Goal: Task Accomplishment & Management: Manage account settings

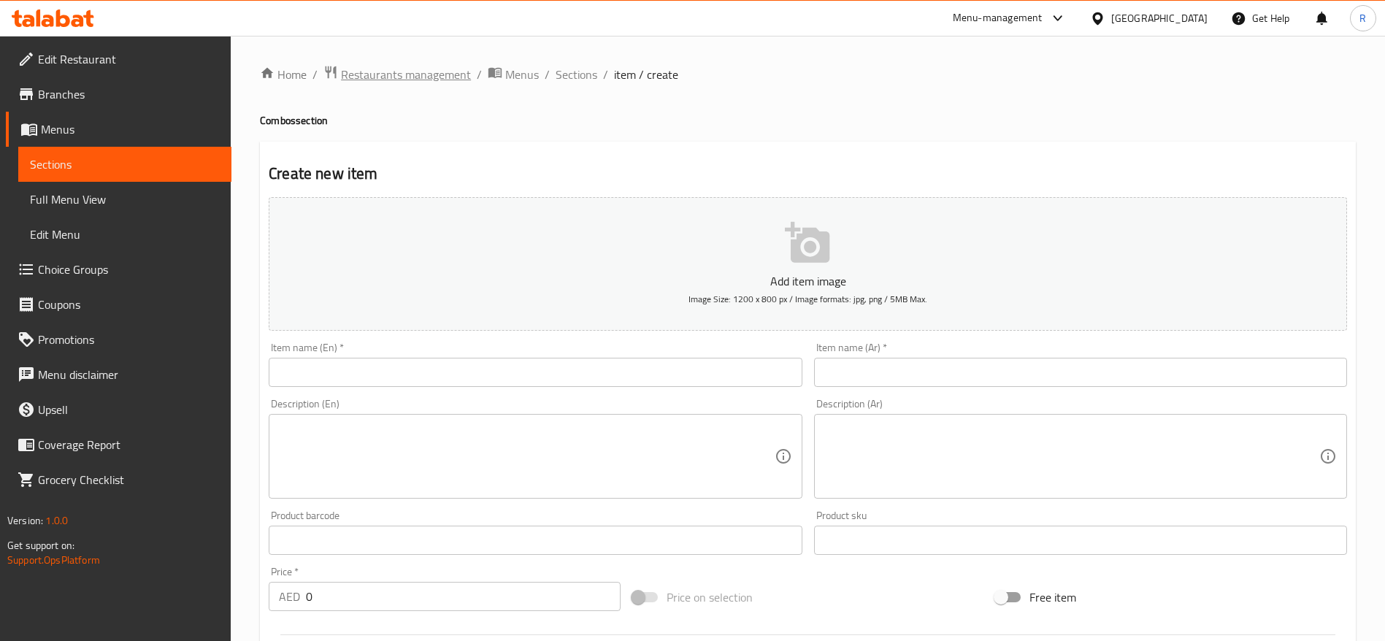
click at [415, 72] on span "Restaurants management" at bounding box center [406, 75] width 130 height 18
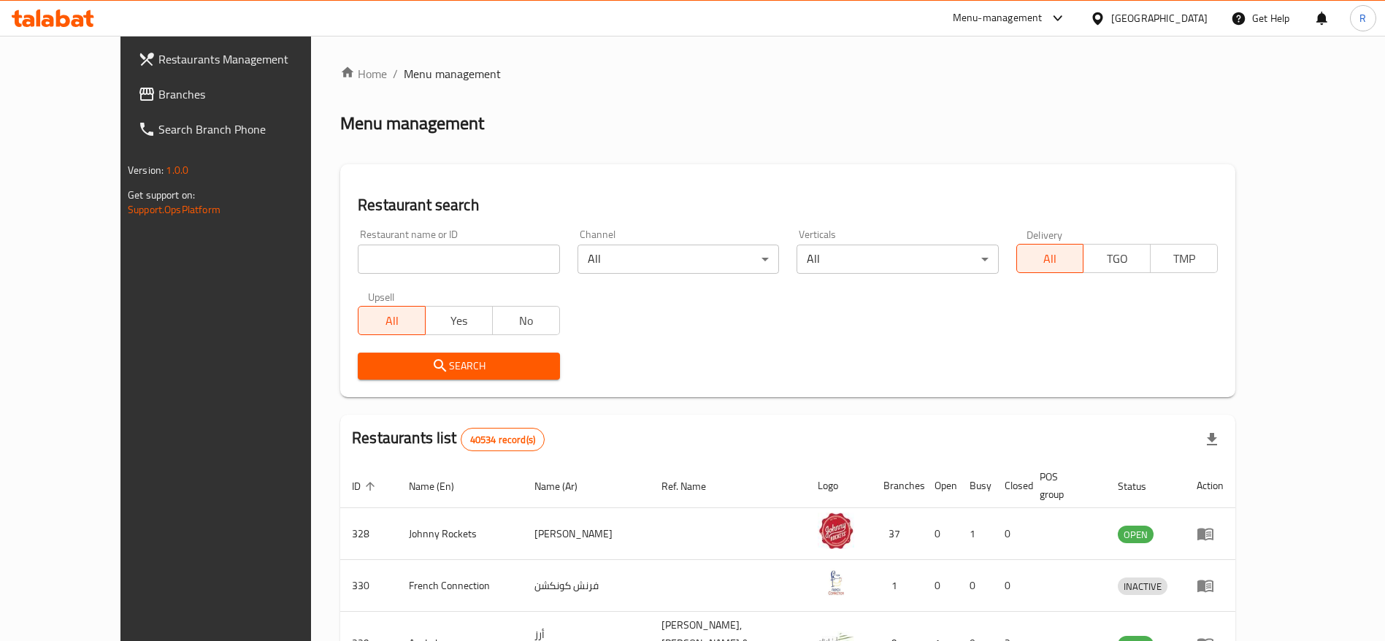
click at [377, 261] on input "search" at bounding box center [459, 259] width 202 height 29
type input "everyday roastery"
click button "Search" at bounding box center [459, 366] width 202 height 27
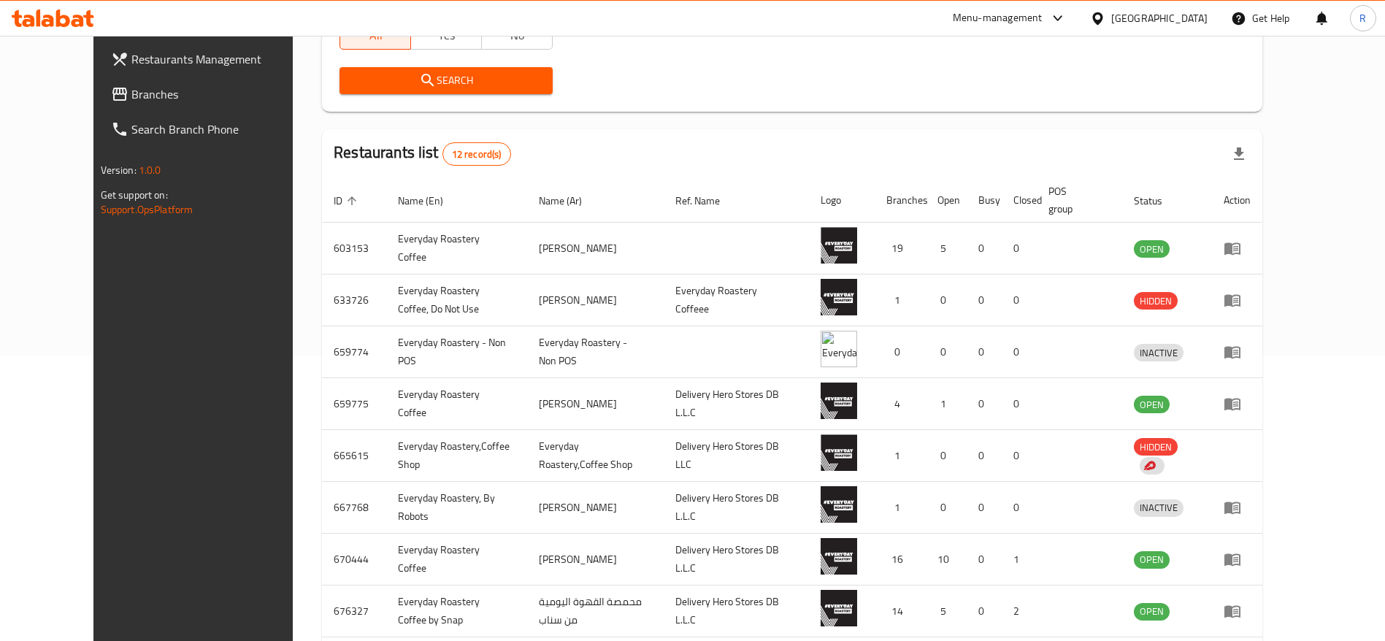
scroll to position [291, 0]
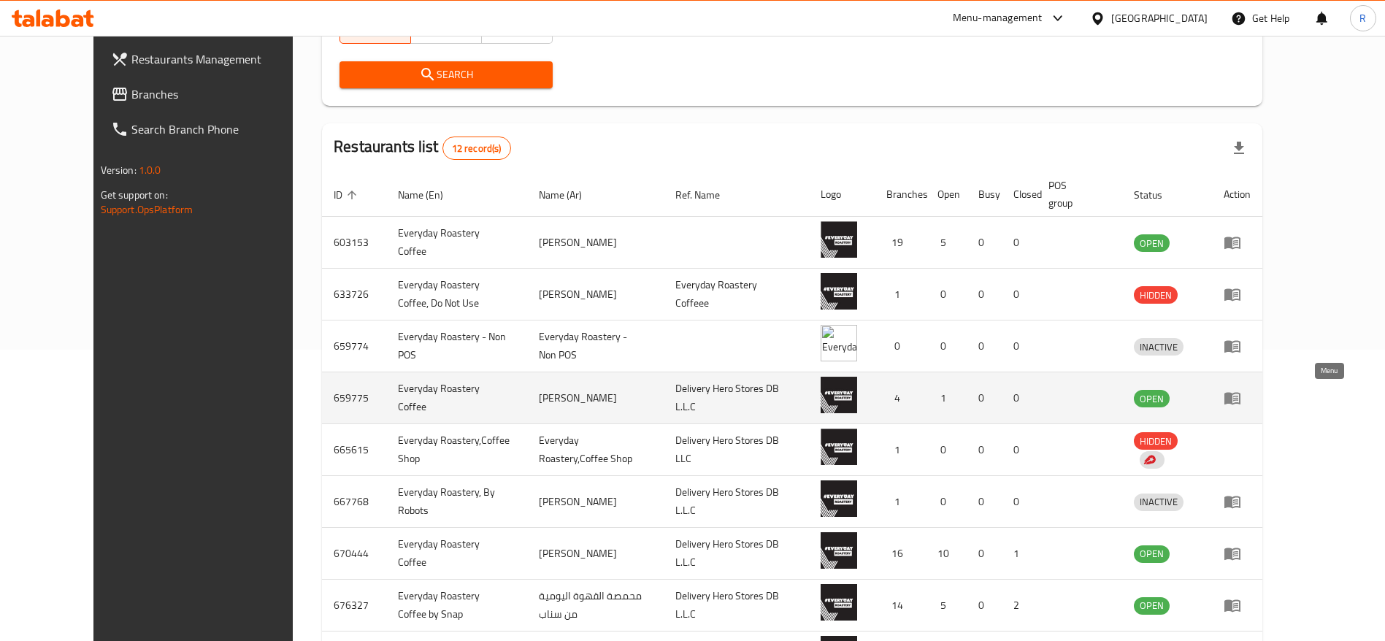
click at [923, 398] on icon "enhanced table" at bounding box center [1232, 399] width 16 height 12
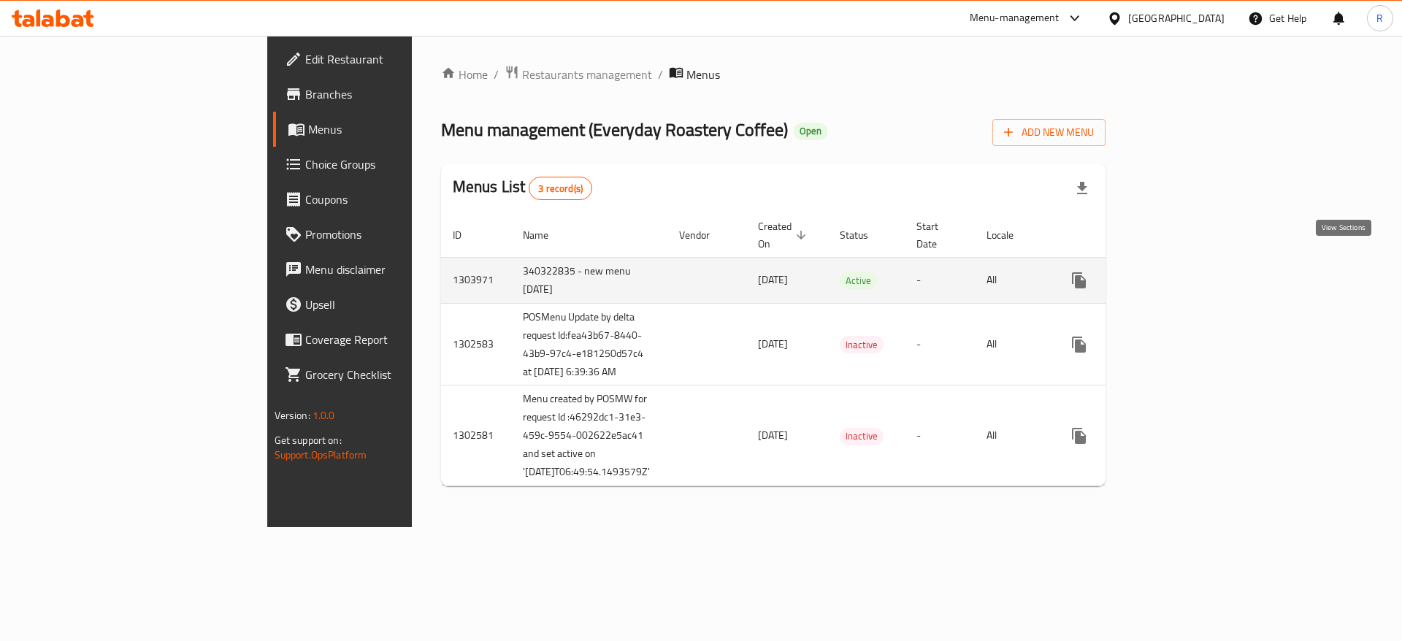
click at [923, 272] on icon "enhanced table" at bounding box center [1185, 281] width 18 height 18
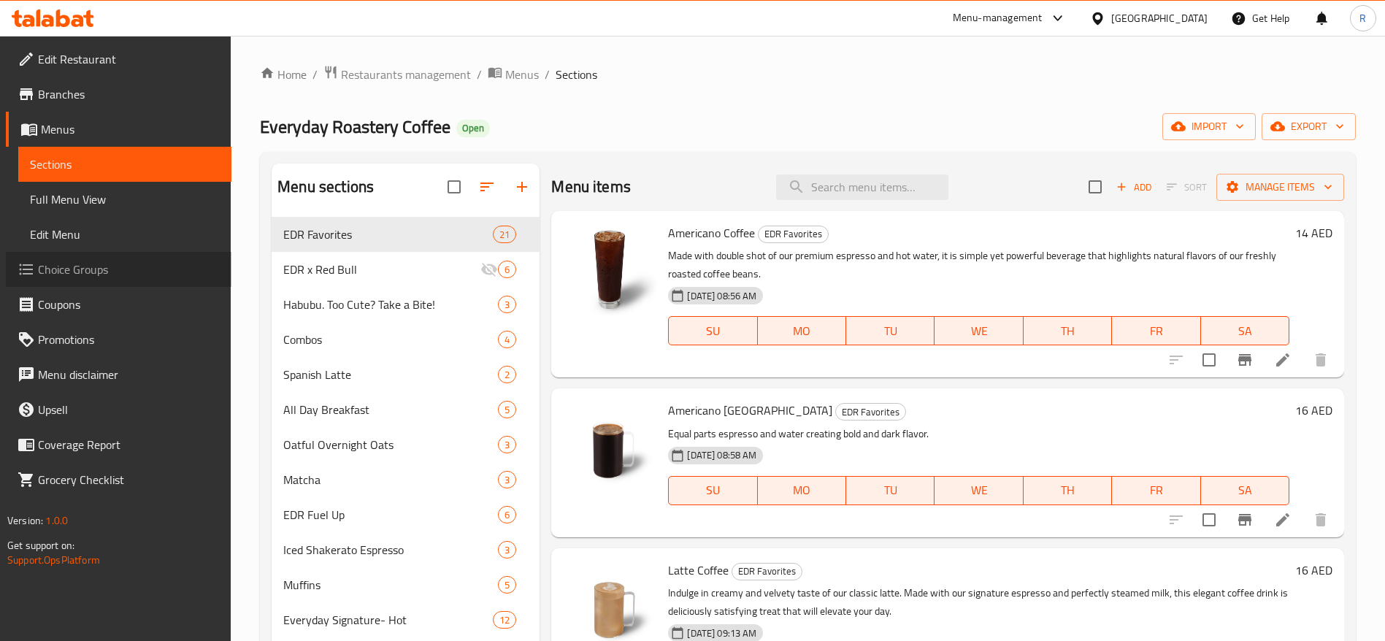
click at [81, 266] on span "Choice Groups" at bounding box center [129, 270] width 182 height 18
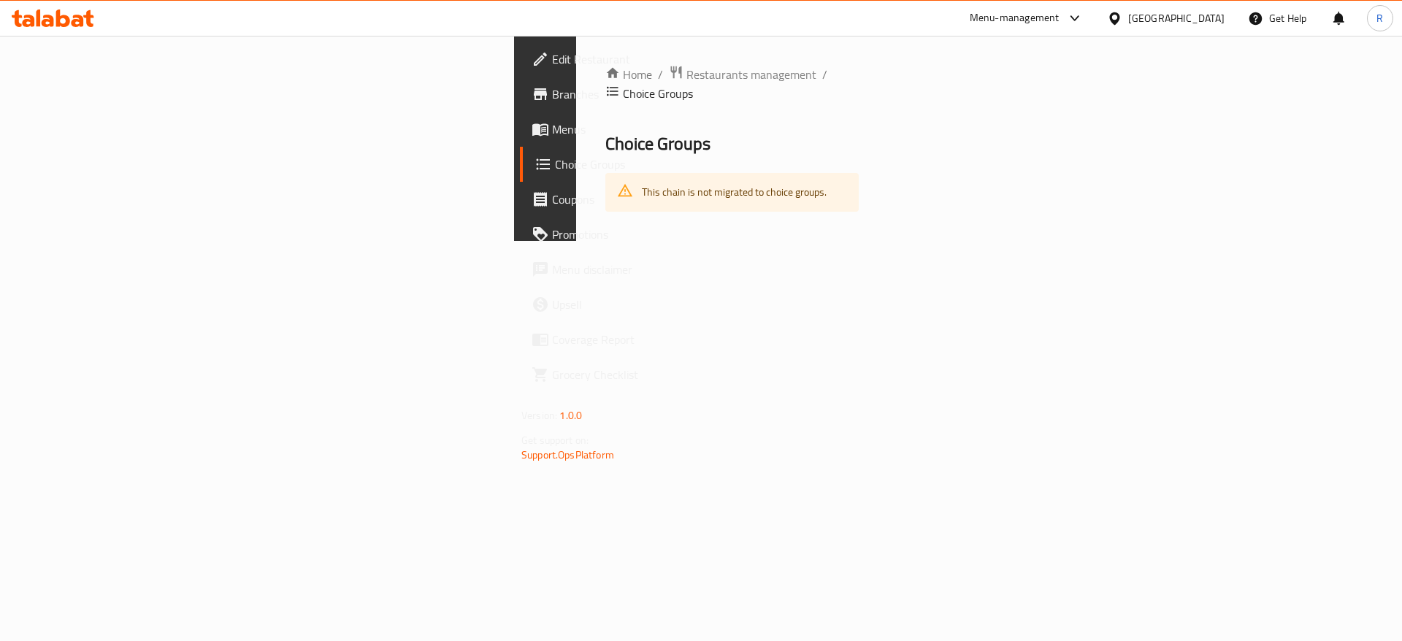
click at [555, 158] on span "Choice Groups" at bounding box center [646, 165] width 182 height 18
click at [555, 164] on span "Choice Groups" at bounding box center [646, 165] width 182 height 18
click at [686, 77] on span "Restaurants management" at bounding box center [751, 75] width 130 height 18
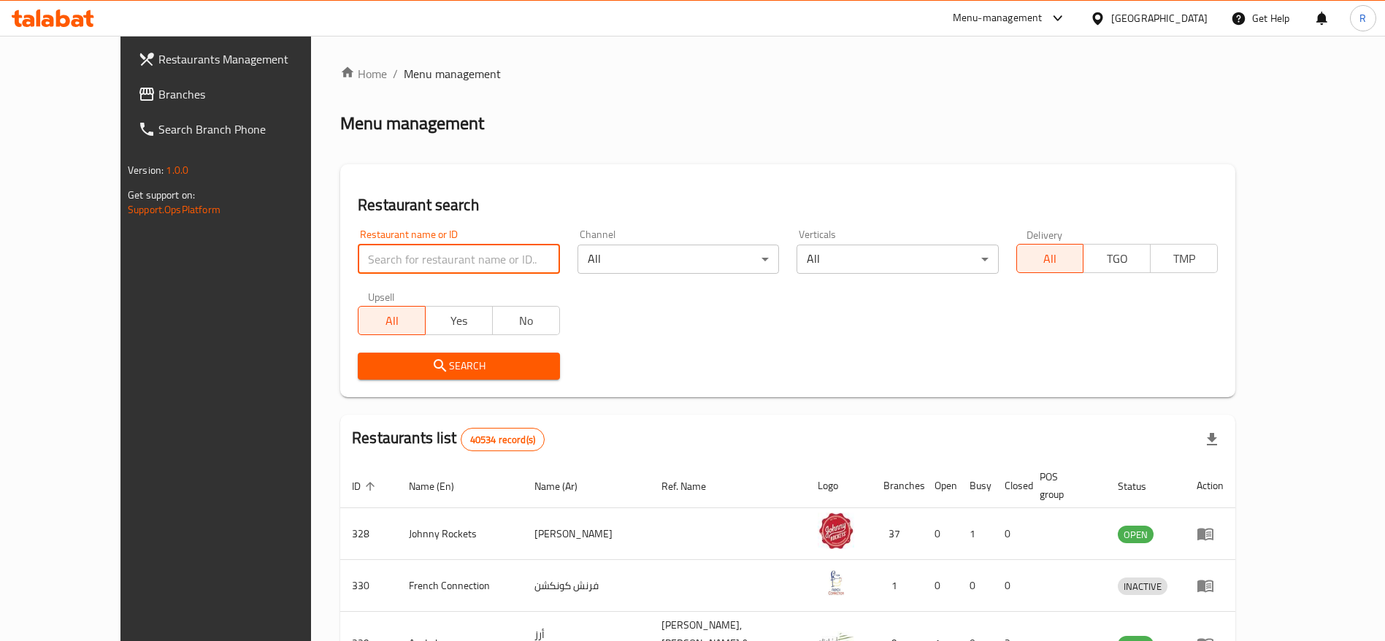
click at [421, 254] on input "search" at bounding box center [459, 259] width 202 height 29
type input "everyday roastery"
click button "Search" at bounding box center [459, 366] width 202 height 27
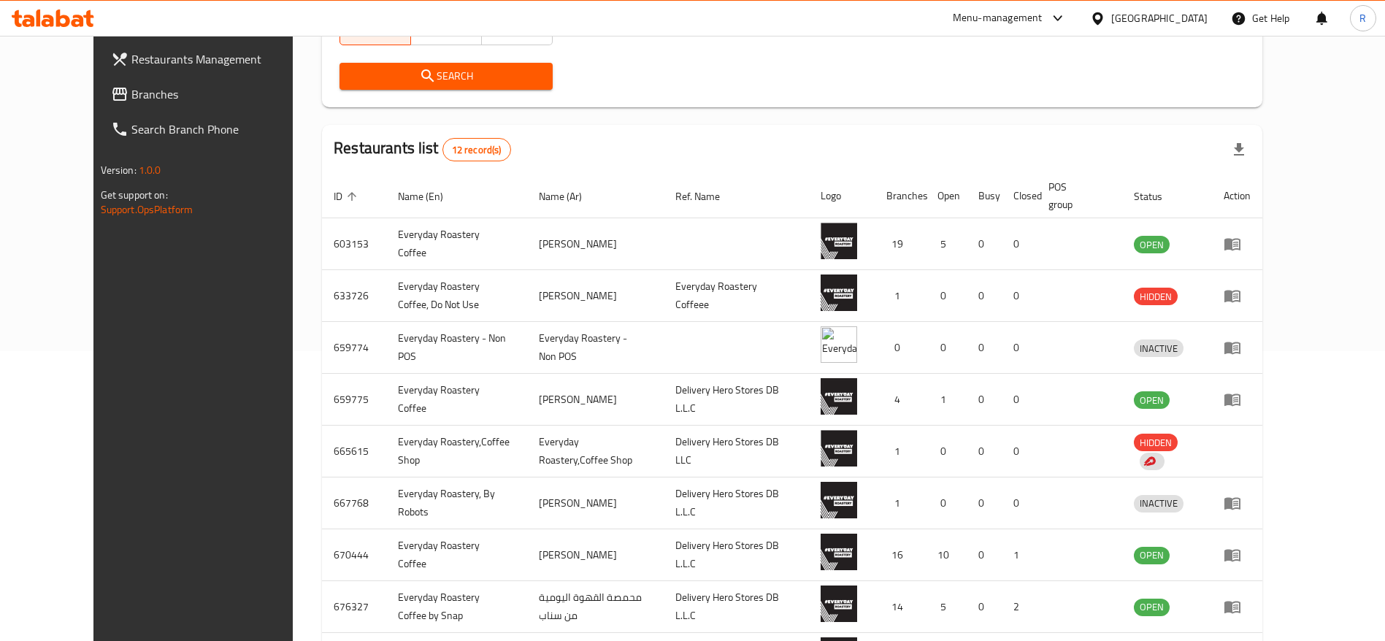
scroll to position [282, 0]
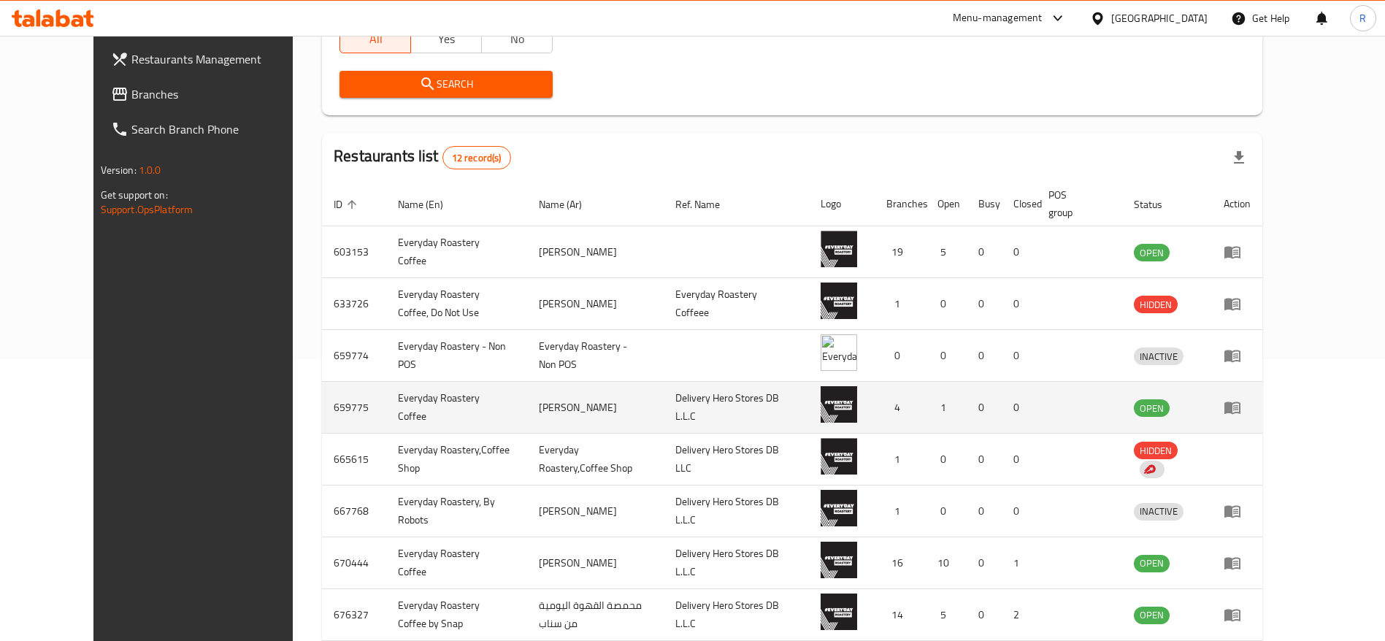
click at [923, 406] on icon "enhanced table" at bounding box center [1232, 408] width 16 height 12
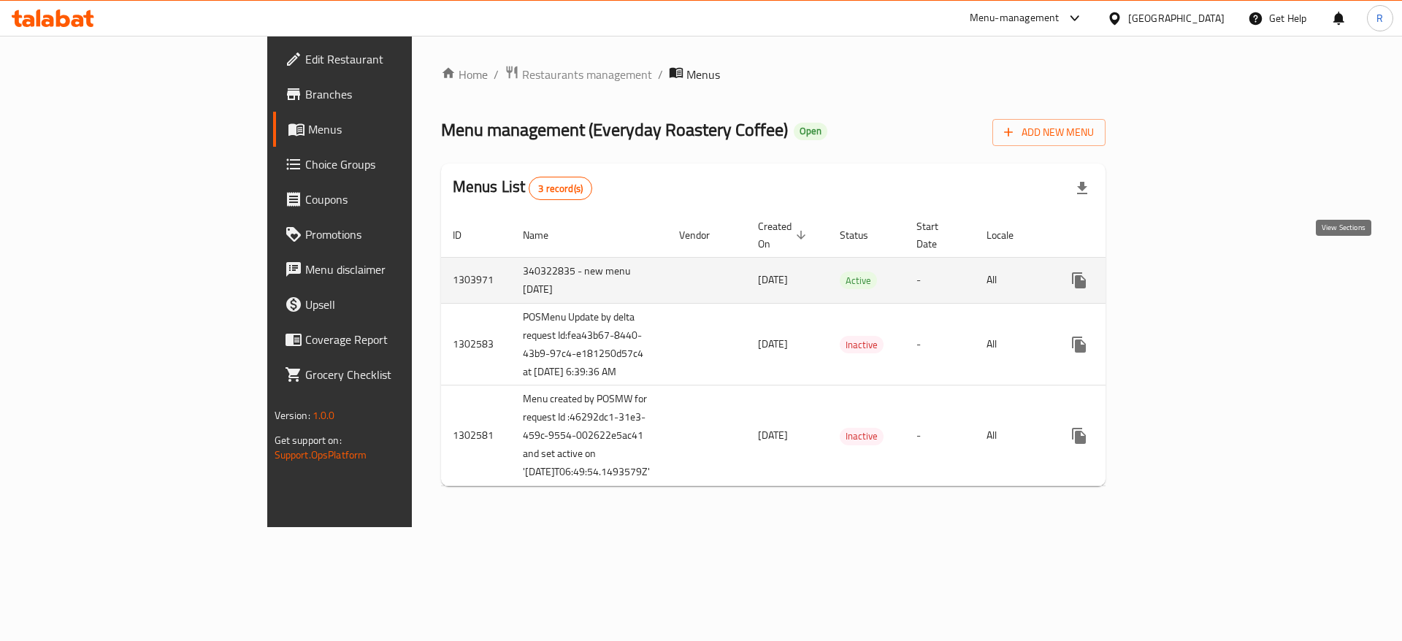
click at [923, 269] on link "enhanced table" at bounding box center [1184, 280] width 35 height 35
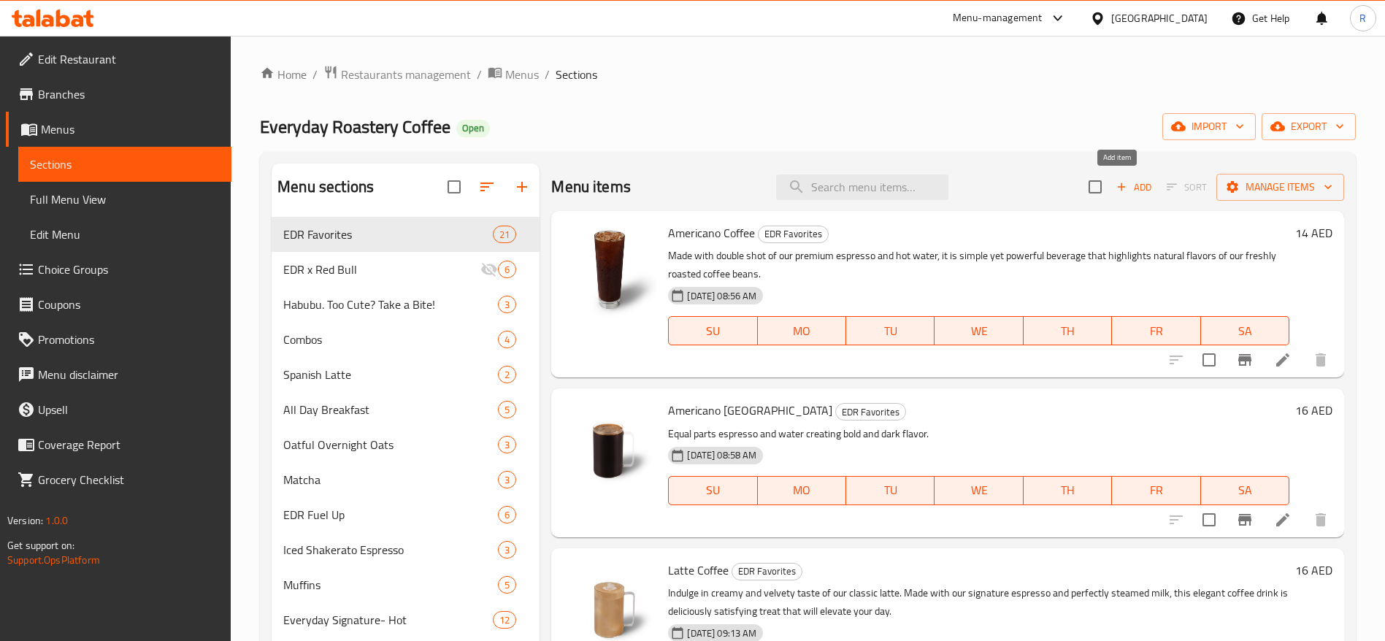
click at [923, 183] on span "Add" at bounding box center [1133, 187] width 39 height 17
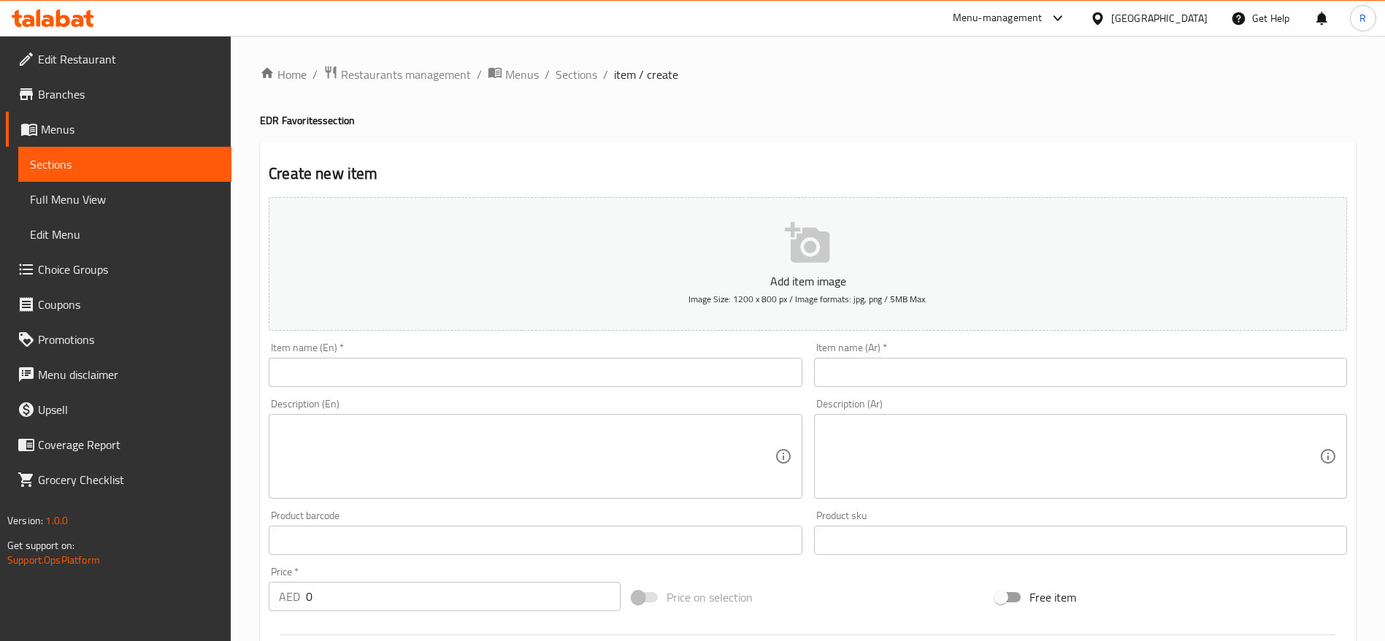
click at [808, 245] on icon "button" at bounding box center [807, 242] width 45 height 41
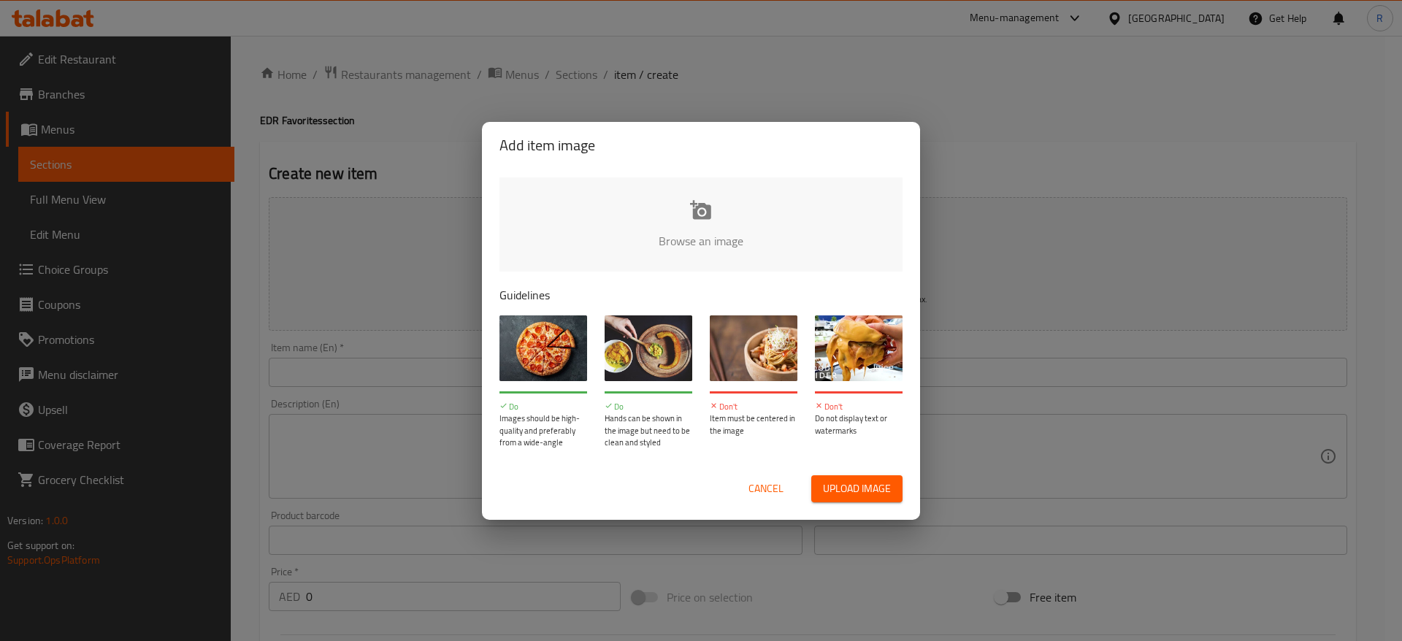
click at [764, 426] on span "Cancel" at bounding box center [765, 489] width 35 height 18
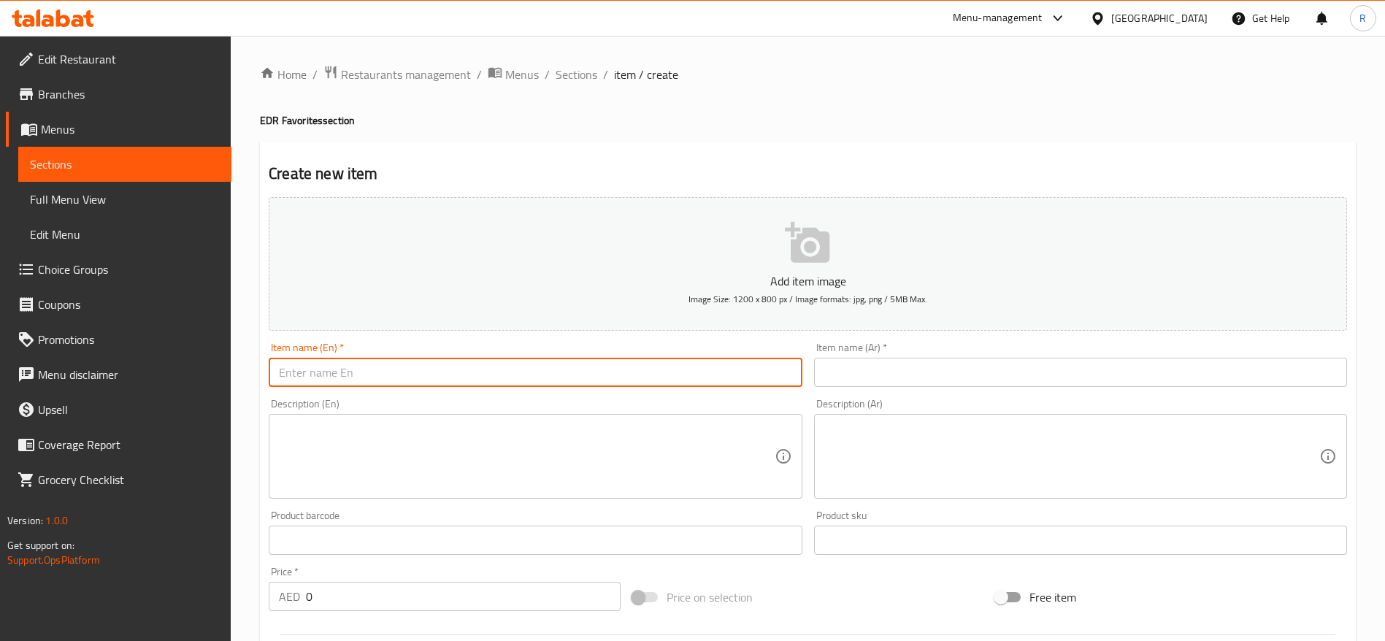
click at [417, 361] on input "text" at bounding box center [535, 372] width 533 height 29
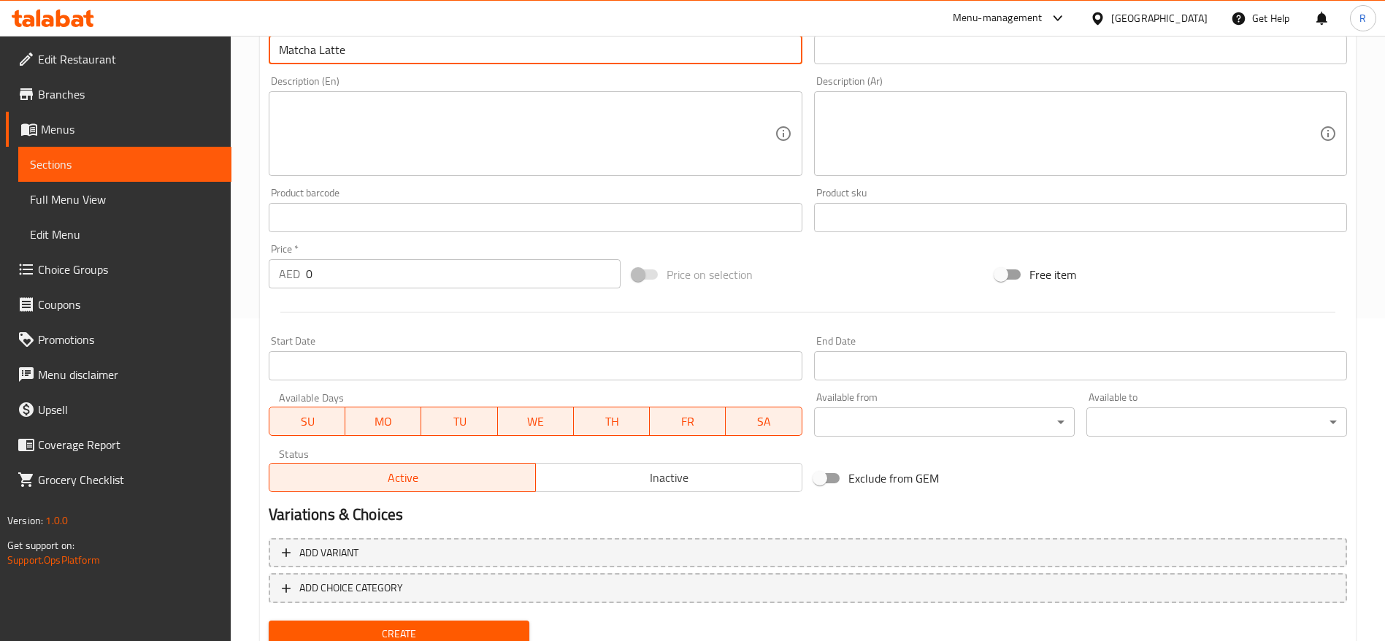
scroll to position [332, 0]
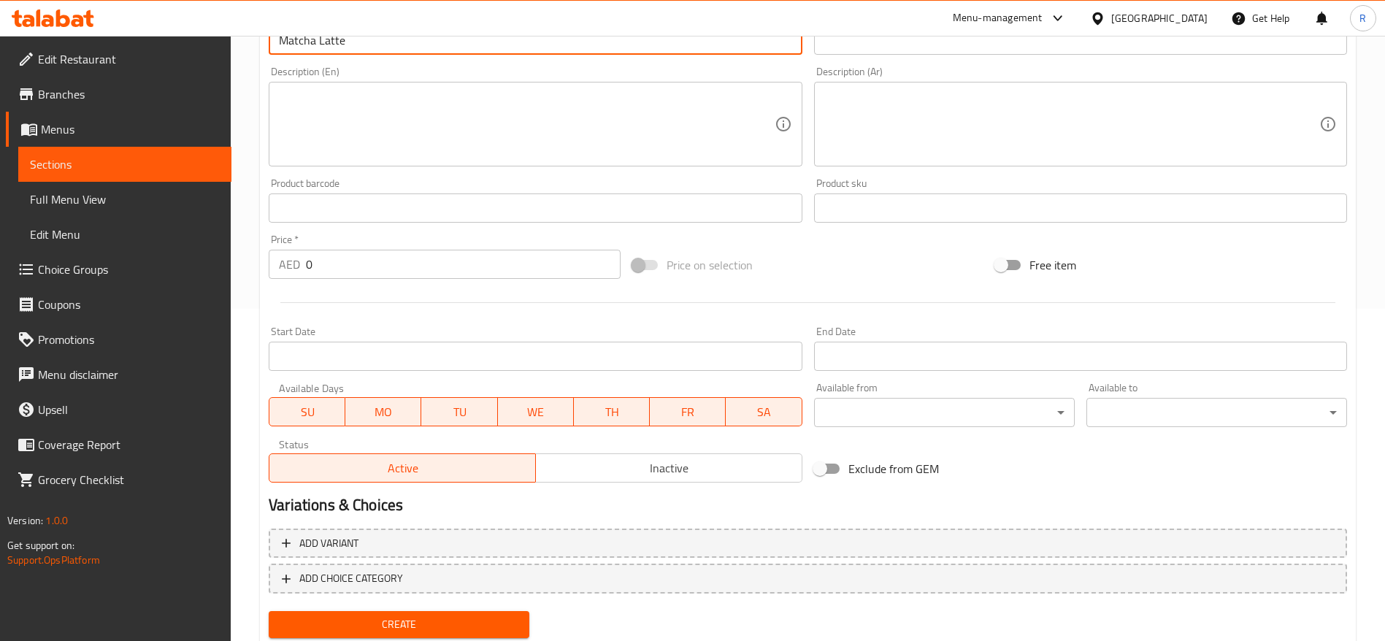
click at [461, 426] on span "Create" at bounding box center [398, 625] width 237 height 18
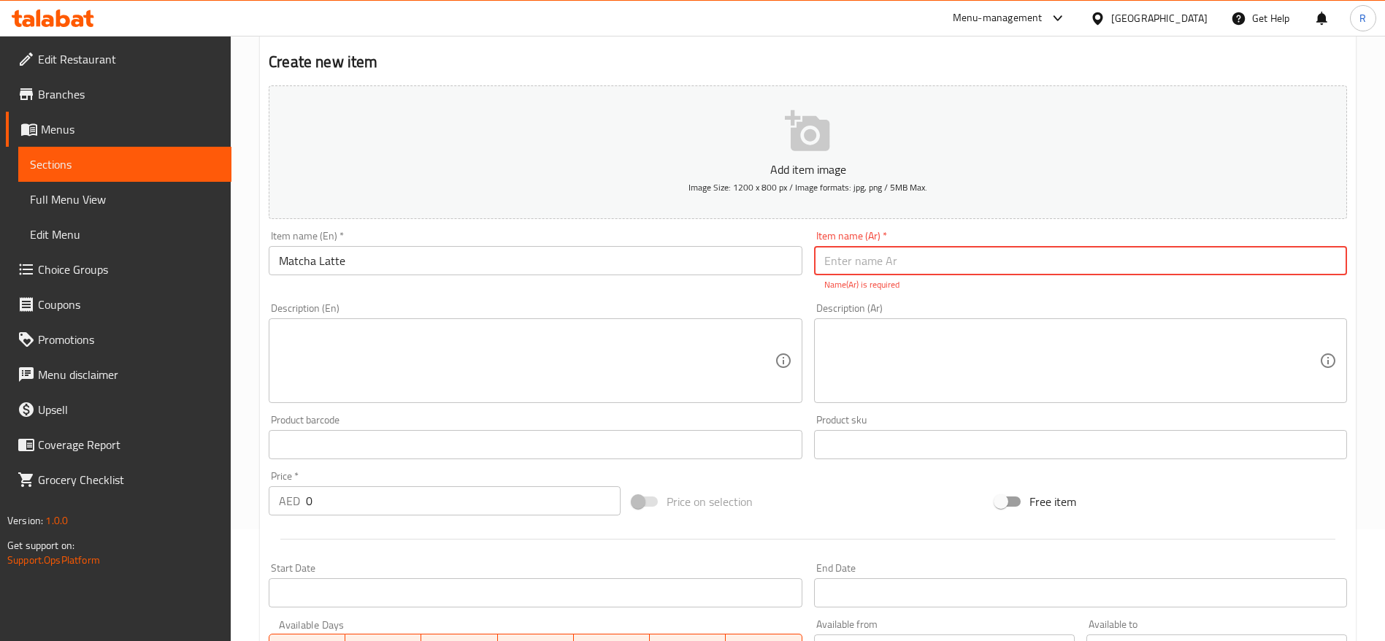
scroll to position [113, 0]
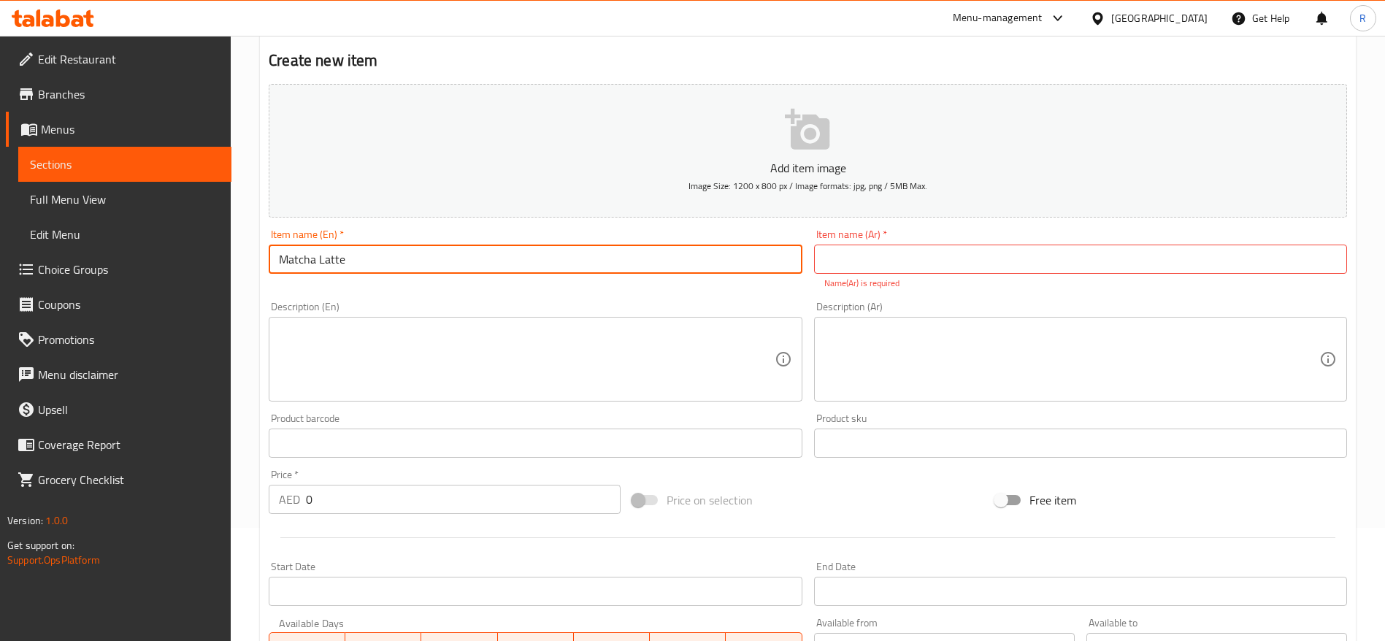
drag, startPoint x: 377, startPoint y: 263, endPoint x: 6, endPoint y: 153, distance: 387.6
click at [6, 153] on div "Edit Restaurant Branches Menus Sections Full Menu View Edit Menu Choice Groups …" at bounding box center [692, 423] width 1385 height 1000
drag, startPoint x: 379, startPoint y: 256, endPoint x: 202, endPoint y: 239, distance: 177.5
click at [202, 239] on div "Edit Restaurant Branches Menus Sections Full Menu View Edit Menu Choice Groups …" at bounding box center [692, 423] width 1385 height 1000
type input "Iced Matcha Latte"
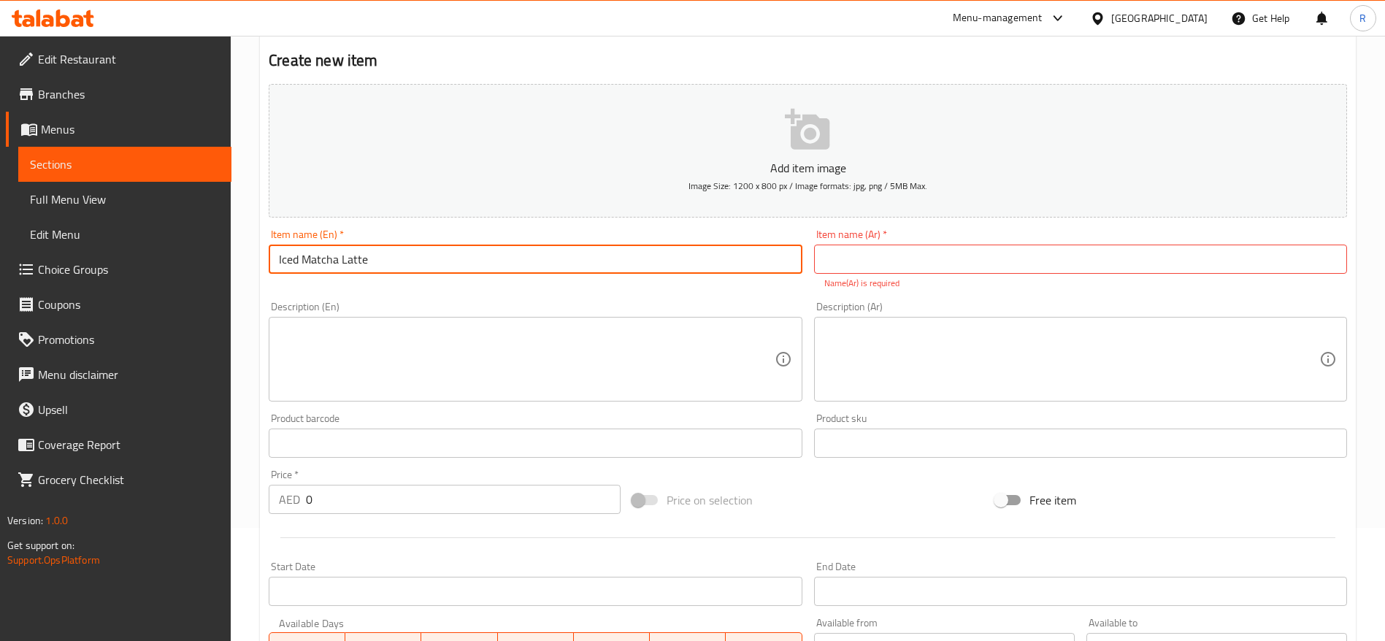
click at [872, 256] on input "text" at bounding box center [1080, 259] width 533 height 29
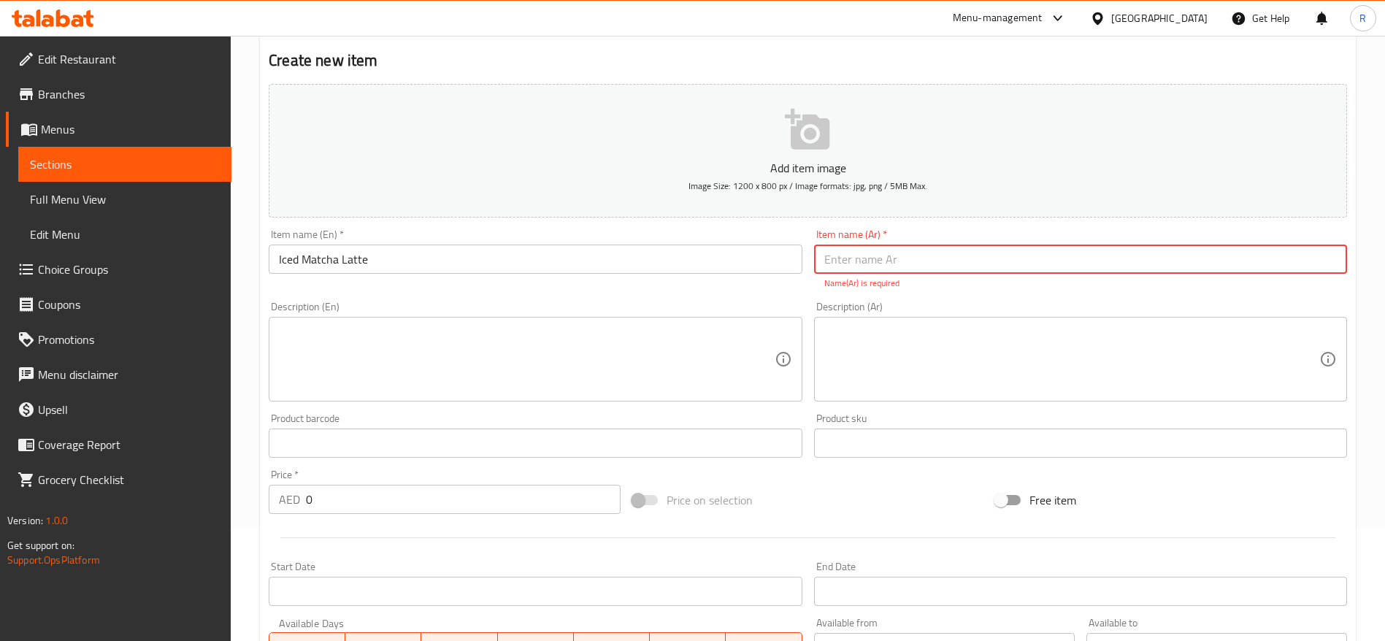
paste input "لاتيه ماتشا مثلج"
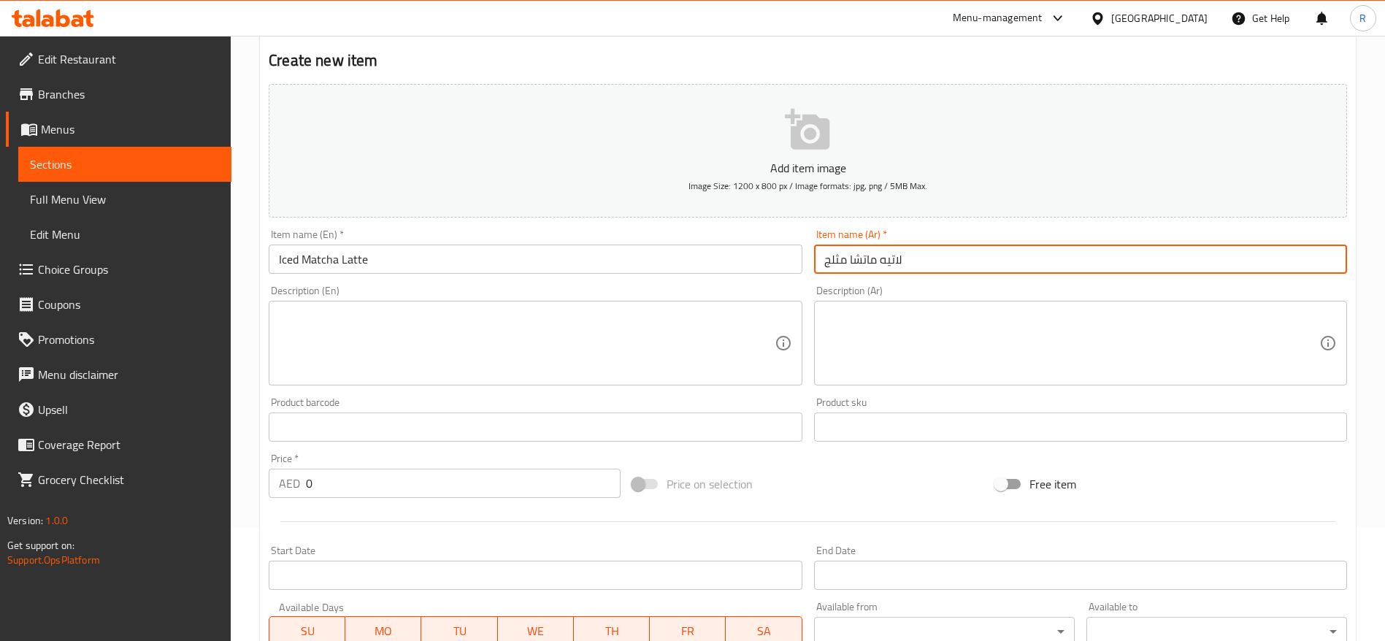
scroll to position [379, 0]
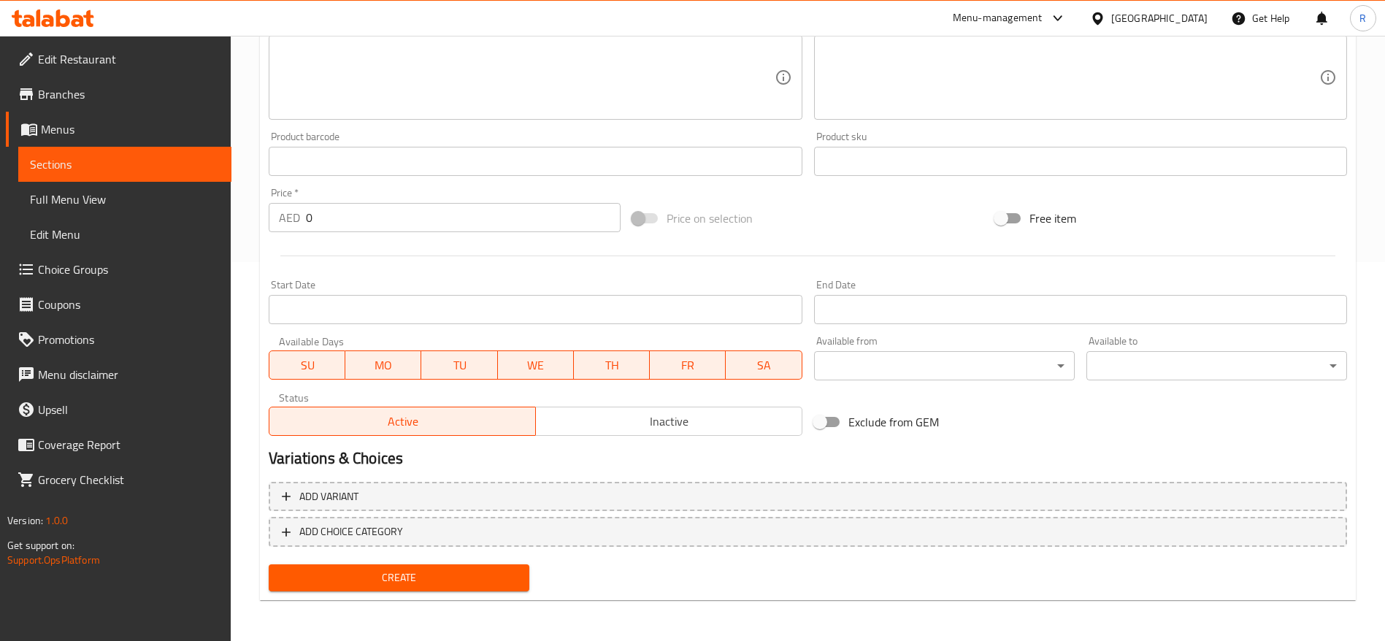
type input "لاتيه ماتشا مثلج"
click at [462, 426] on span "Create" at bounding box center [398, 578] width 237 height 18
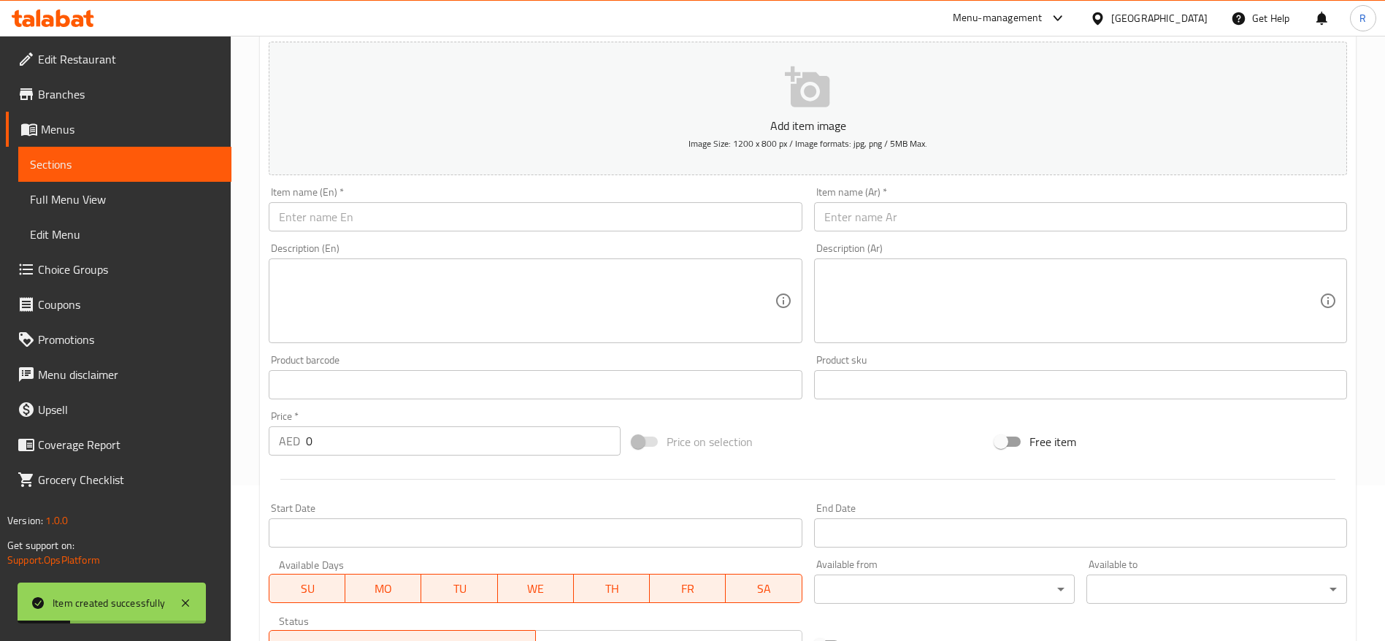
scroll to position [0, 0]
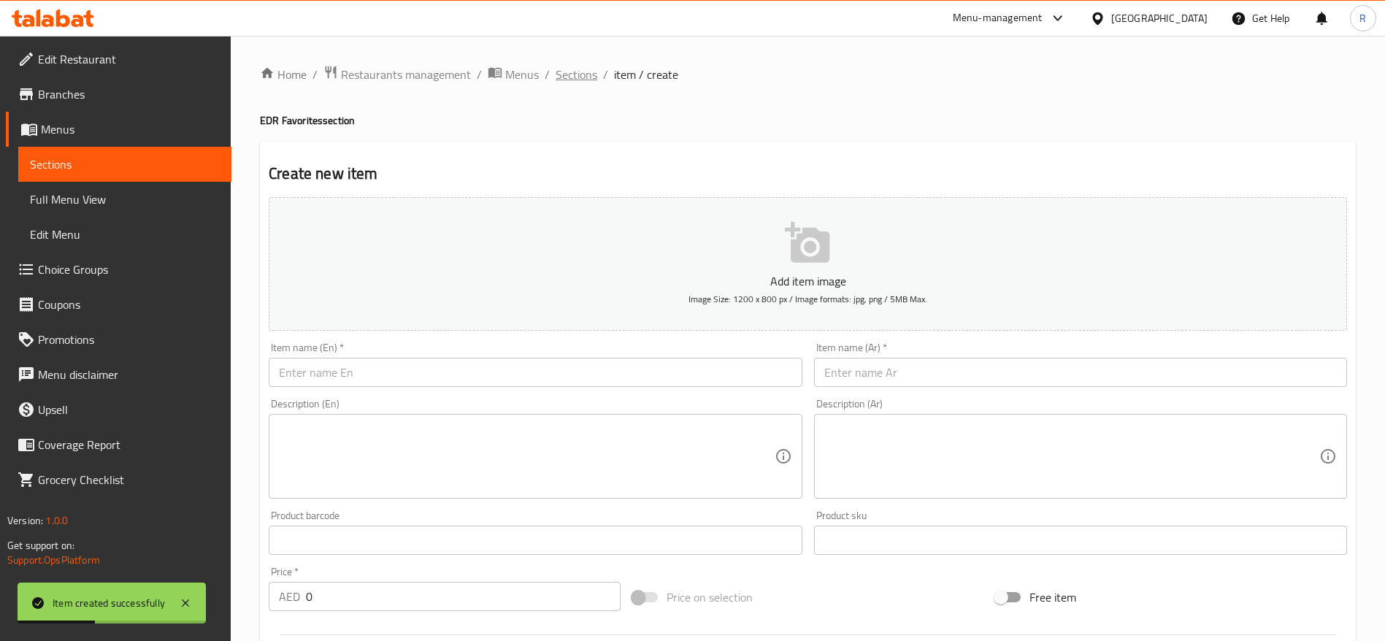
click at [569, 66] on span "Sections" at bounding box center [577, 75] width 42 height 18
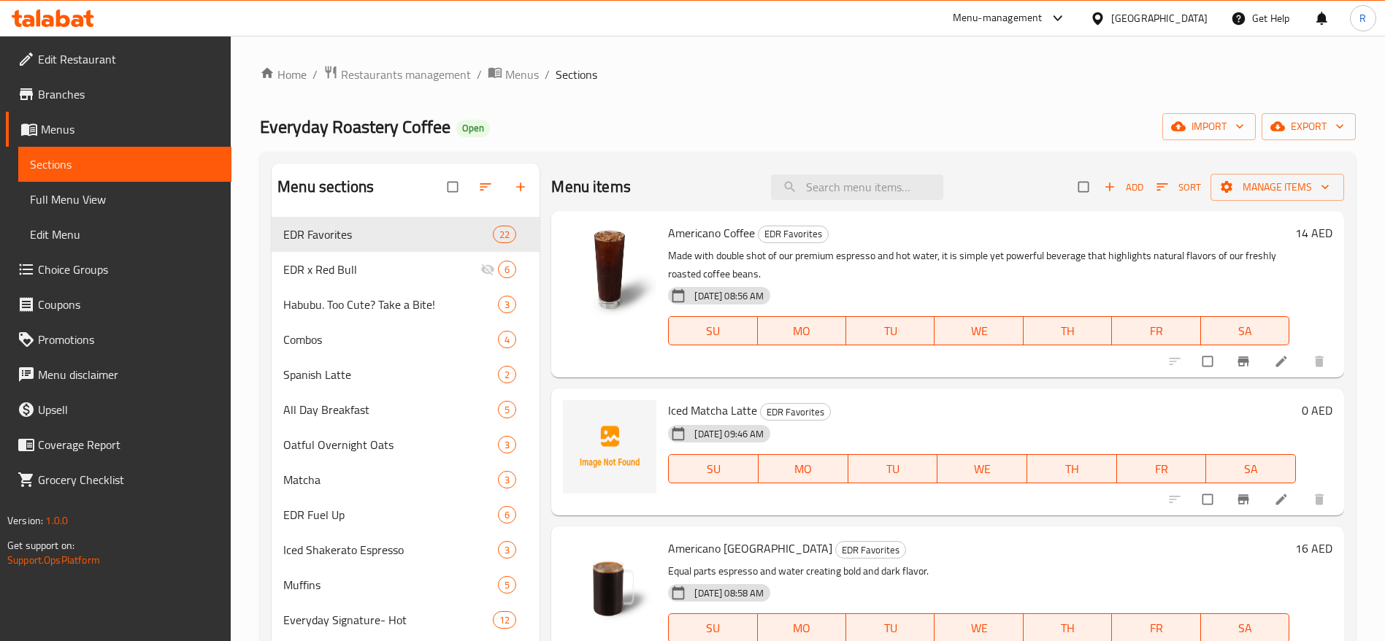
click at [1274, 505] on icon at bounding box center [1281, 499] width 15 height 15
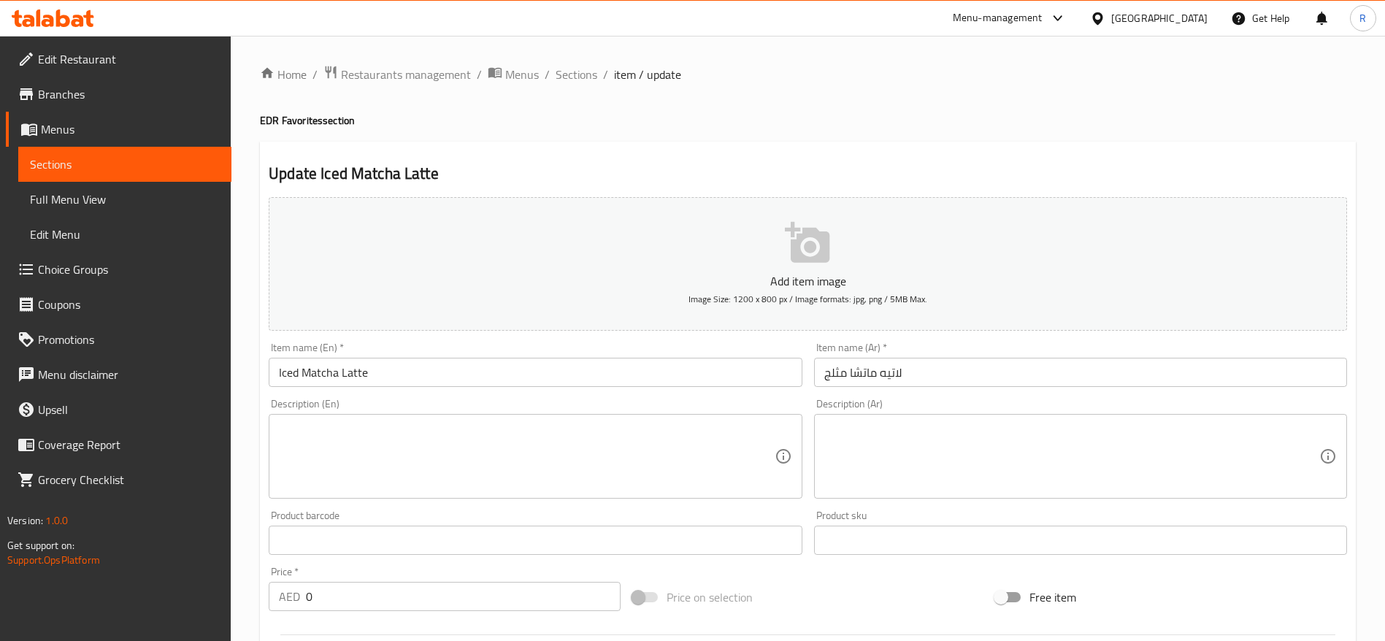
scroll to position [305, 0]
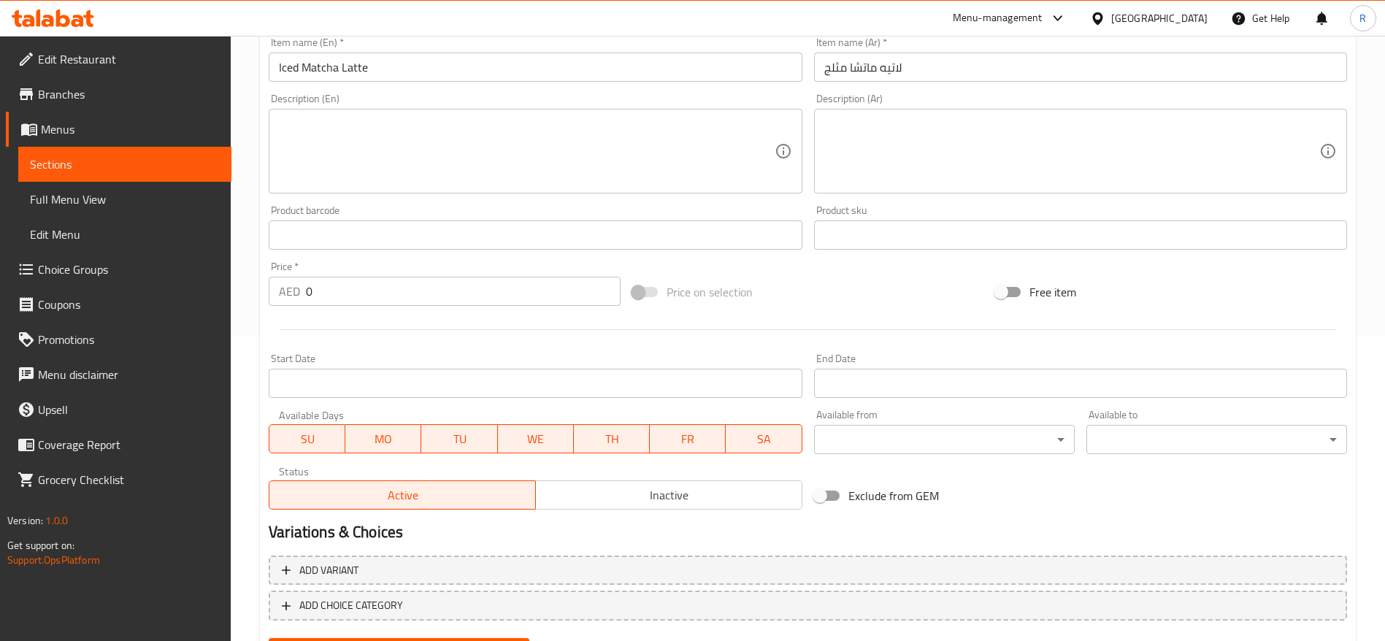
click at [727, 492] on span "Inactive" at bounding box center [669, 495] width 255 height 21
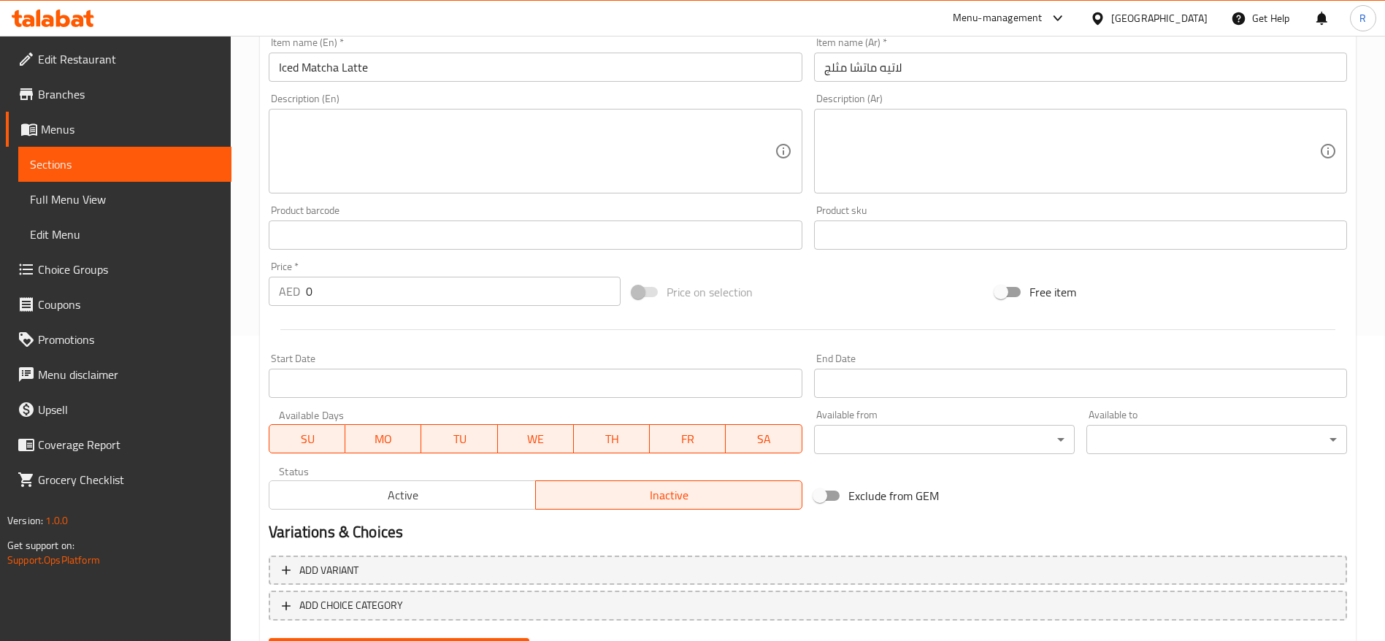
scroll to position [379, 0]
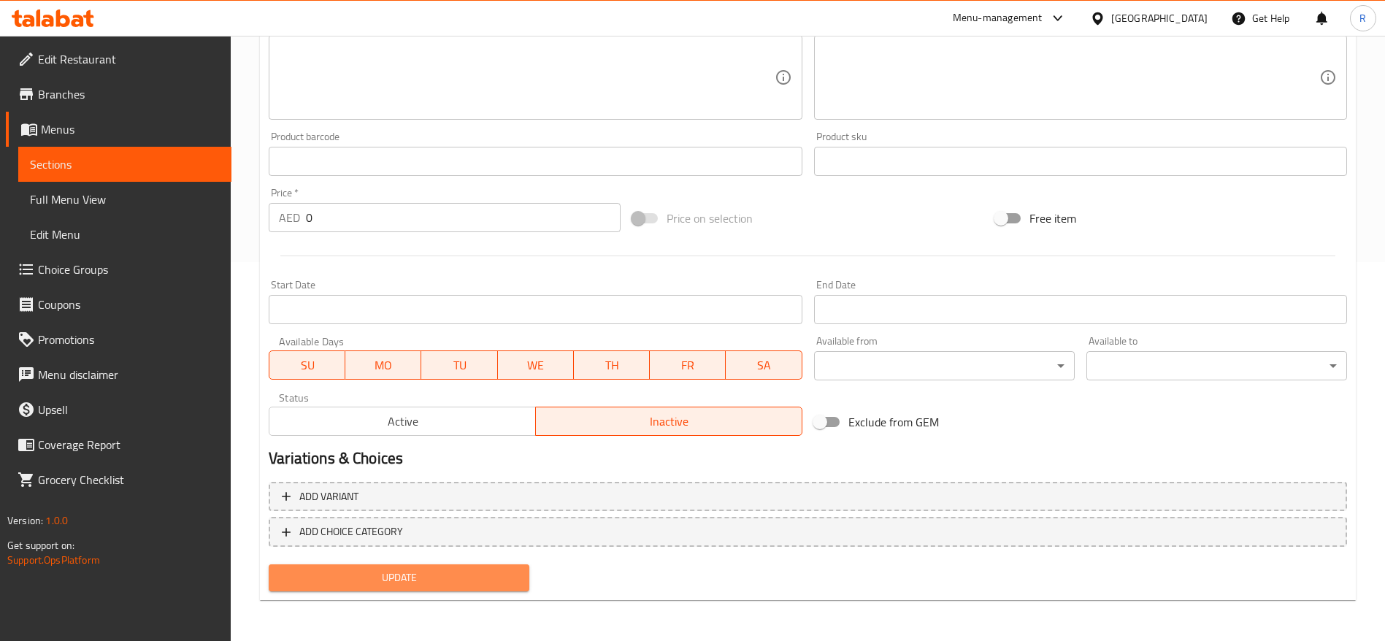
click at [496, 577] on span "Update" at bounding box center [398, 578] width 237 height 18
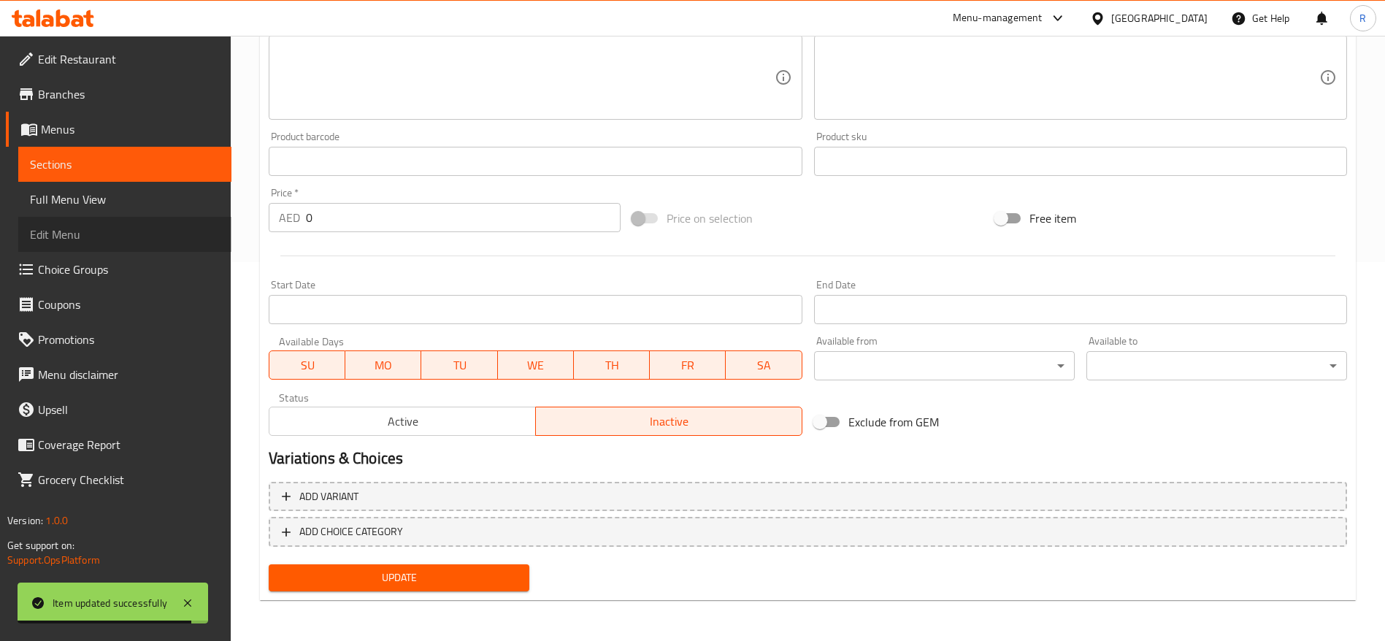
click at [88, 248] on link "Edit Menu" at bounding box center [124, 234] width 213 height 35
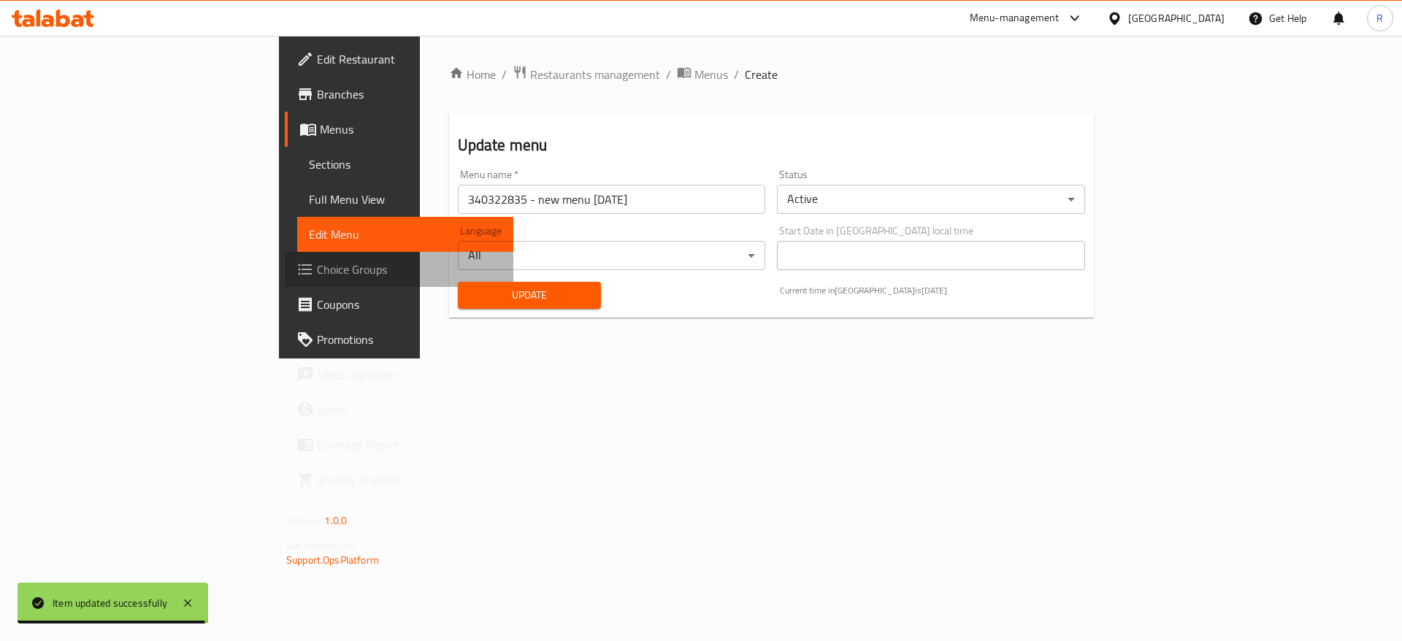
click at [317, 272] on span "Choice Groups" at bounding box center [409, 270] width 185 height 18
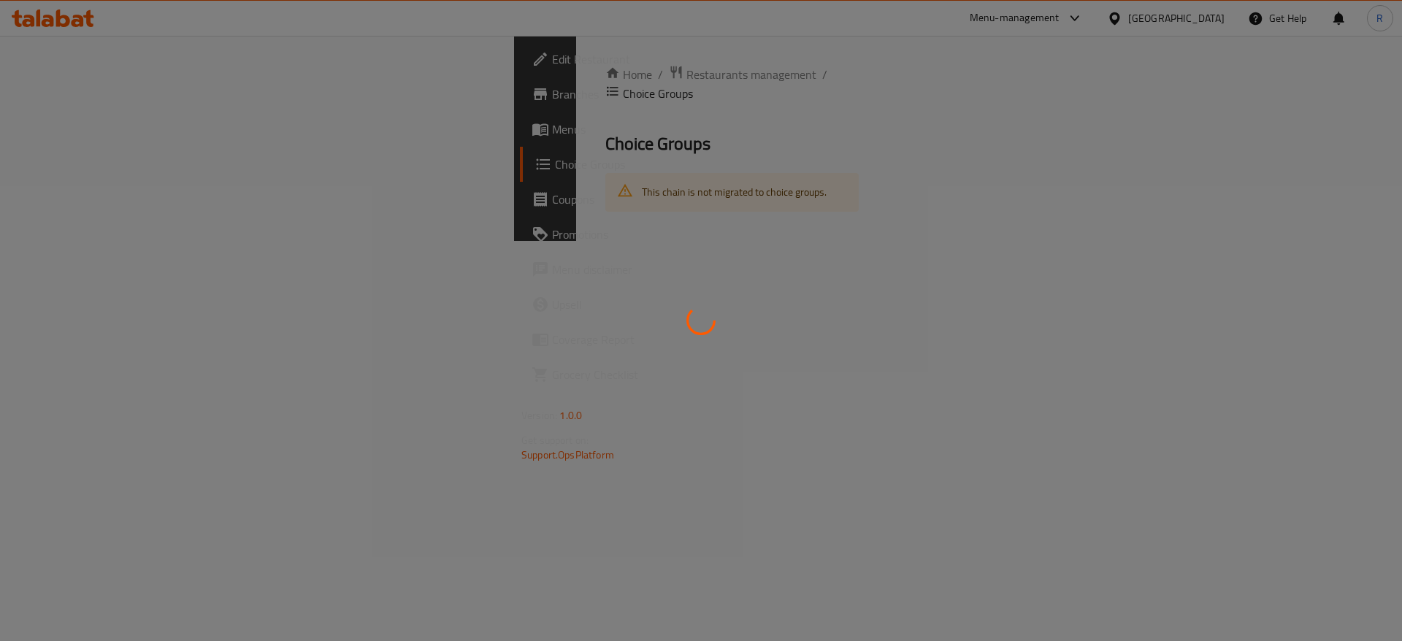
click at [142, 167] on div at bounding box center [701, 320] width 1402 height 641
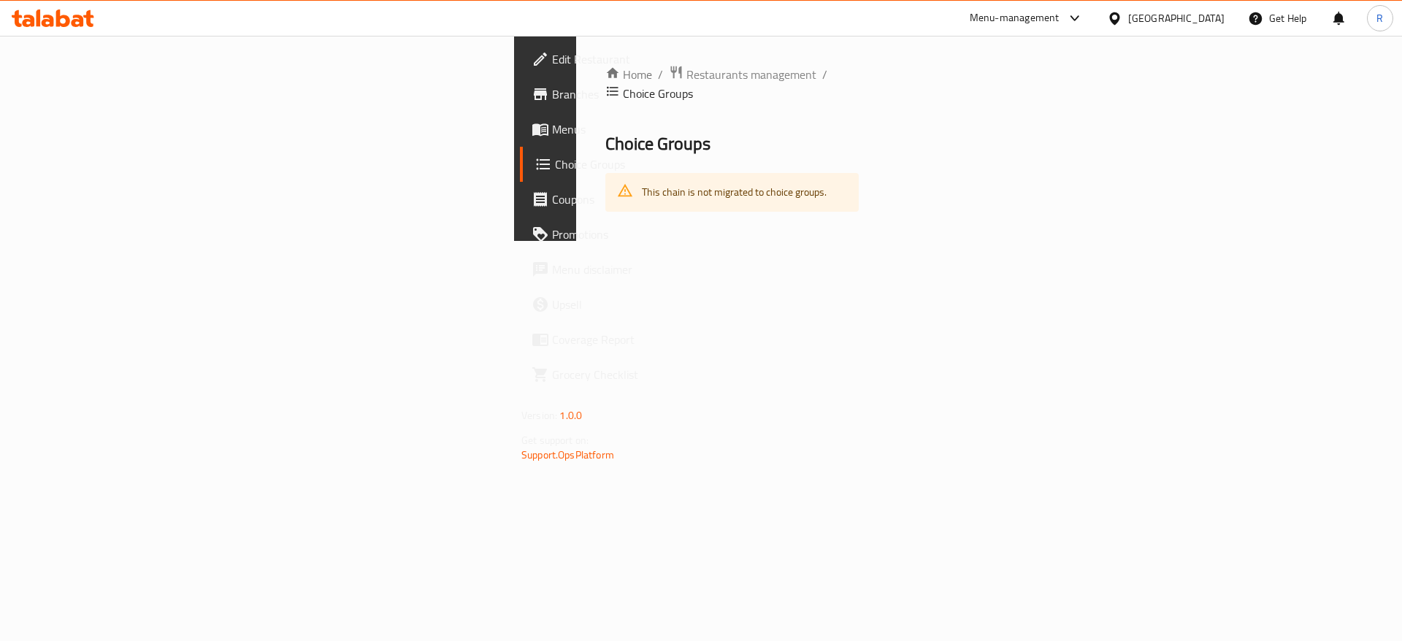
click at [555, 167] on span "Choice Groups" at bounding box center [646, 165] width 182 height 18
click at [888, 175] on div "Home / Restaurants management / Choice Groups Choice Groups This chain is not m…" at bounding box center [732, 138] width 312 height 205
click at [686, 77] on span "Restaurants management" at bounding box center [751, 75] width 130 height 18
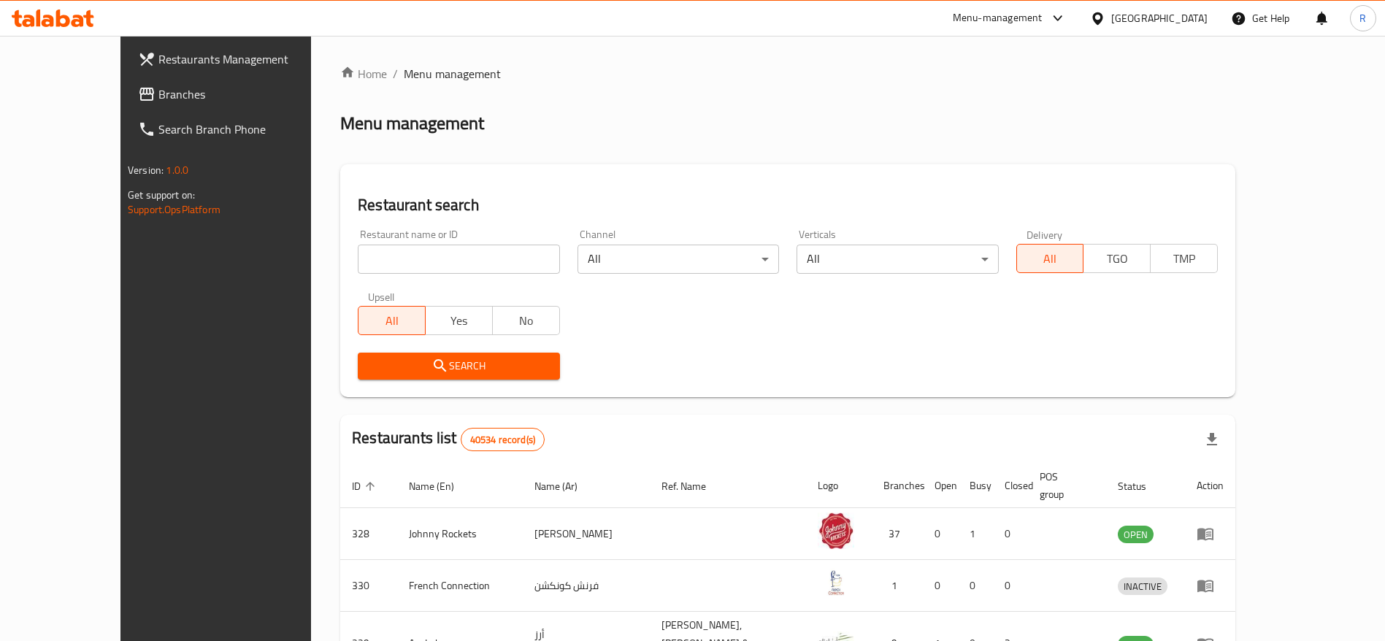
click at [443, 256] on input "search" at bounding box center [459, 259] width 202 height 29
type input "everyday roastery"
click button "Search" at bounding box center [459, 366] width 202 height 27
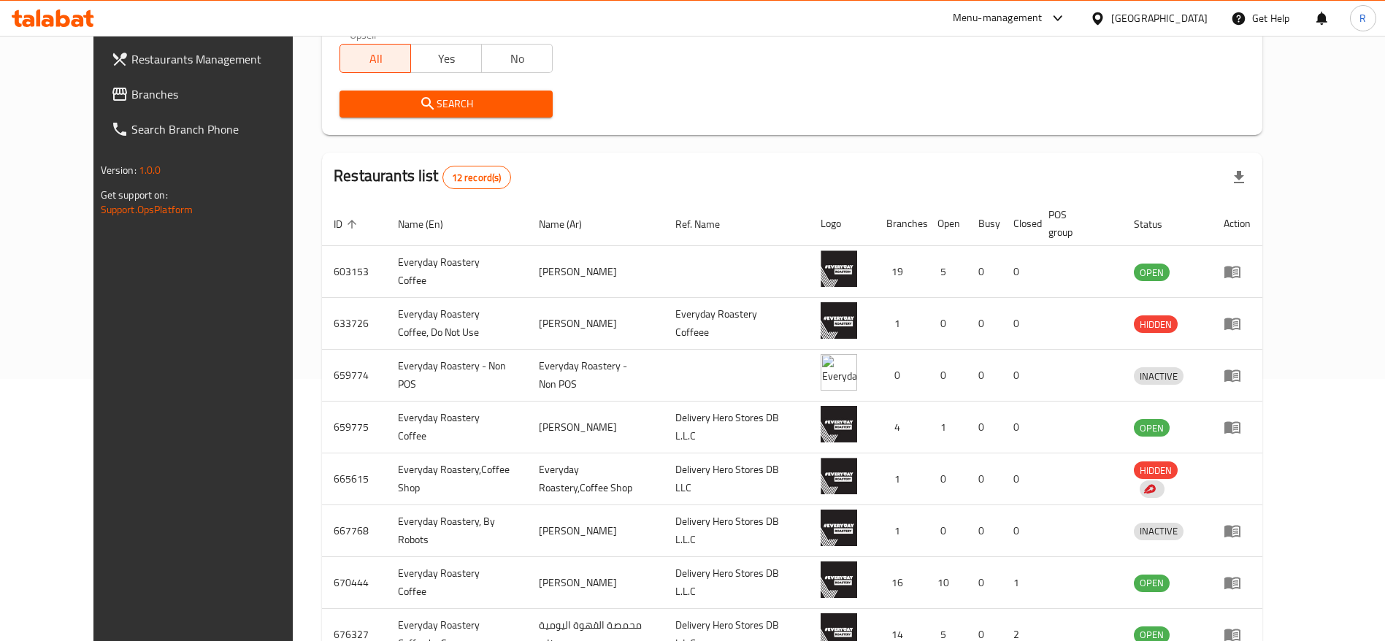
scroll to position [264, 0]
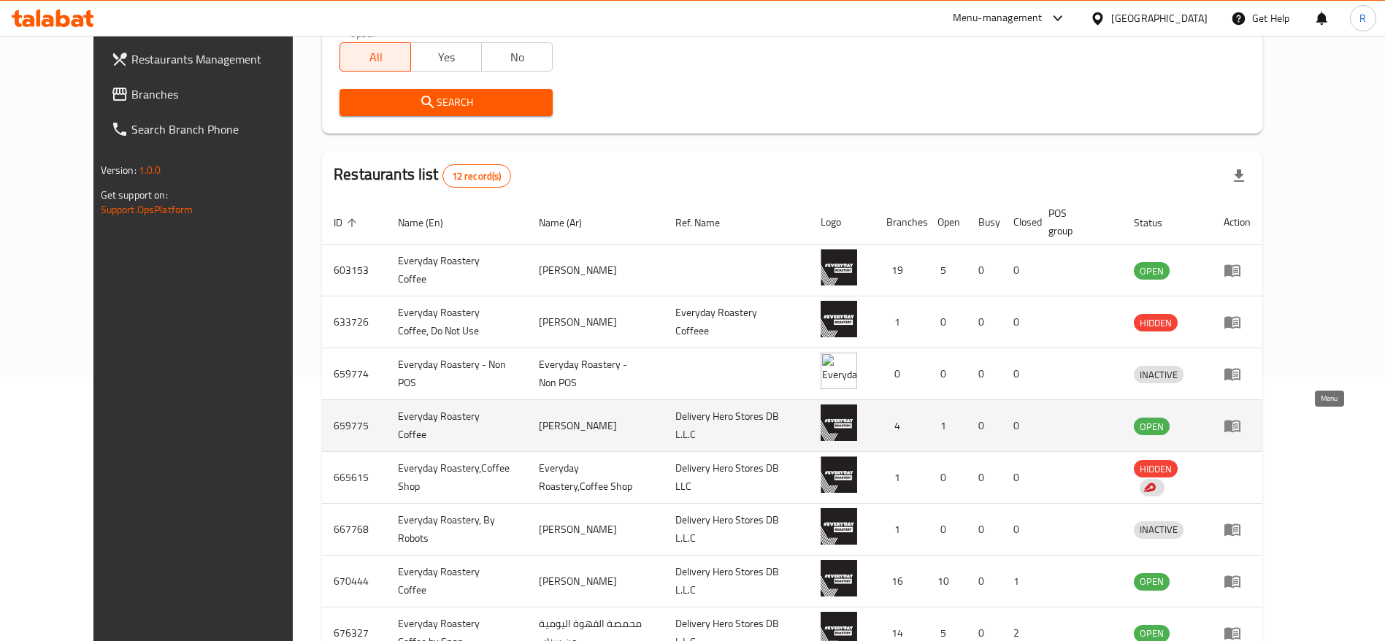
click at [1251, 426] on link "enhanced table" at bounding box center [1237, 426] width 27 height 18
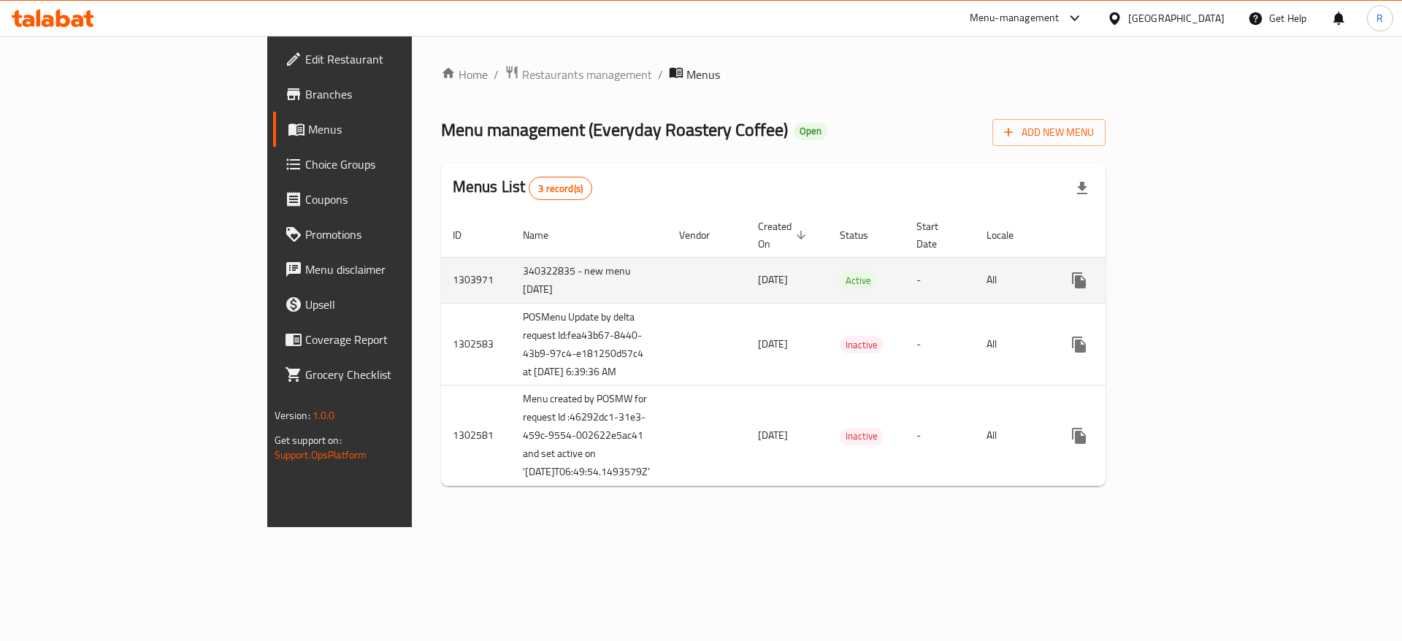
click at [1202, 270] on link "enhanced table" at bounding box center [1184, 280] width 35 height 35
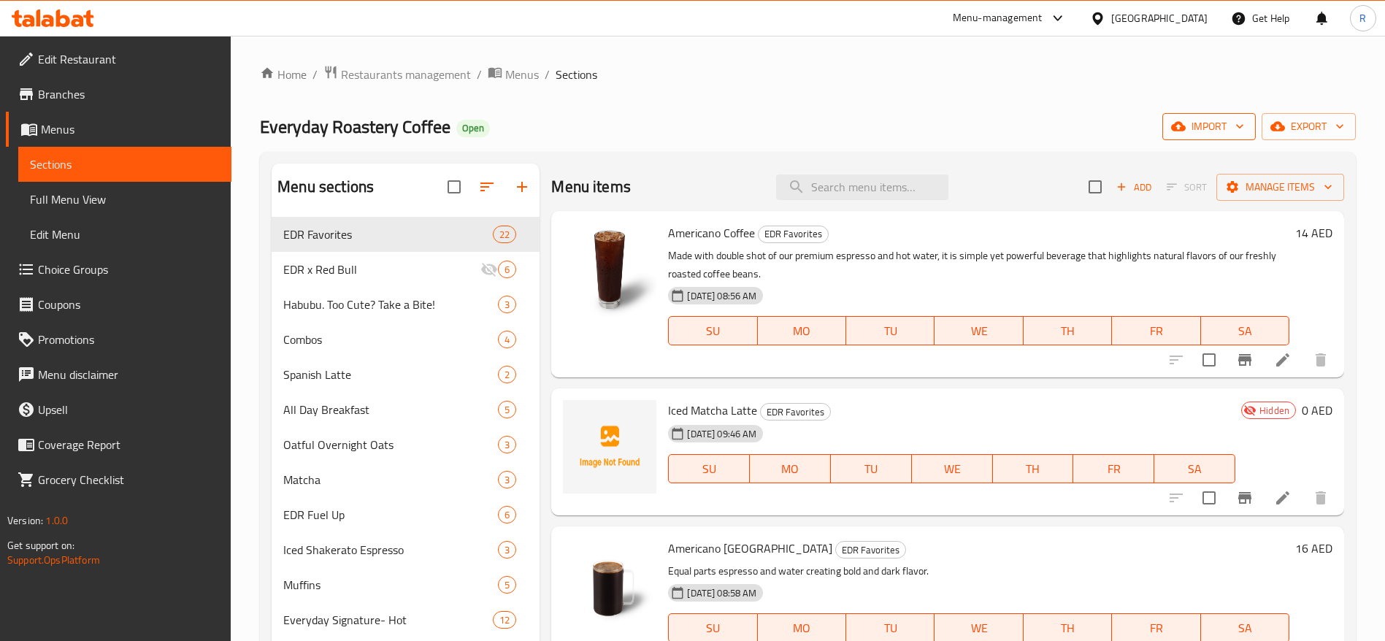
click at [1213, 121] on span "import" at bounding box center [1209, 127] width 70 height 18
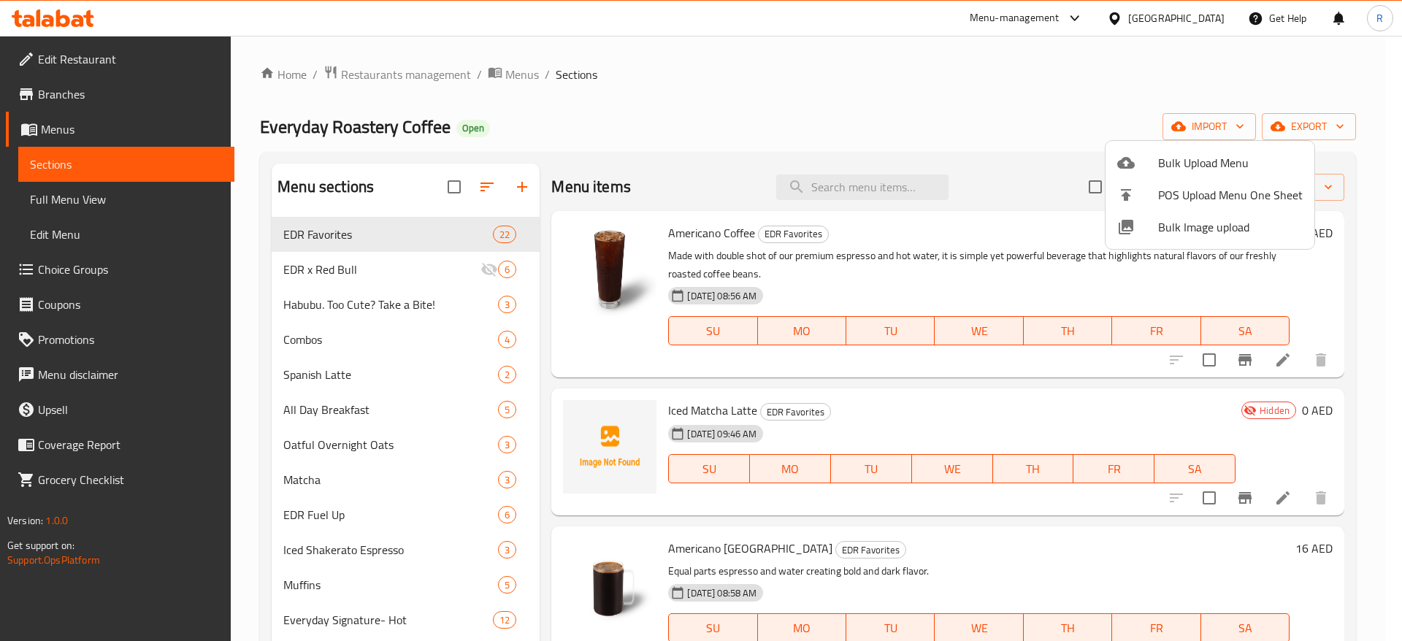
click at [1332, 120] on div at bounding box center [701, 320] width 1402 height 641
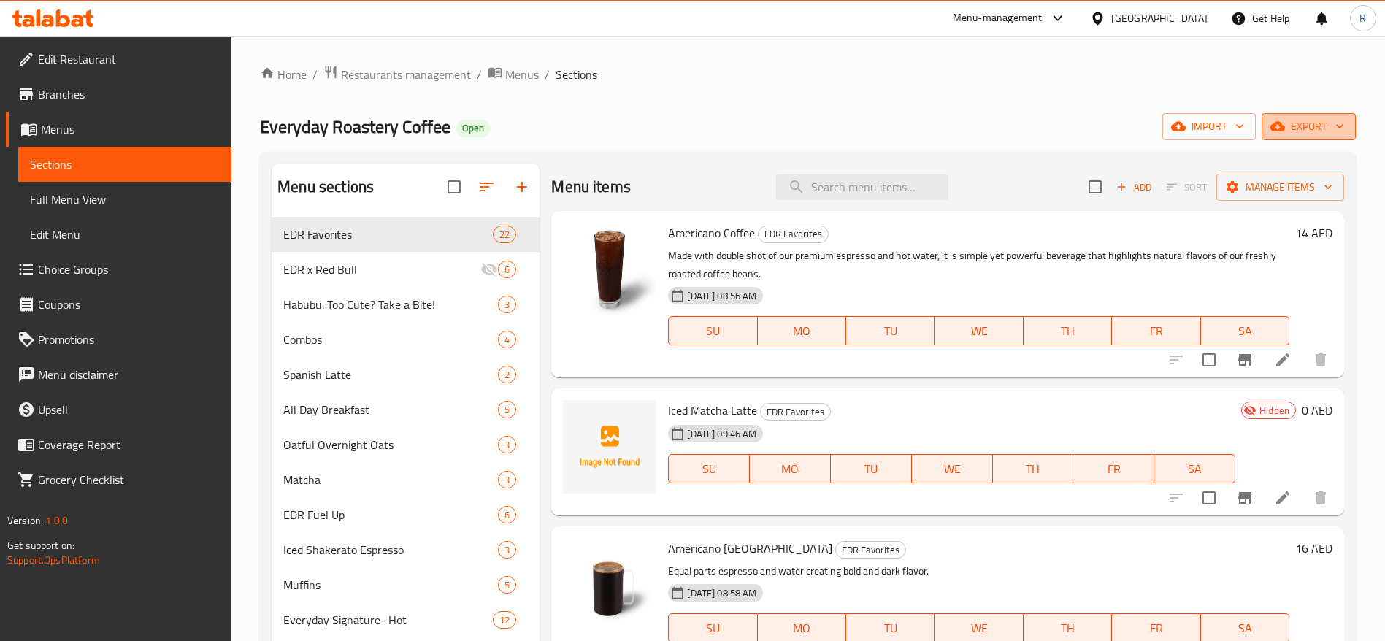
click at [1332, 120] on icon "button" at bounding box center [1339, 126] width 15 height 15
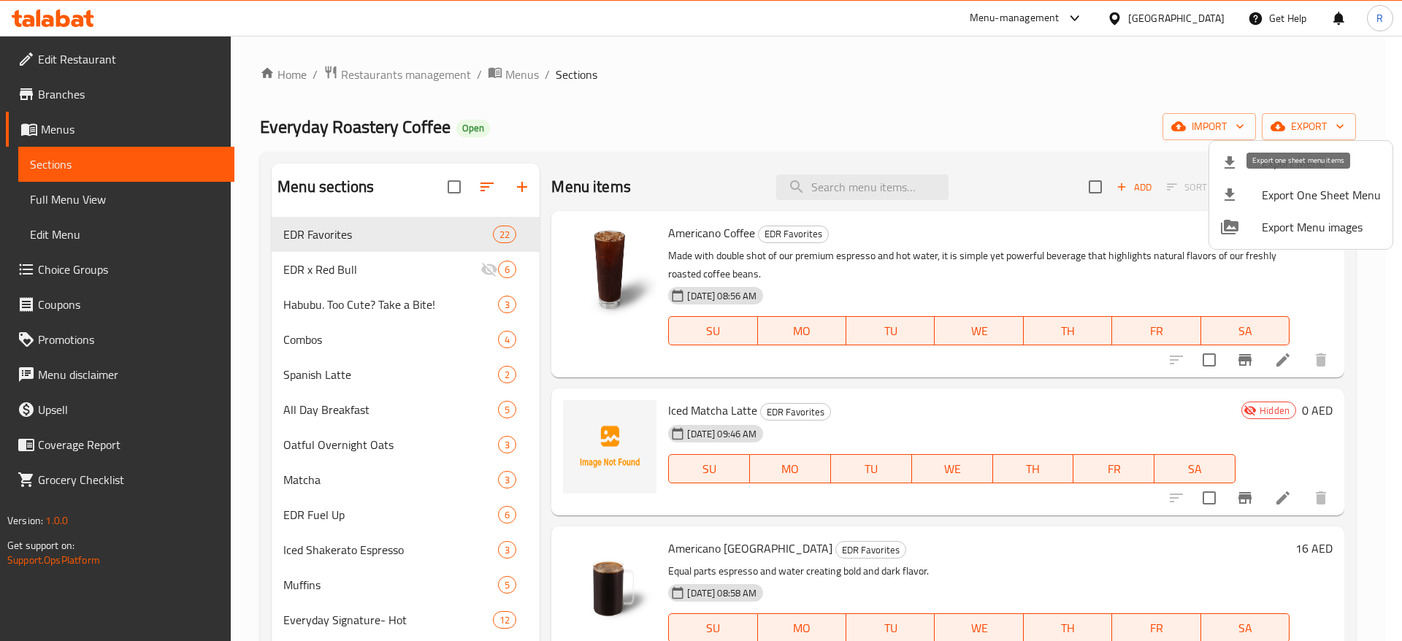
click at [1308, 194] on span "Export One Sheet Menu" at bounding box center [1321, 195] width 119 height 18
click at [1300, 166] on span "Export Menu" at bounding box center [1321, 163] width 119 height 18
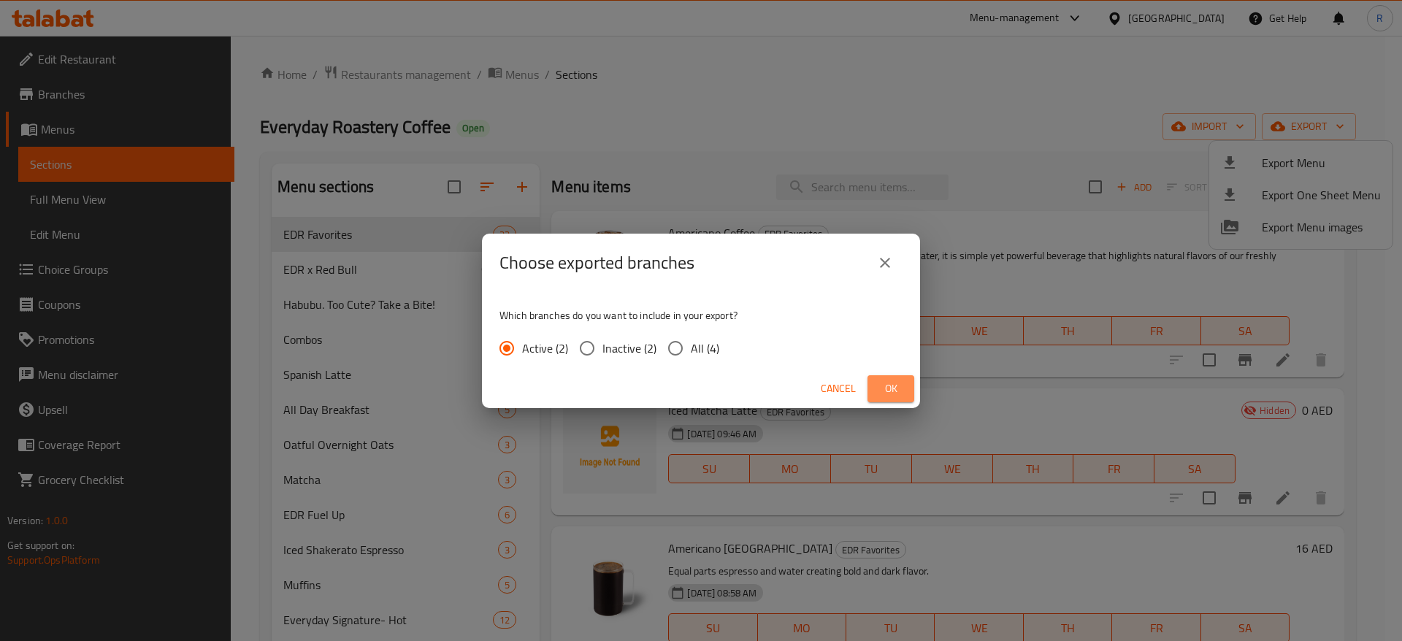
click at [889, 386] on span "Ok" at bounding box center [890, 389] width 23 height 18
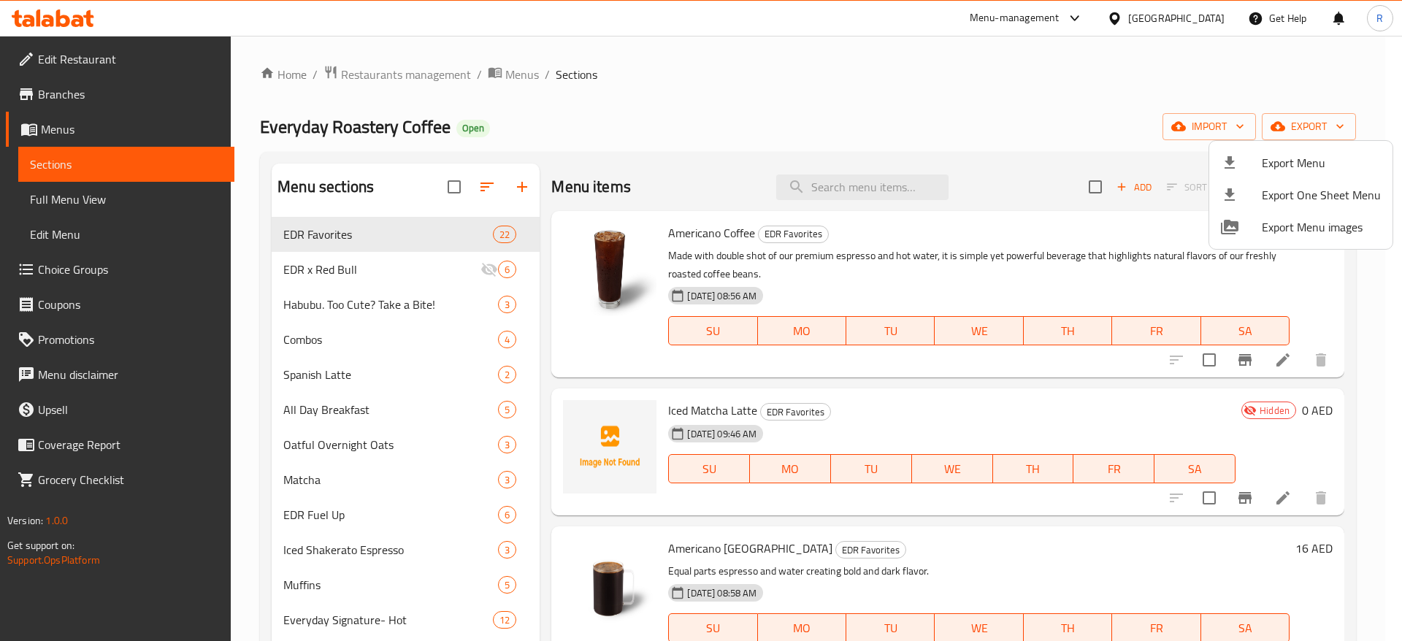
click at [91, 275] on div at bounding box center [701, 320] width 1402 height 641
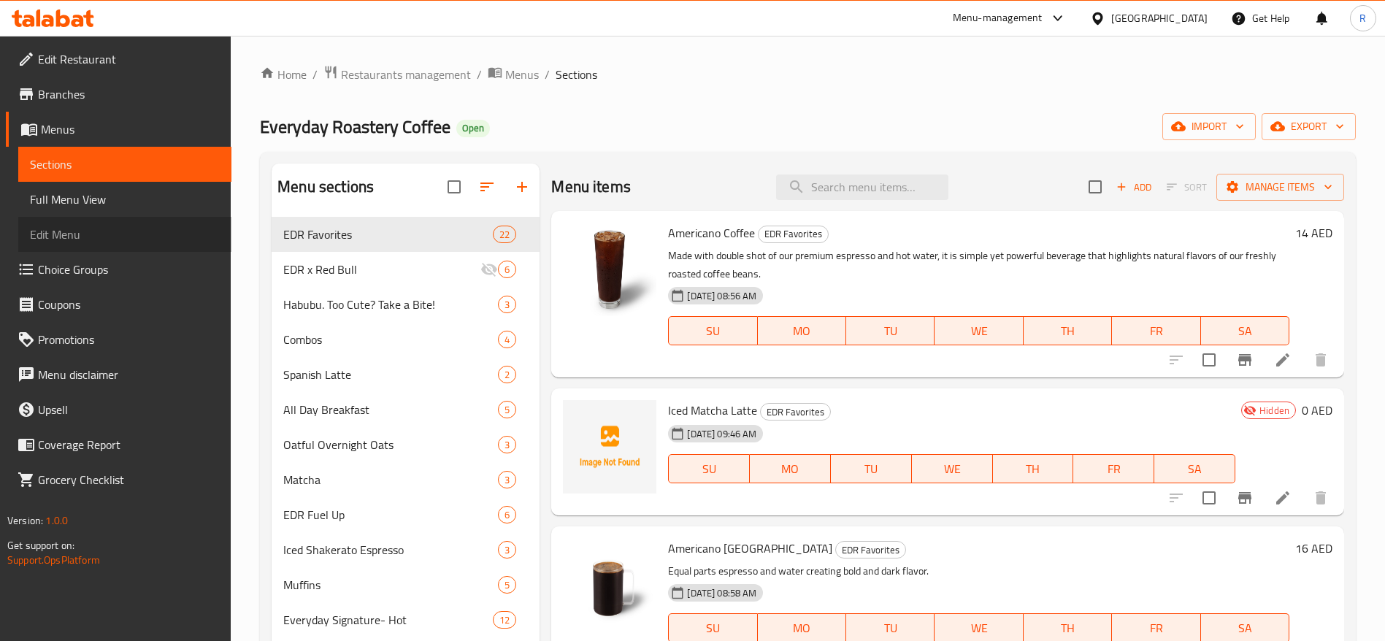
click at [102, 248] on link "Edit Menu" at bounding box center [124, 234] width 213 height 35
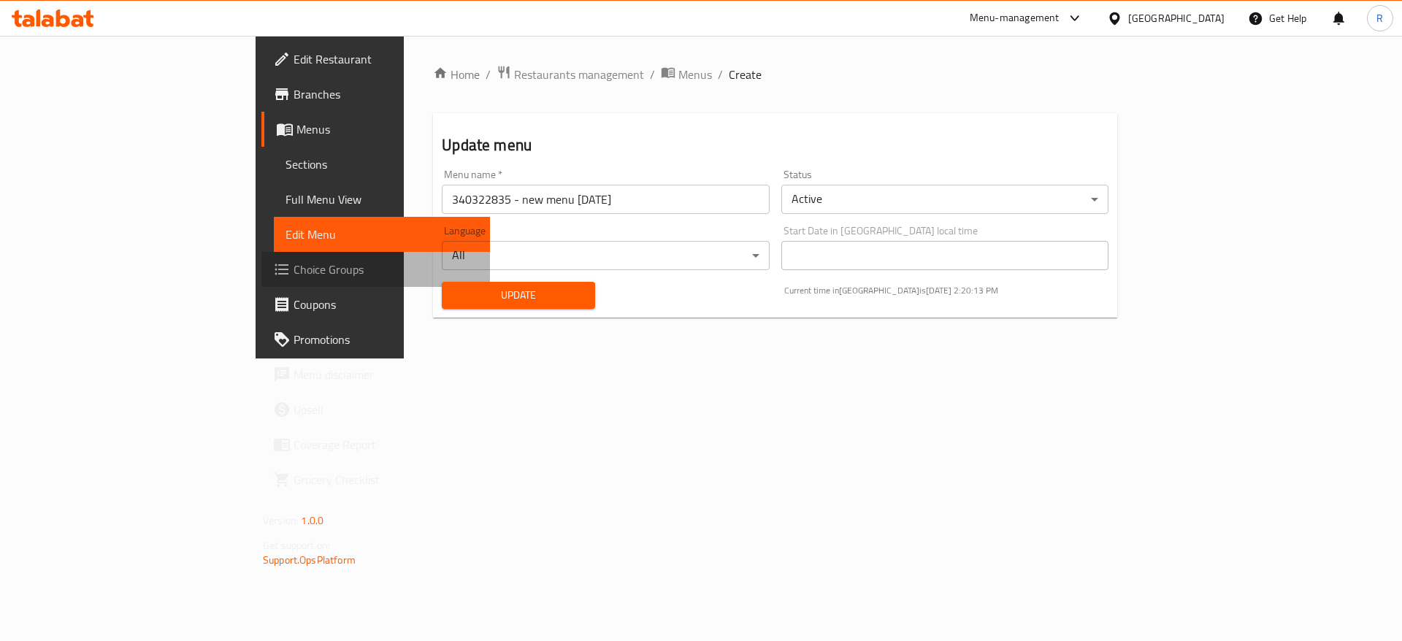
click at [294, 271] on span "Choice Groups" at bounding box center [386, 270] width 185 height 18
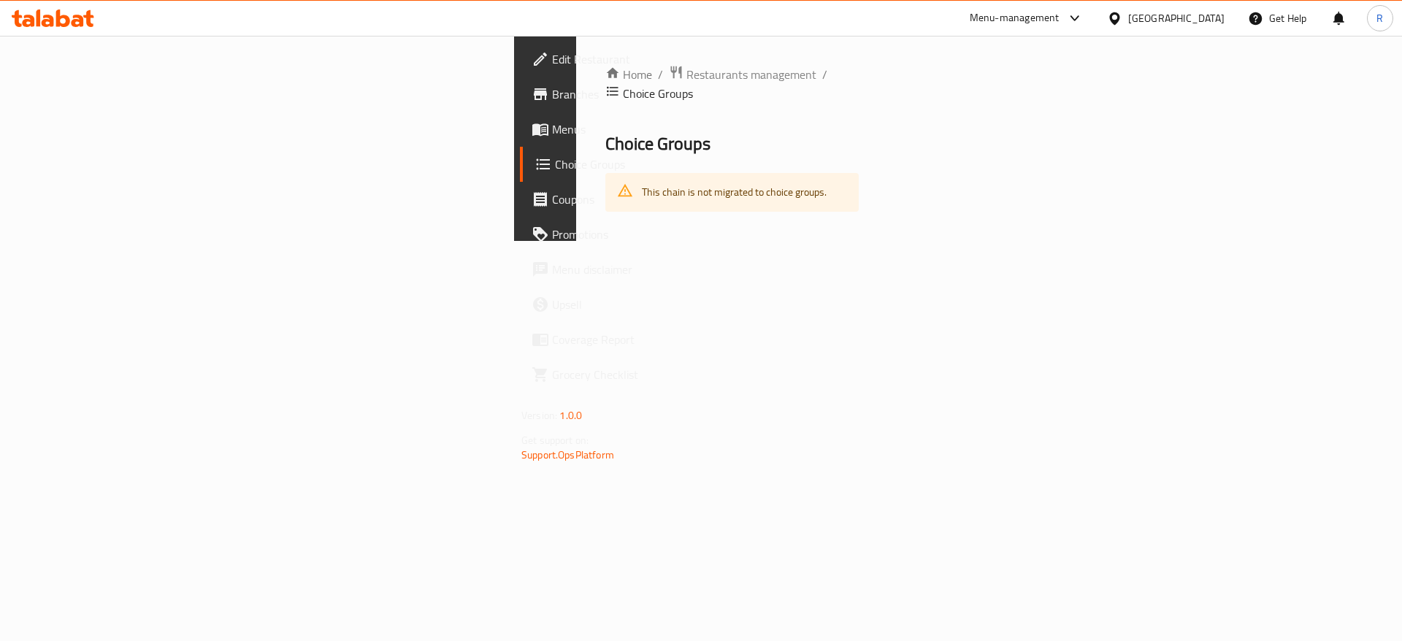
click at [520, 152] on link "Choice Groups" at bounding box center [634, 164] width 229 height 35
click at [605, 84] on icon "breadcrumb" at bounding box center [612, 91] width 15 height 15
click at [555, 166] on span "Choice Groups" at bounding box center [646, 165] width 182 height 18
click at [686, 72] on span "Restaurants management" at bounding box center [751, 75] width 130 height 18
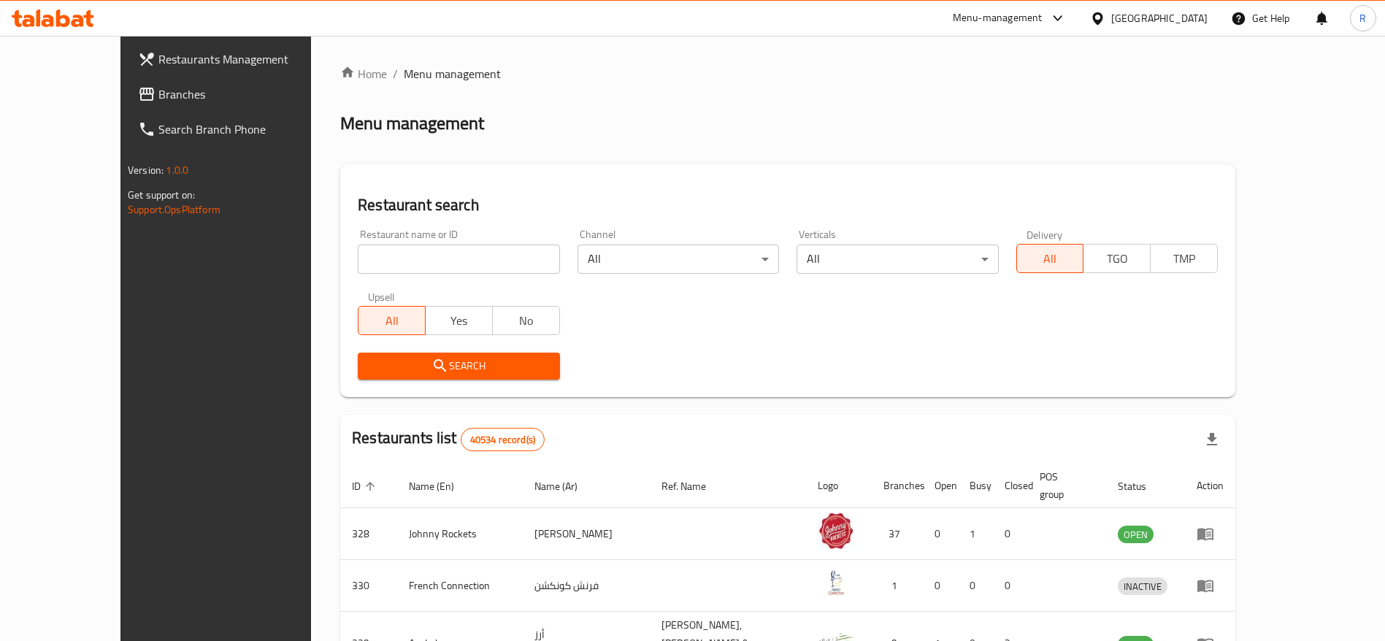
click at [358, 262] on input "search" at bounding box center [459, 259] width 202 height 29
type input "everyday roastery"
click button "Search" at bounding box center [459, 366] width 202 height 27
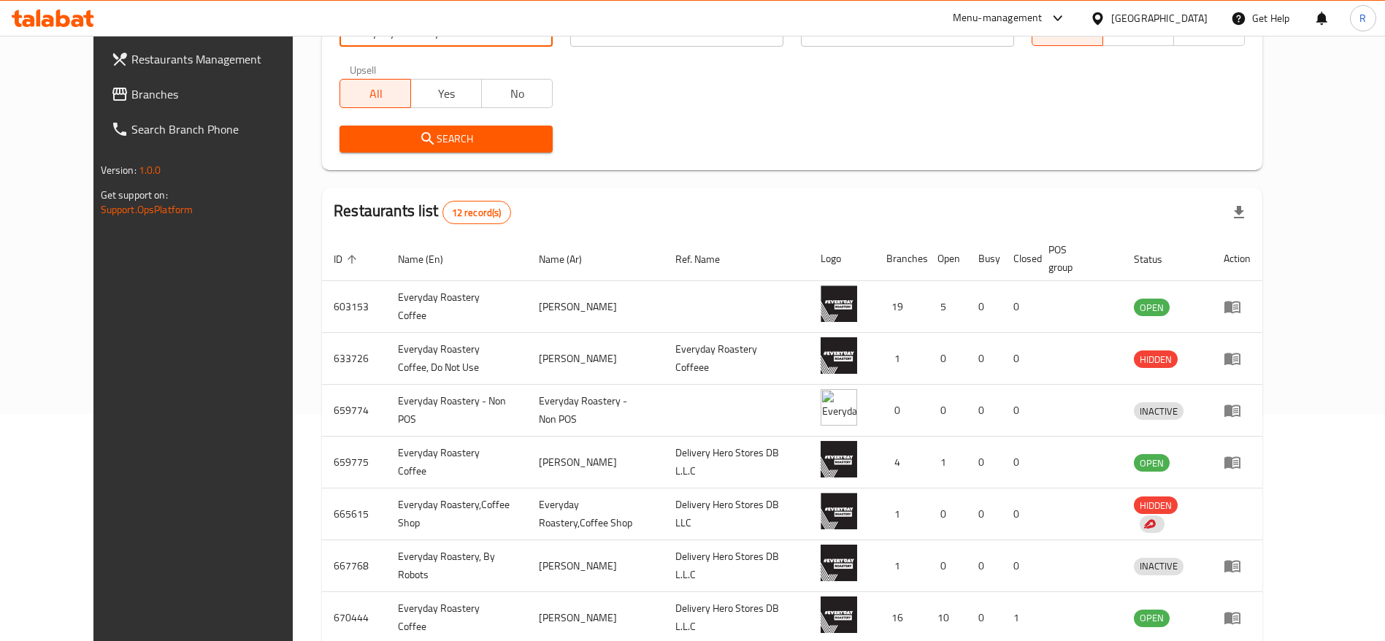
scroll to position [364, 0]
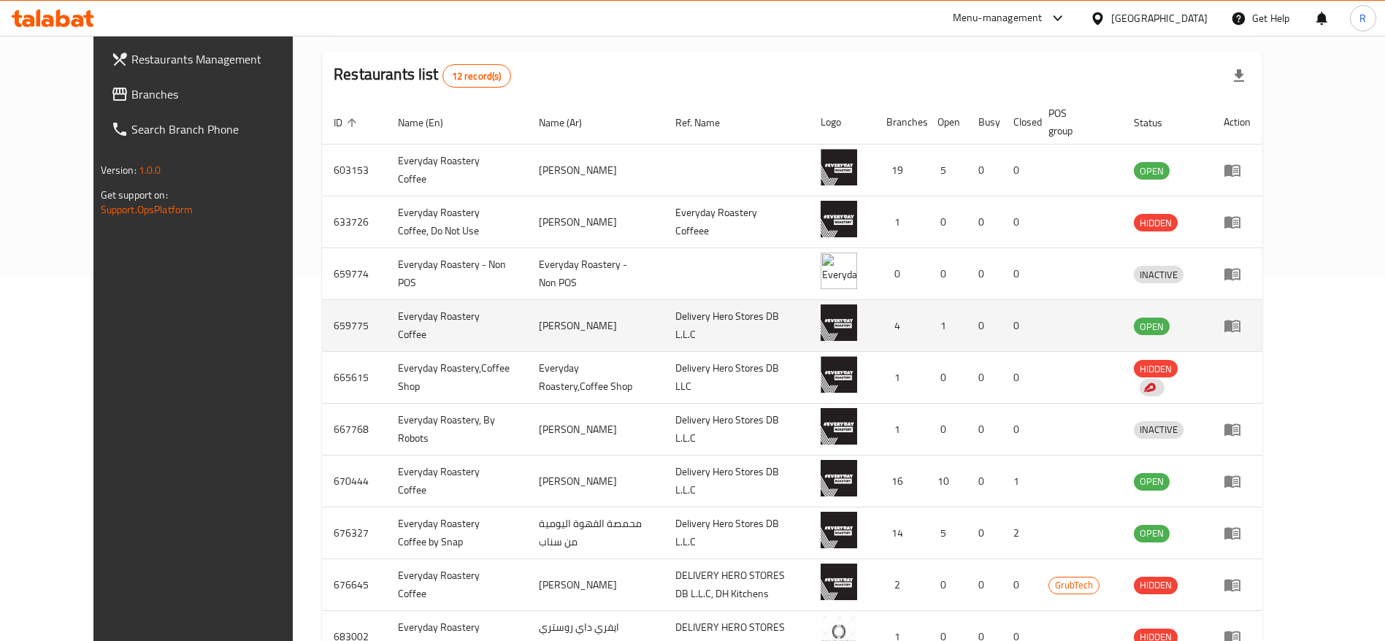
click at [1241, 329] on icon "enhanced table" at bounding box center [1232, 327] width 16 height 12
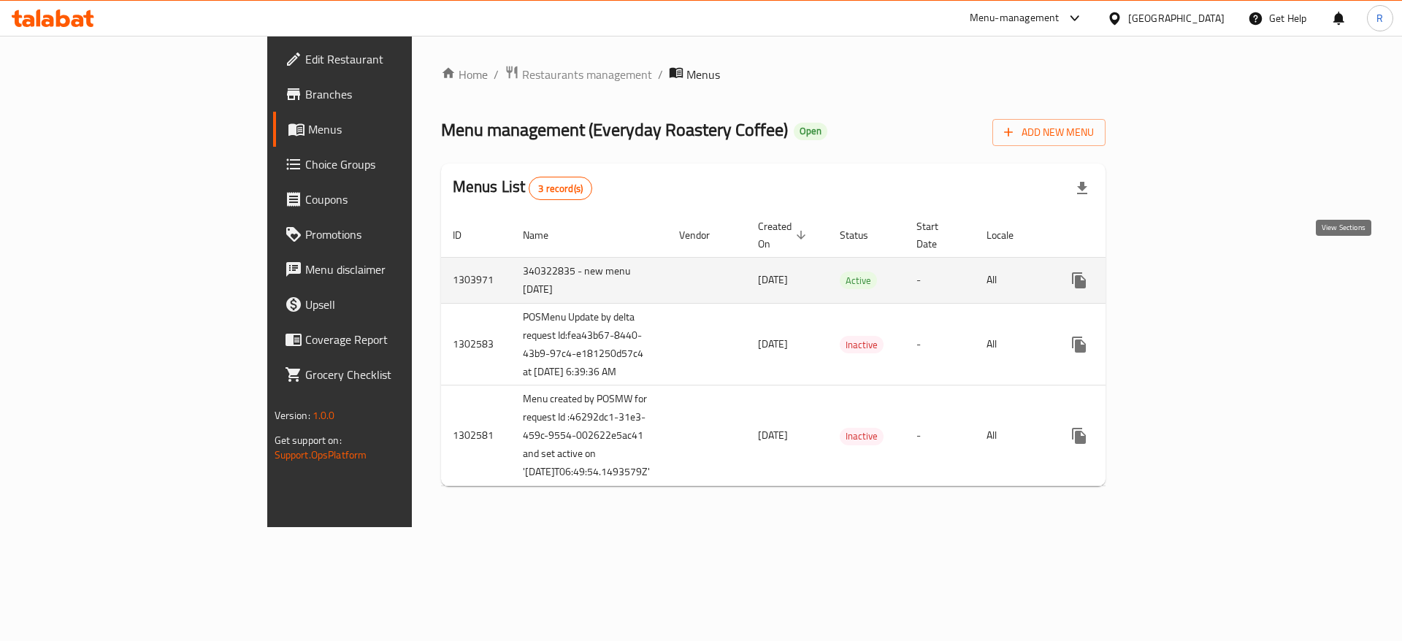
click at [1193, 272] on icon "enhanced table" at bounding box center [1185, 281] width 18 height 18
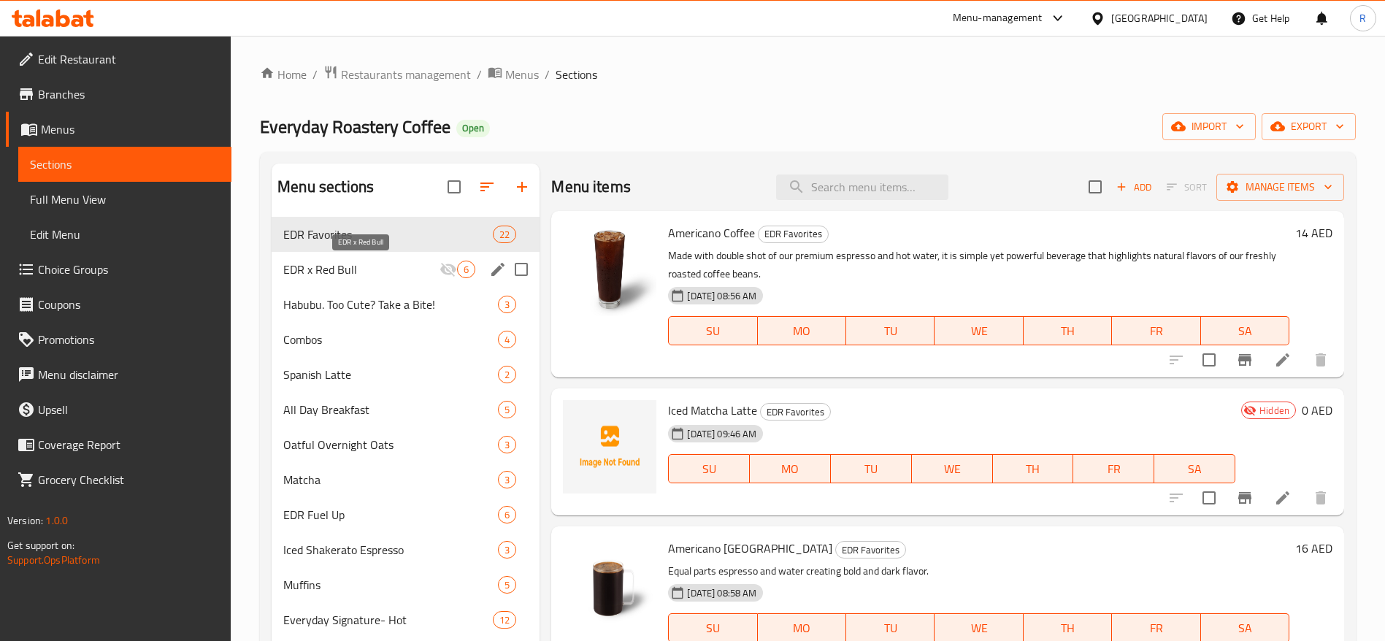
click at [390, 267] on span "EDR x Red Bull" at bounding box center [361, 270] width 156 height 18
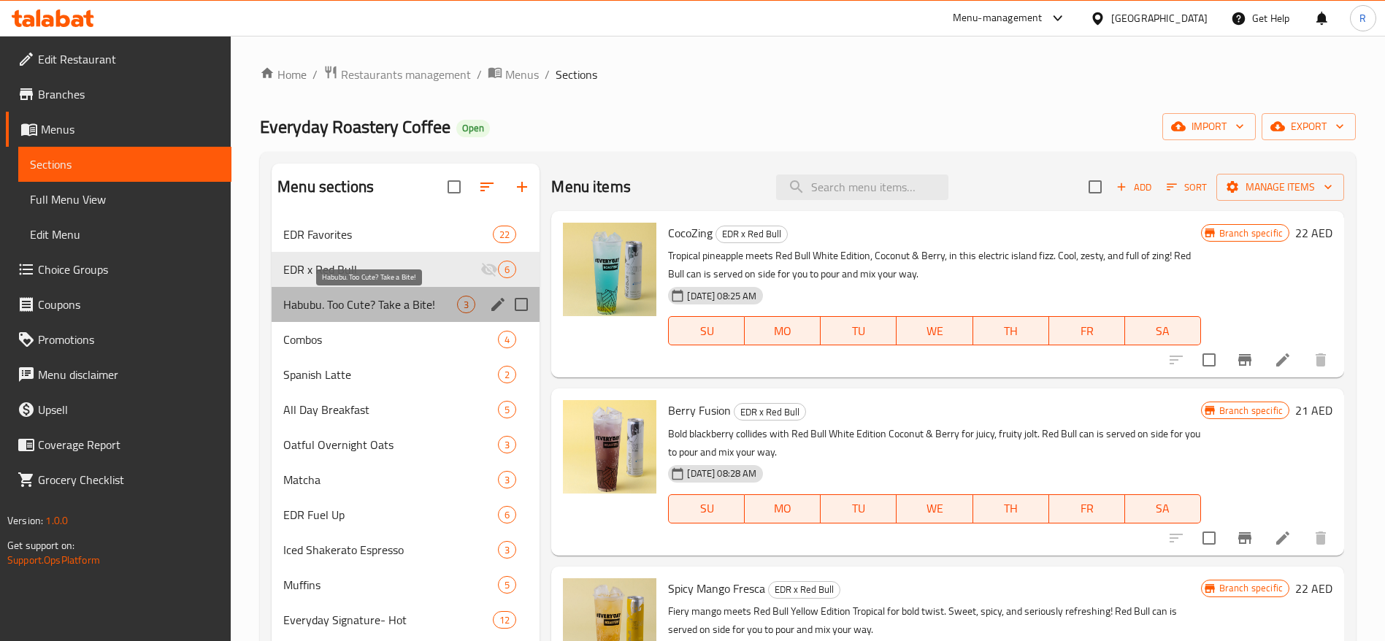
click at [370, 300] on span "Habubu. Too Cute? Take a Bite!" at bounding box center [370, 305] width 174 height 18
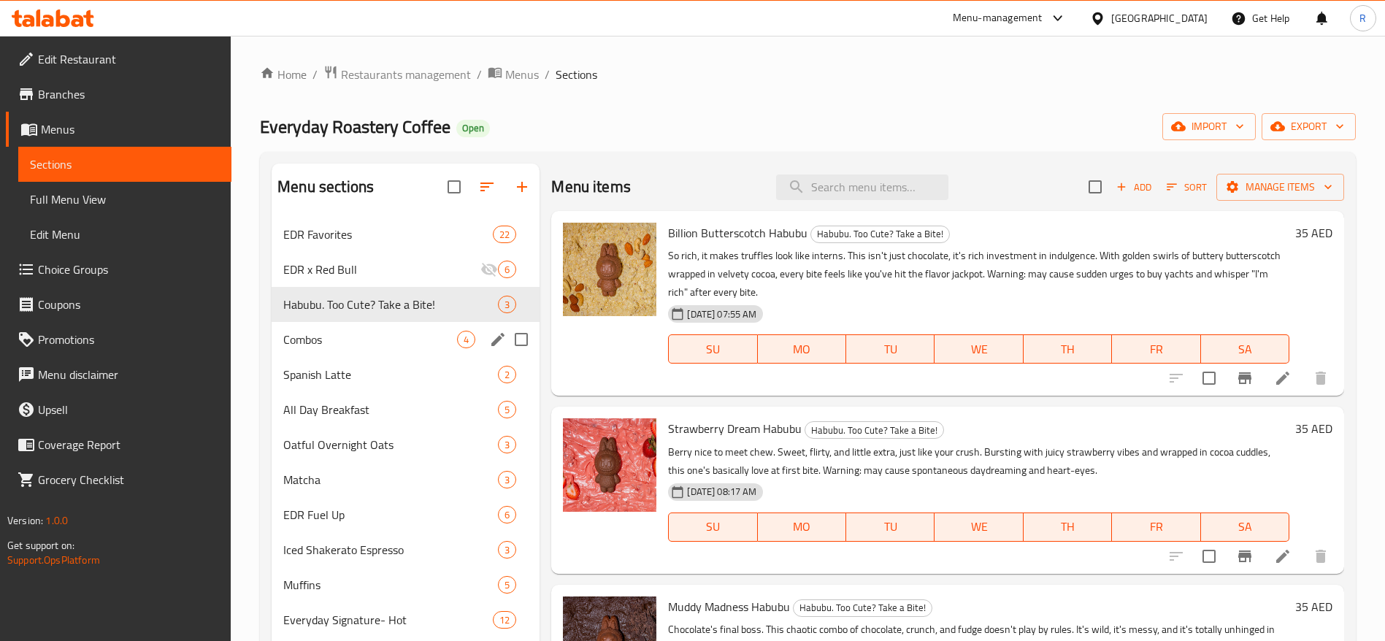
click at [370, 331] on span "Combos" at bounding box center [370, 340] width 174 height 18
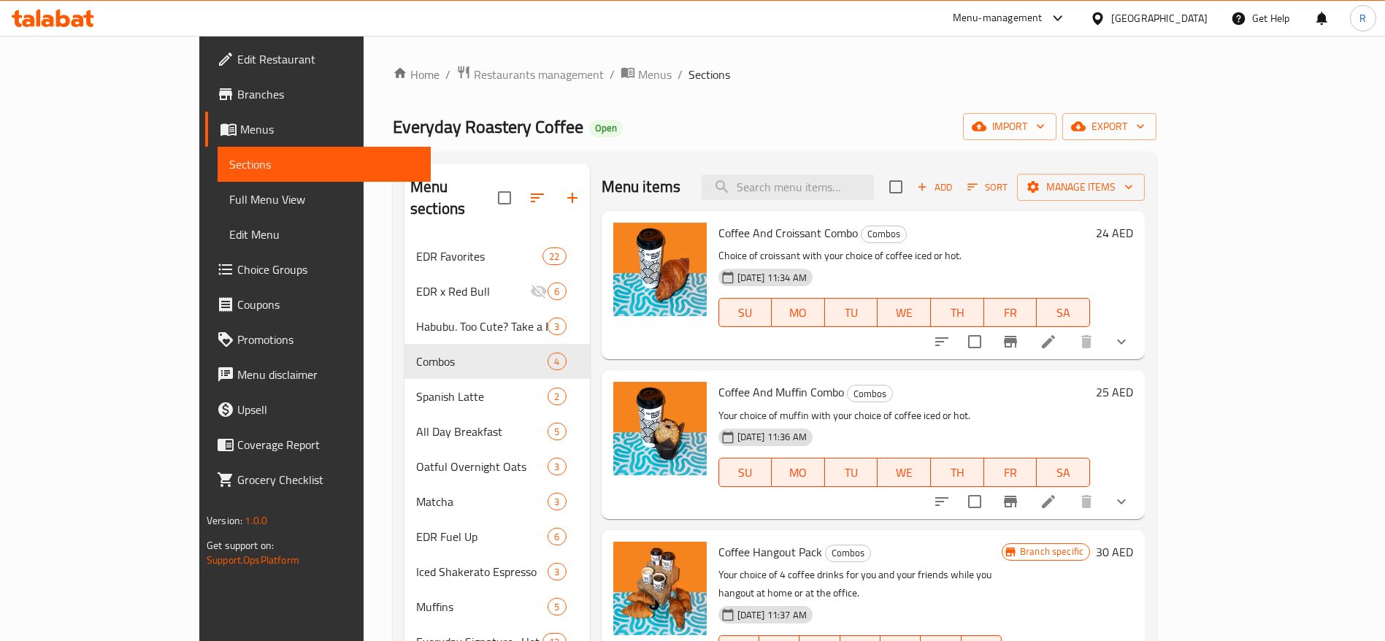
click at [237, 263] on span "Choice Groups" at bounding box center [328, 270] width 182 height 18
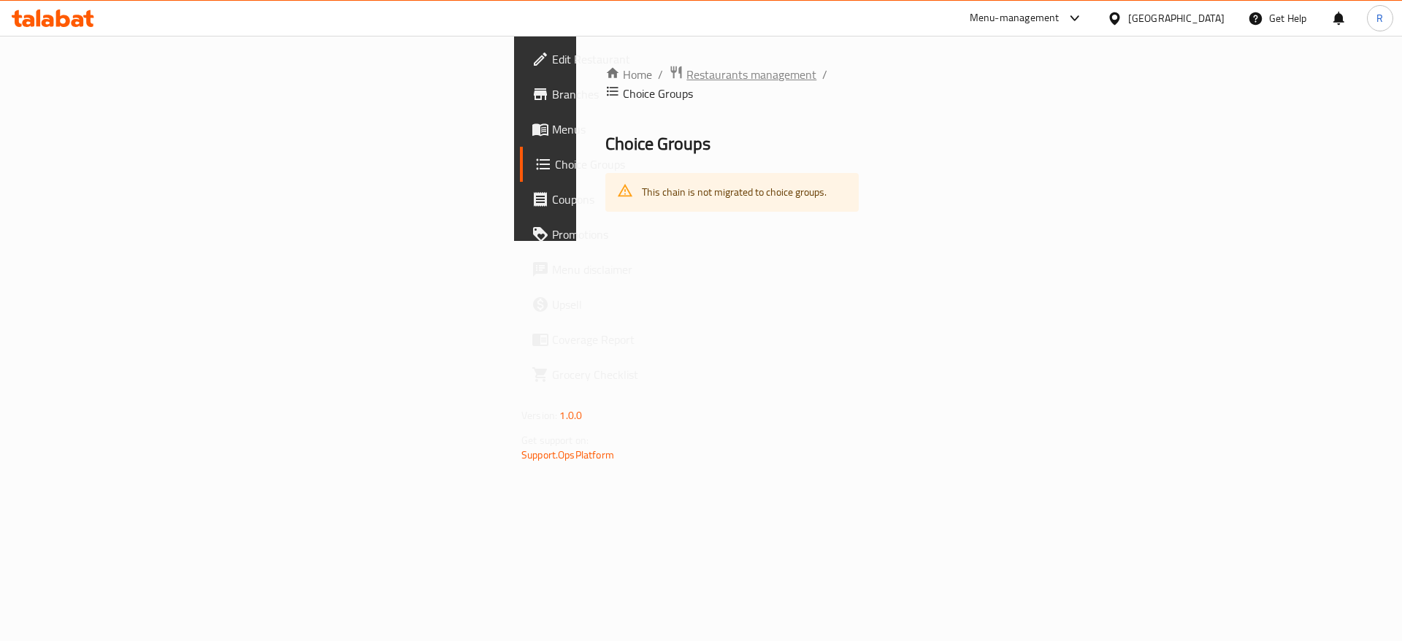
click at [686, 77] on span "Restaurants management" at bounding box center [751, 75] width 130 height 18
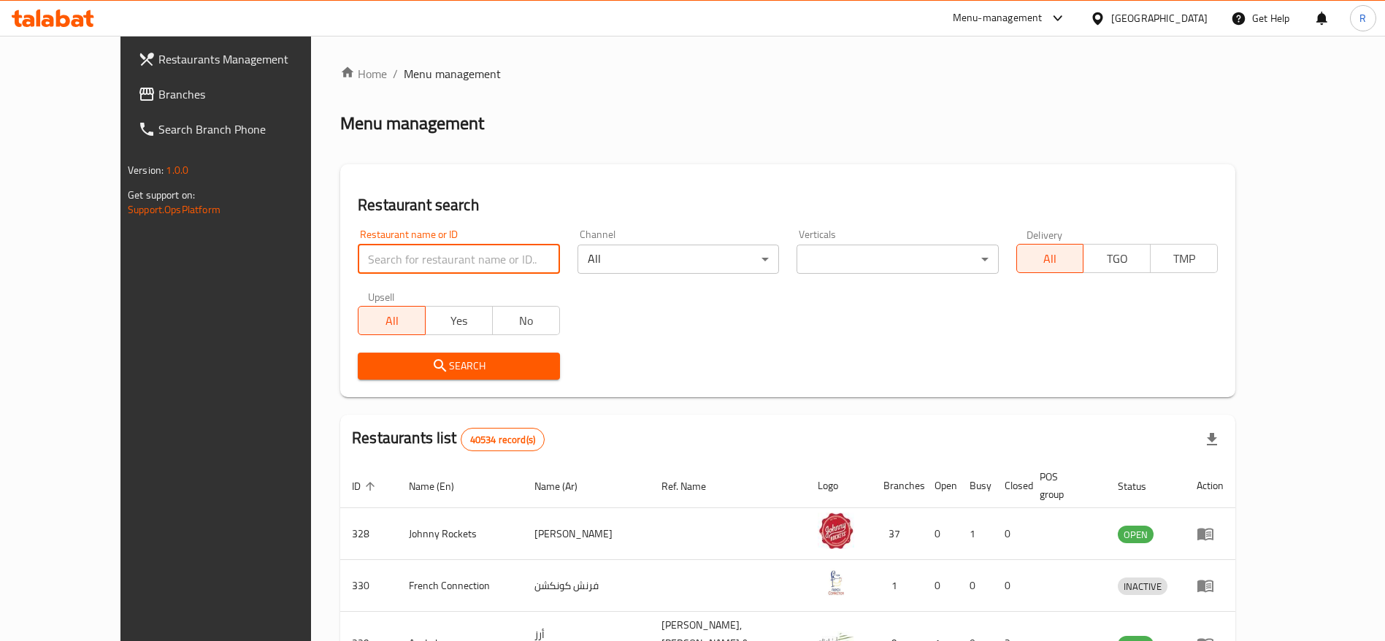
click at [384, 250] on input "search" at bounding box center [459, 259] width 202 height 29
type input "everyday roastery"
click button "Search" at bounding box center [459, 366] width 202 height 27
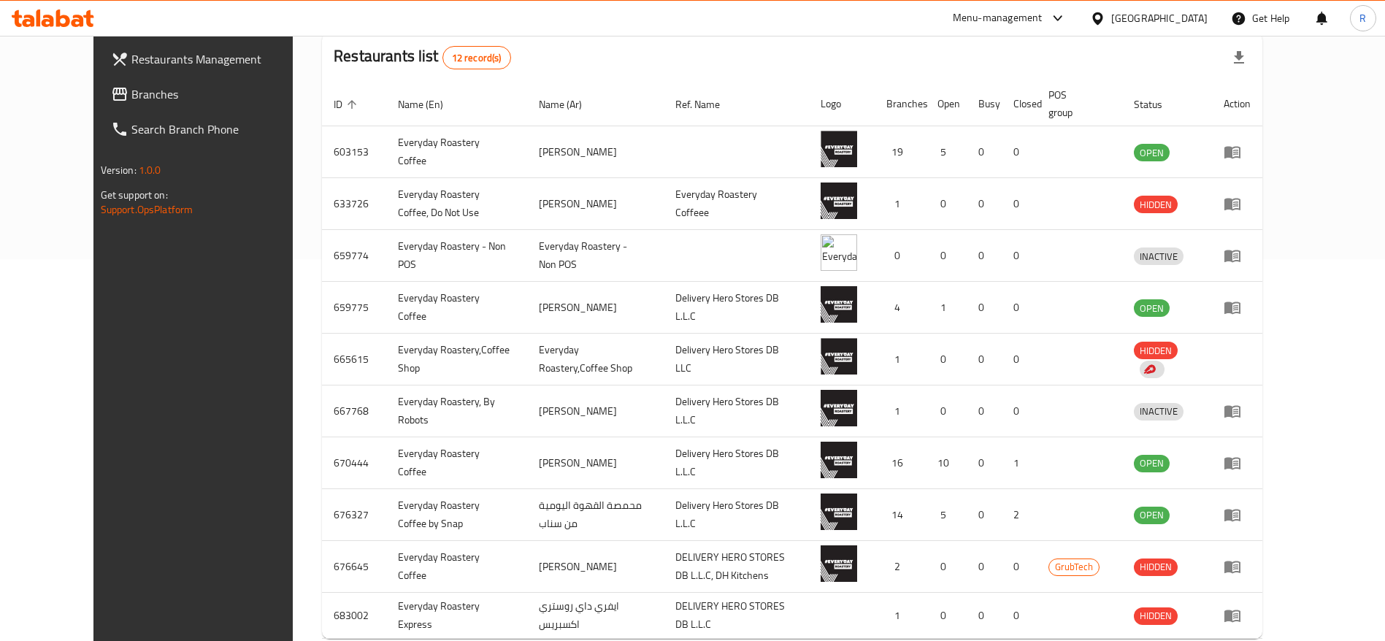
scroll to position [464, 0]
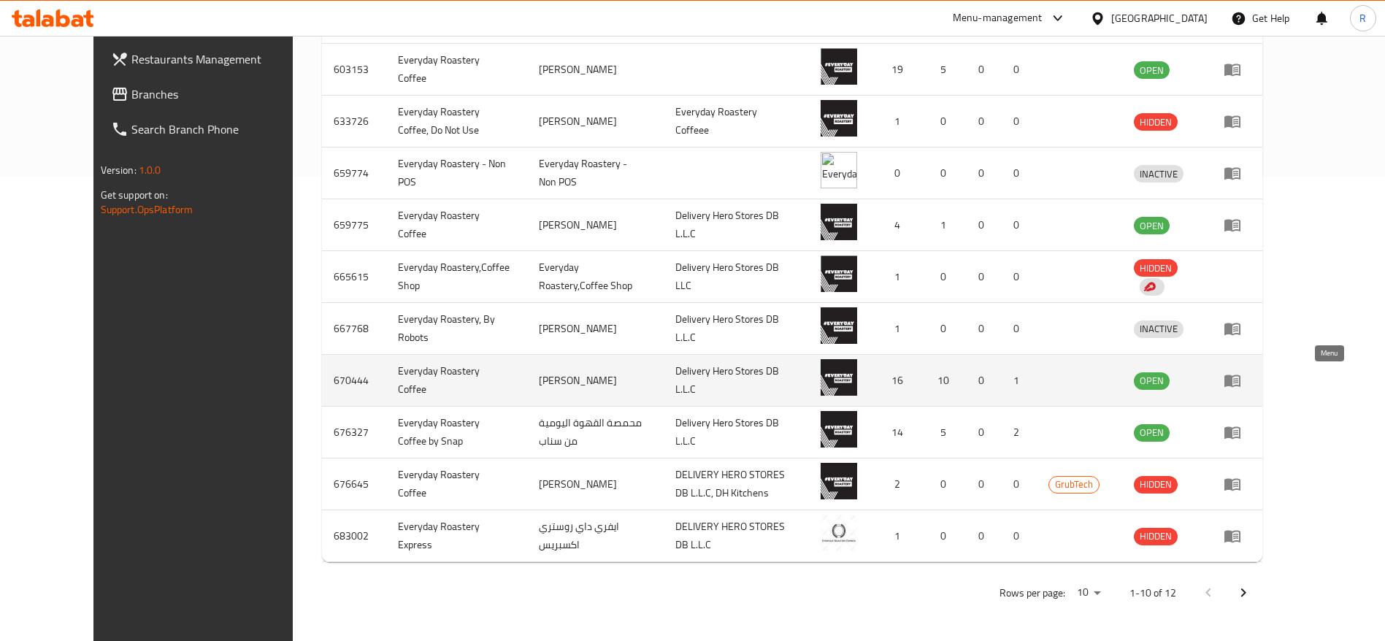
click at [1241, 379] on icon "enhanced table" at bounding box center [1233, 381] width 18 height 18
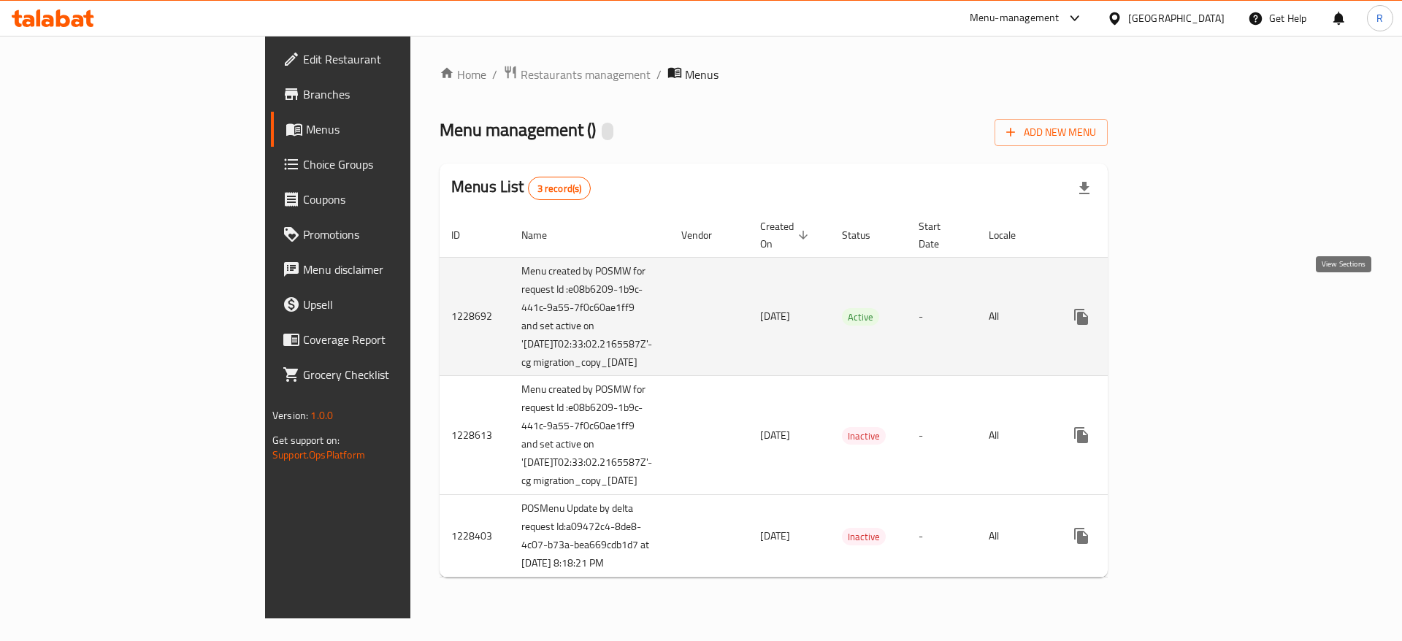
click at [1195, 308] on icon "enhanced table" at bounding box center [1187, 317] width 18 height 18
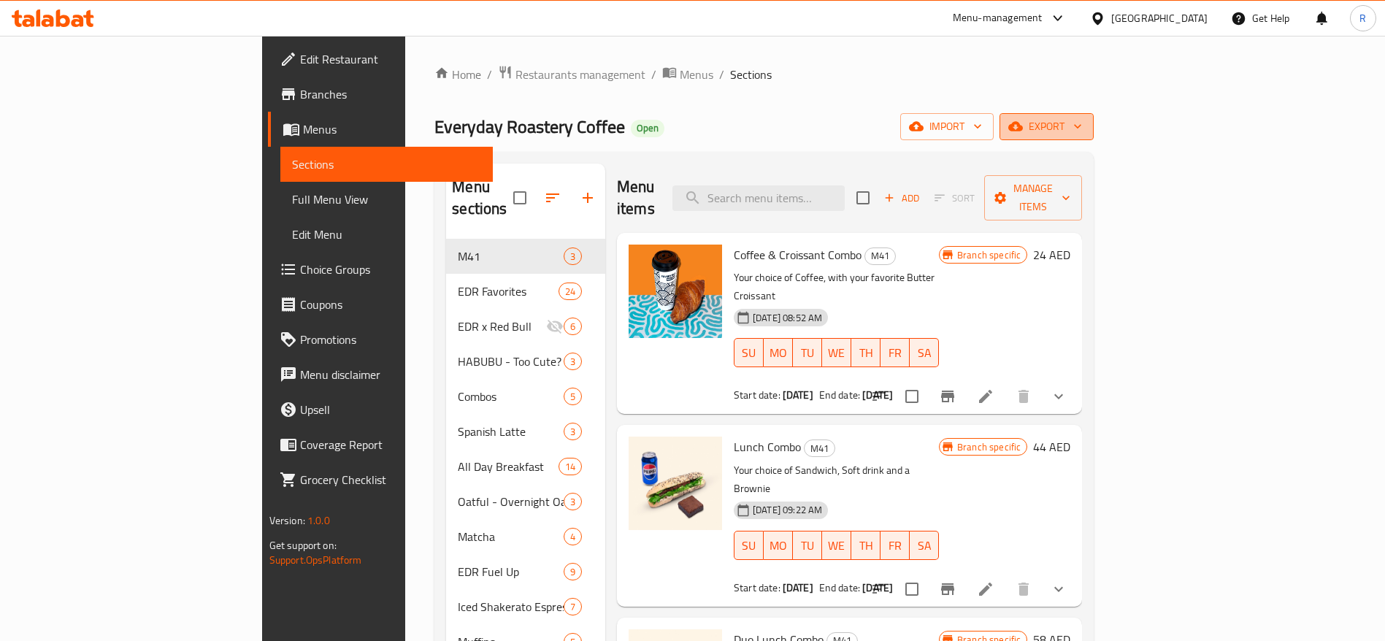
click at [1082, 124] on span "export" at bounding box center [1046, 127] width 71 height 18
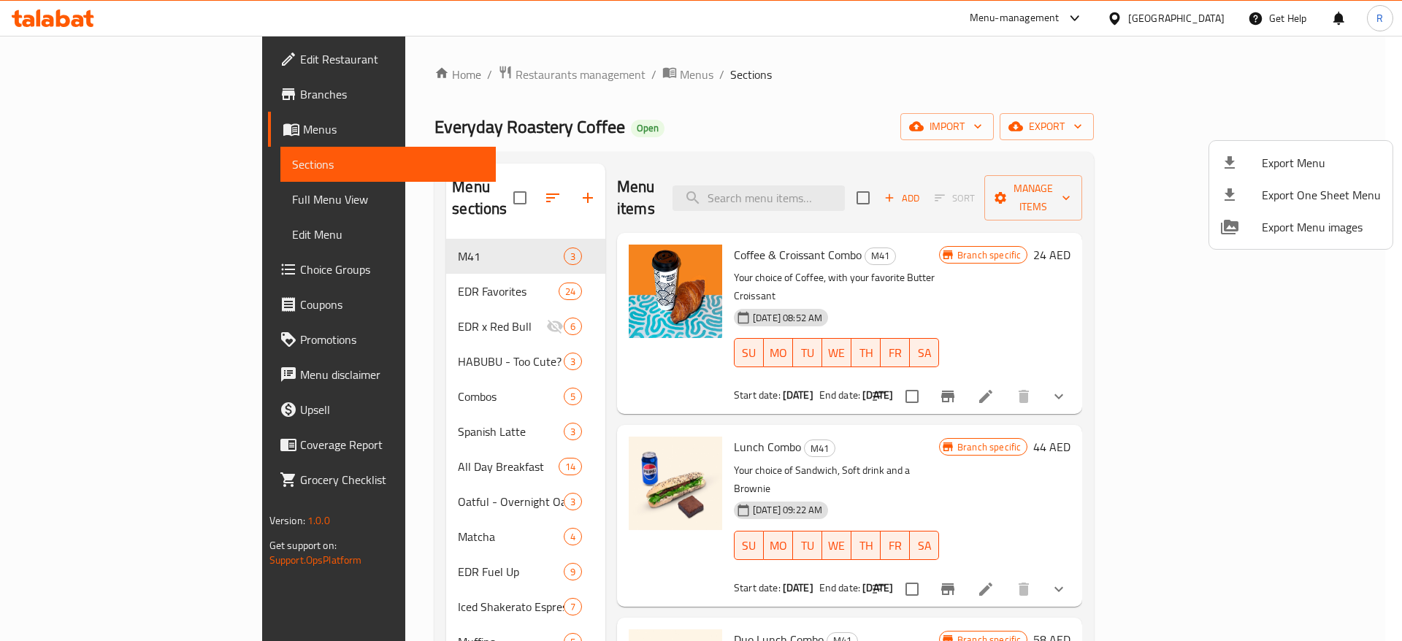
click at [1381, 112] on div at bounding box center [701, 320] width 1402 height 641
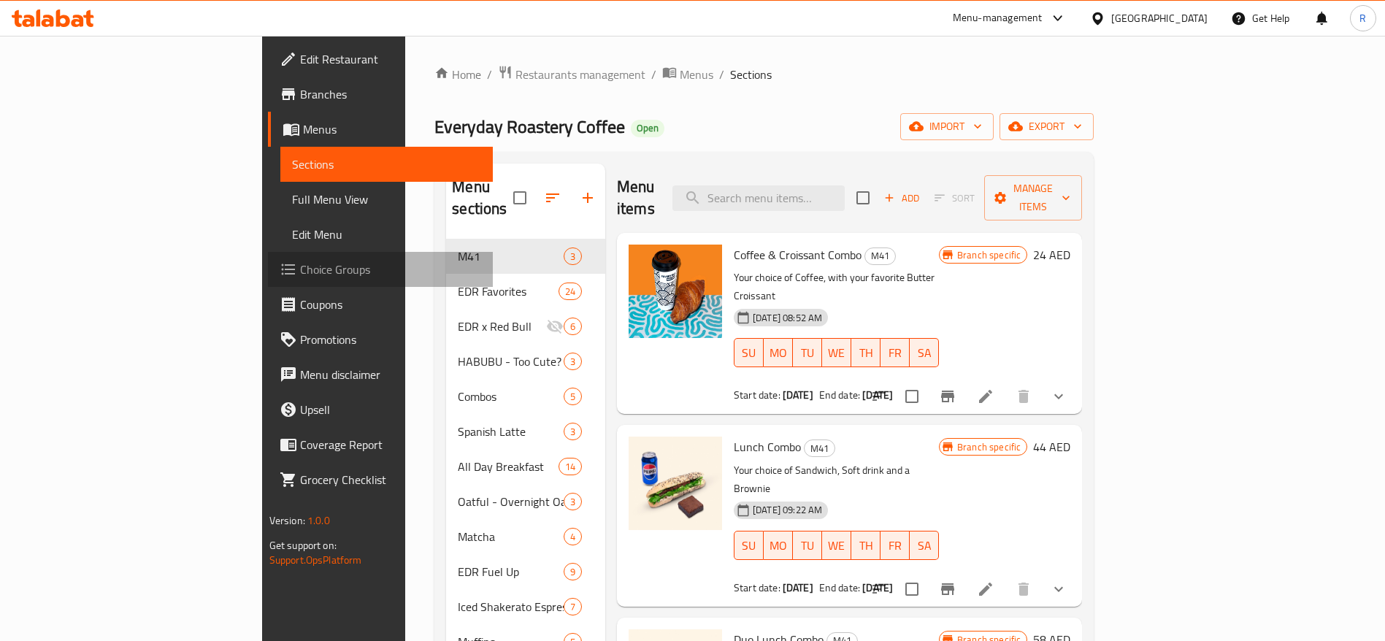
click at [300, 267] on span "Choice Groups" at bounding box center [391, 270] width 182 height 18
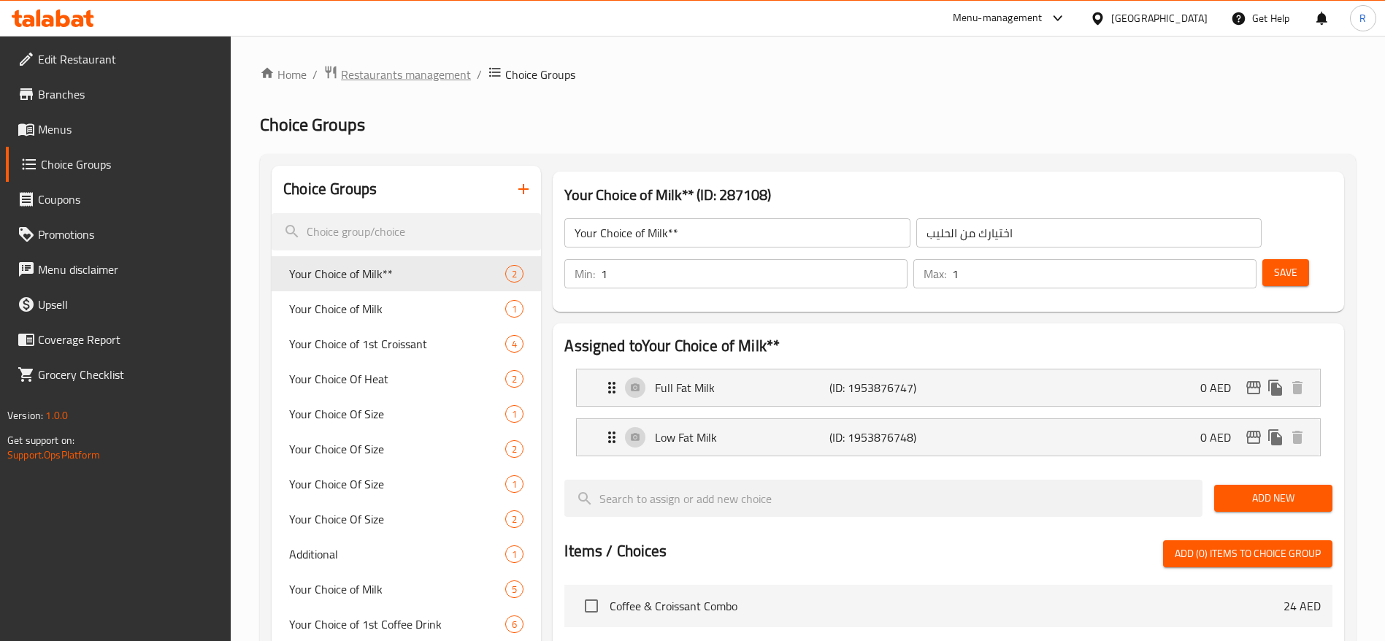
click at [425, 74] on span "Restaurants management" at bounding box center [406, 75] width 130 height 18
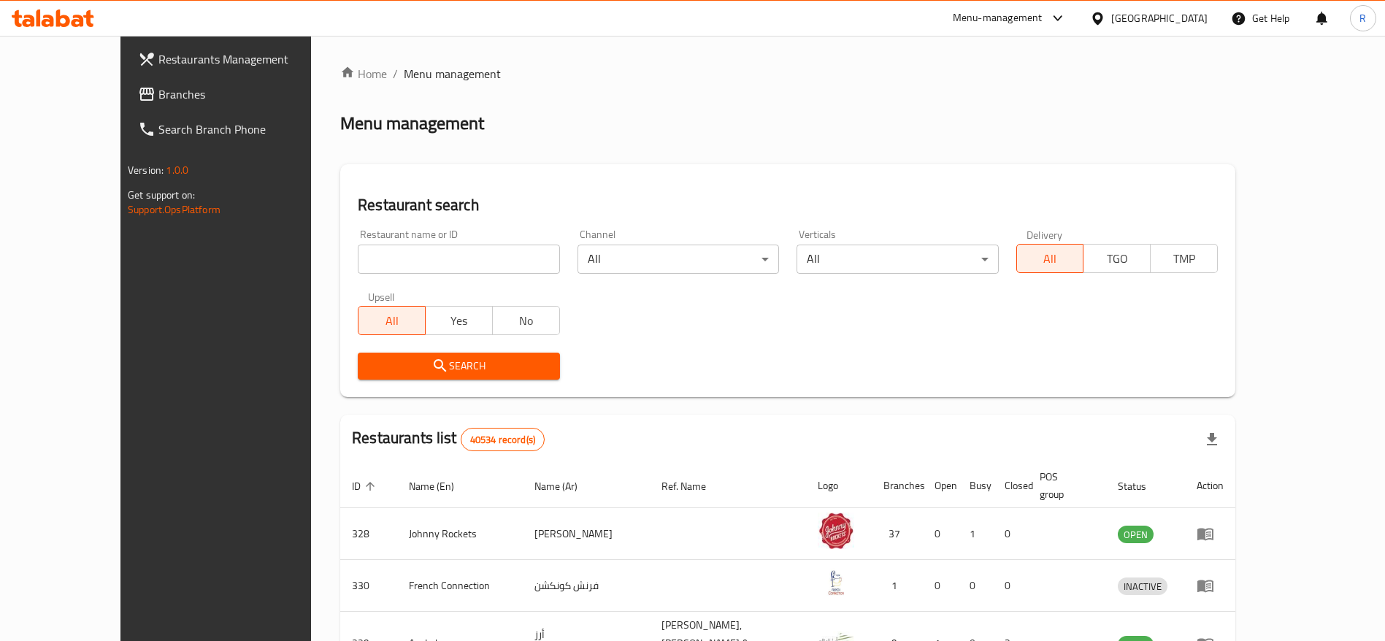
click at [395, 256] on input "search" at bounding box center [459, 259] width 202 height 29
type input "everyday roastery"
click button "Search" at bounding box center [459, 366] width 202 height 27
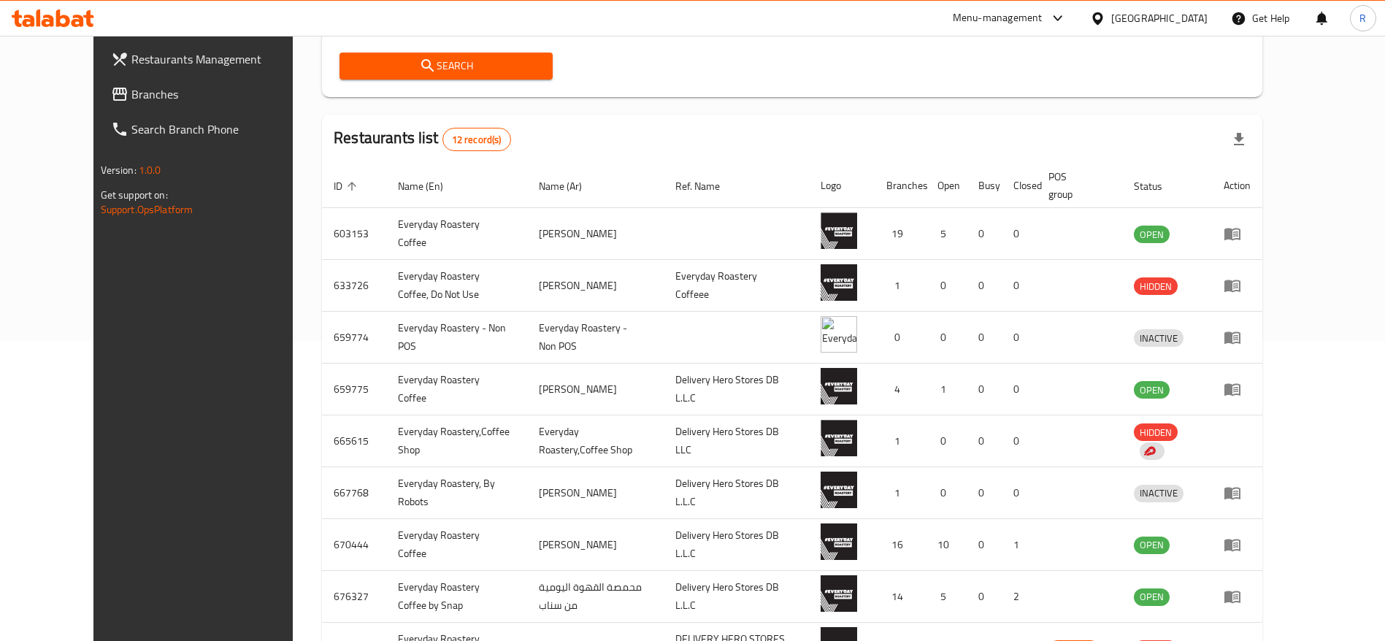
scroll to position [370, 0]
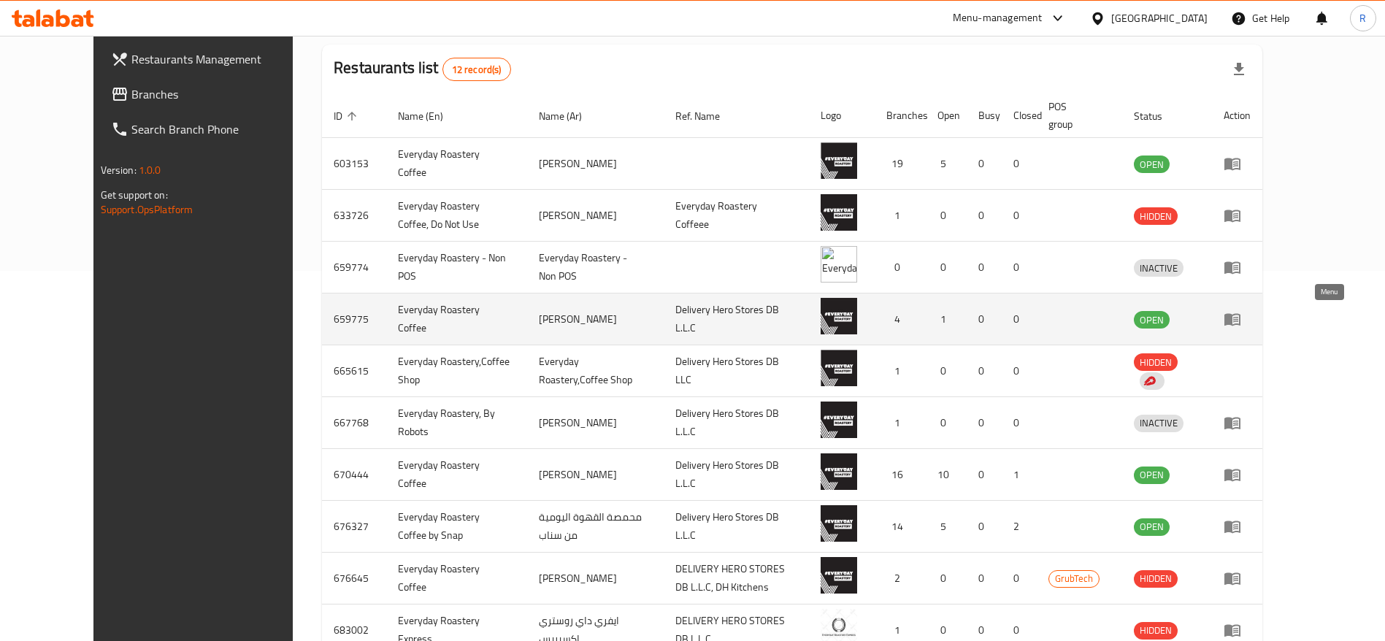
click at [1251, 317] on link "enhanced table" at bounding box center [1237, 319] width 27 height 18
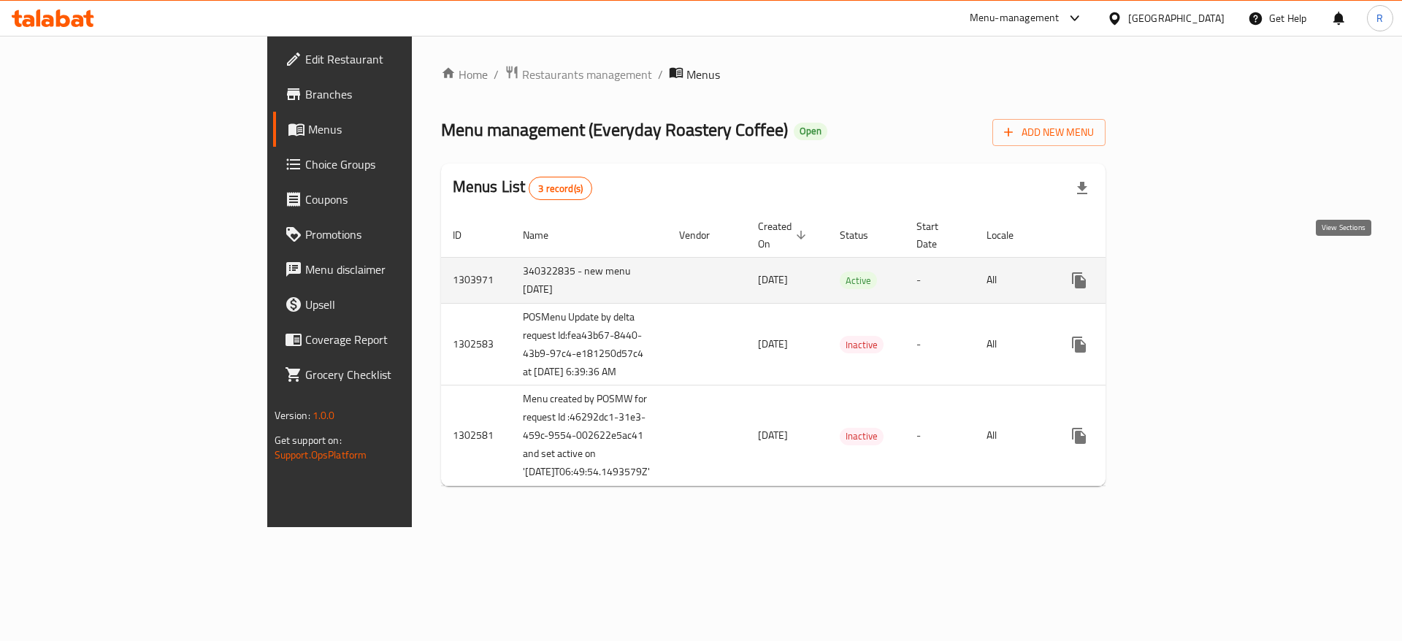
click at [1193, 272] on icon "enhanced table" at bounding box center [1185, 281] width 18 height 18
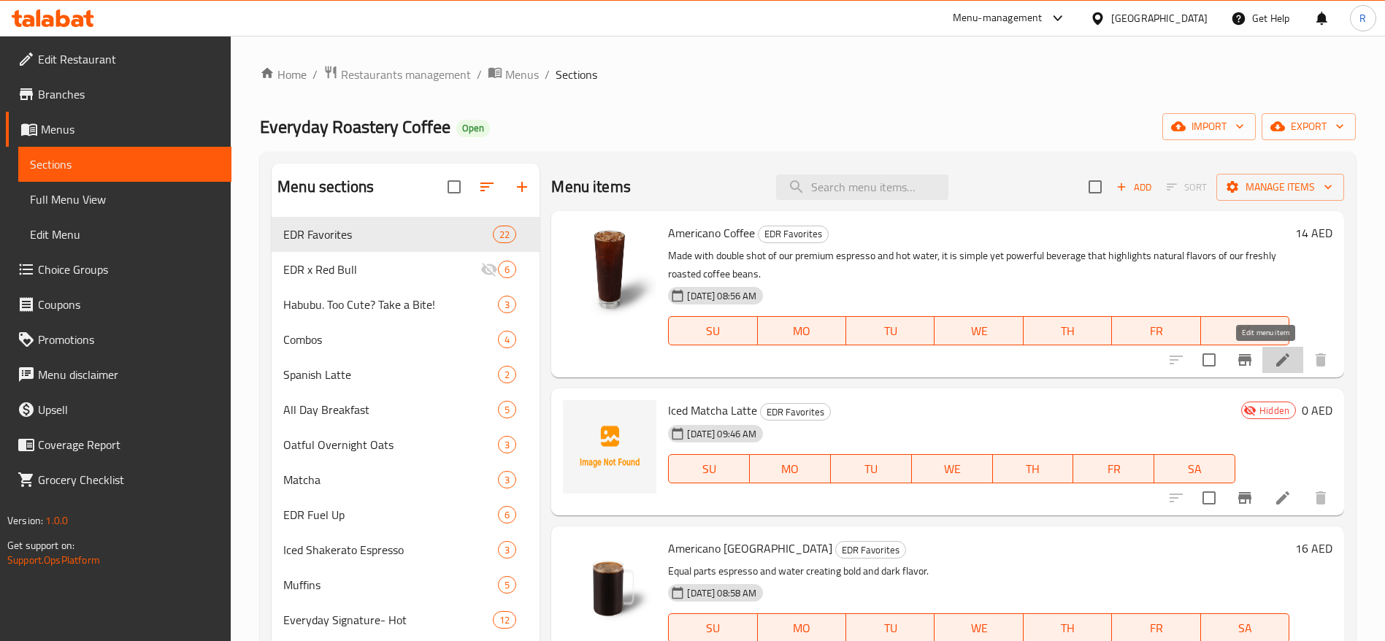
click at [1276, 358] on icon at bounding box center [1282, 359] width 13 height 13
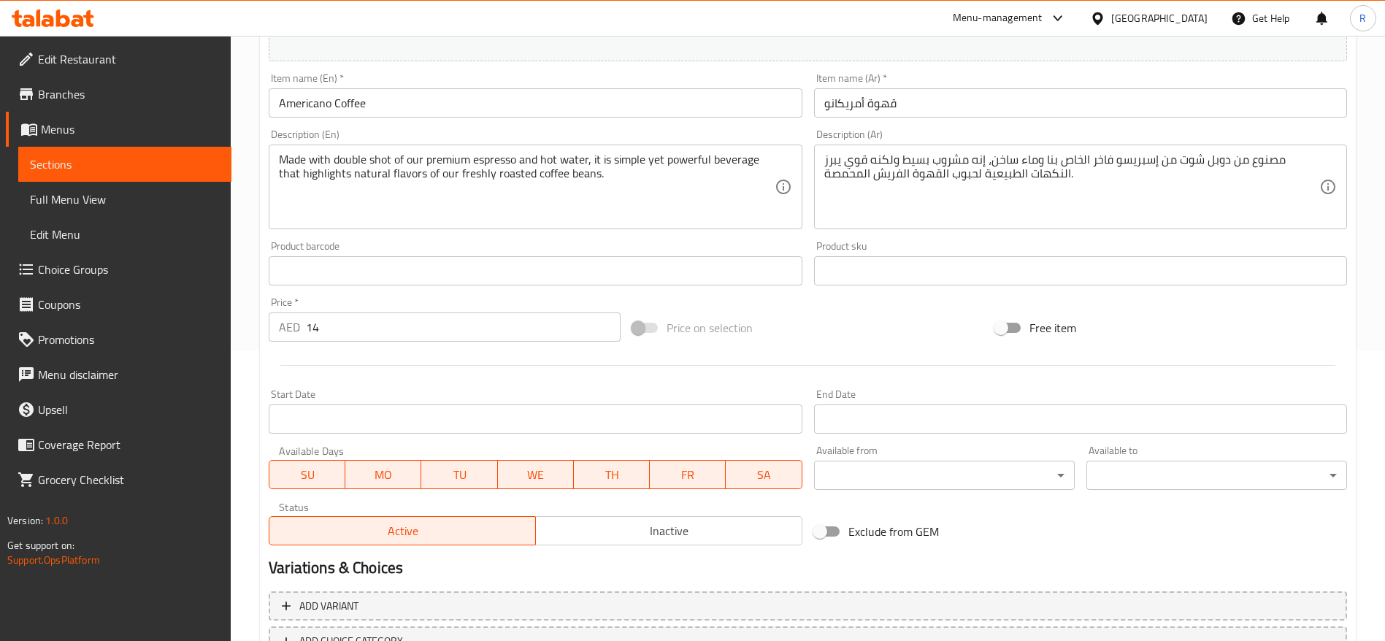
scroll to position [375, 0]
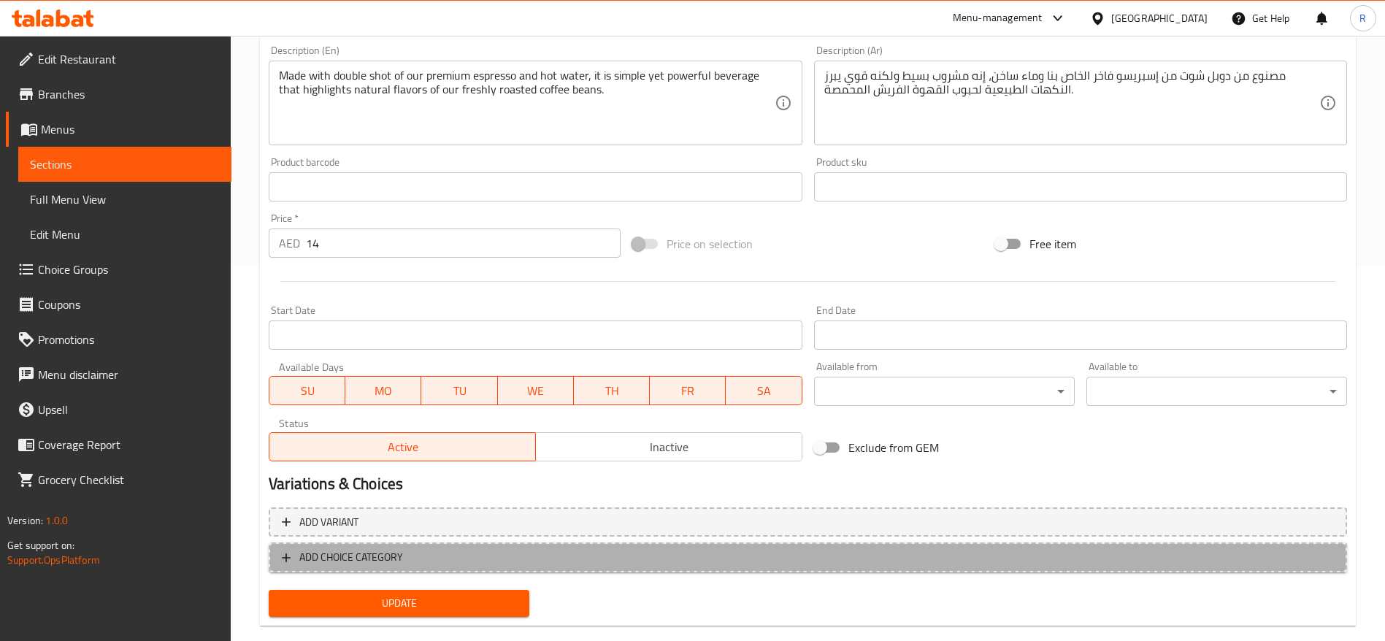
click at [360, 561] on span "ADD CHOICE CATEGORY" at bounding box center [351, 557] width 104 height 18
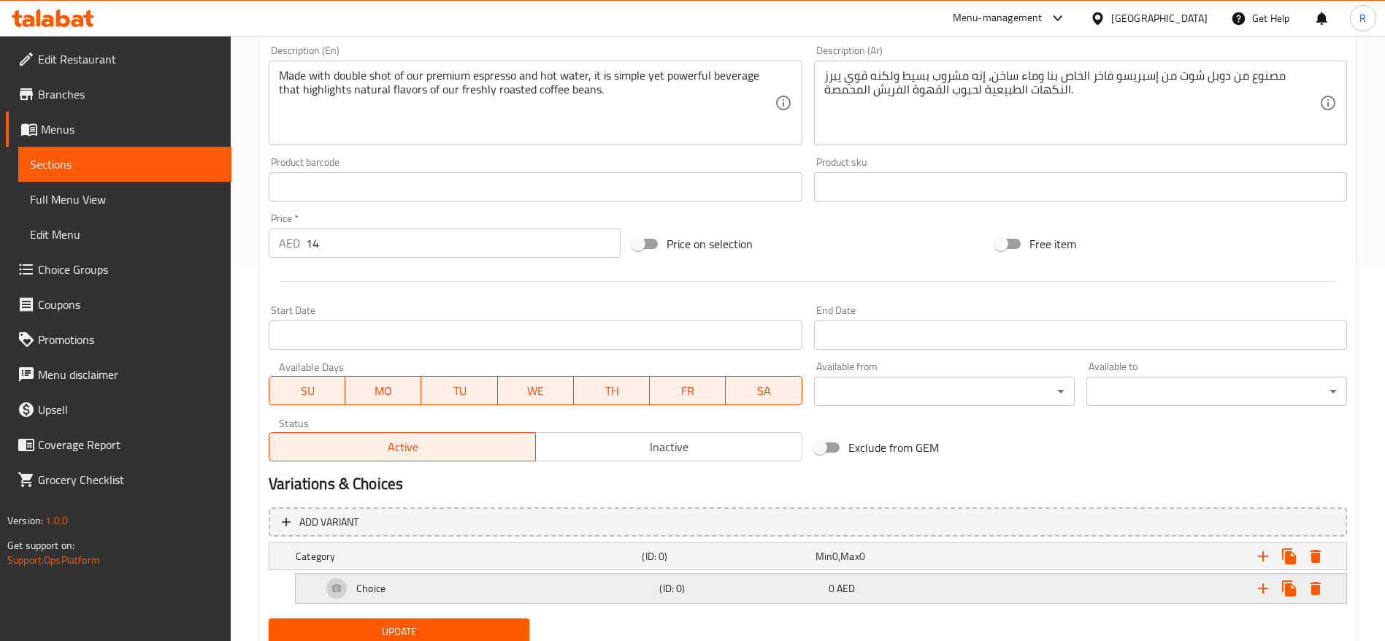
click at [380, 589] on h5 "Choice" at bounding box center [370, 588] width 29 height 15
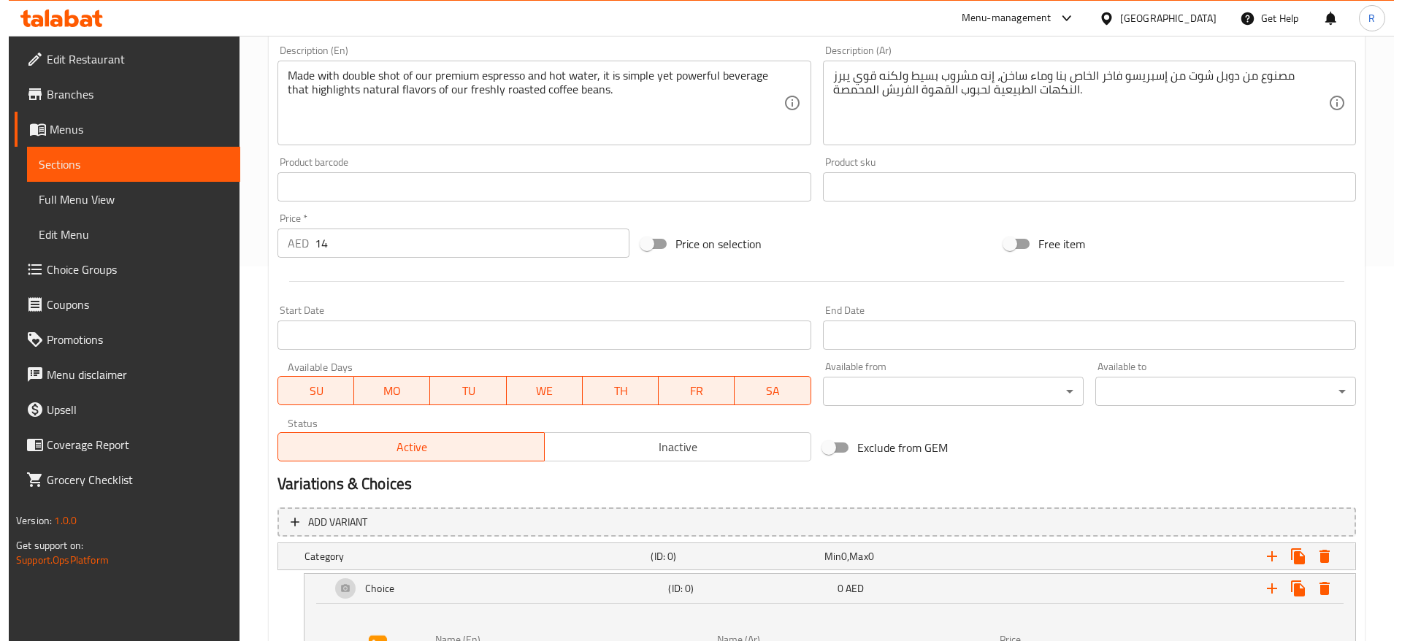
scroll to position [540, 0]
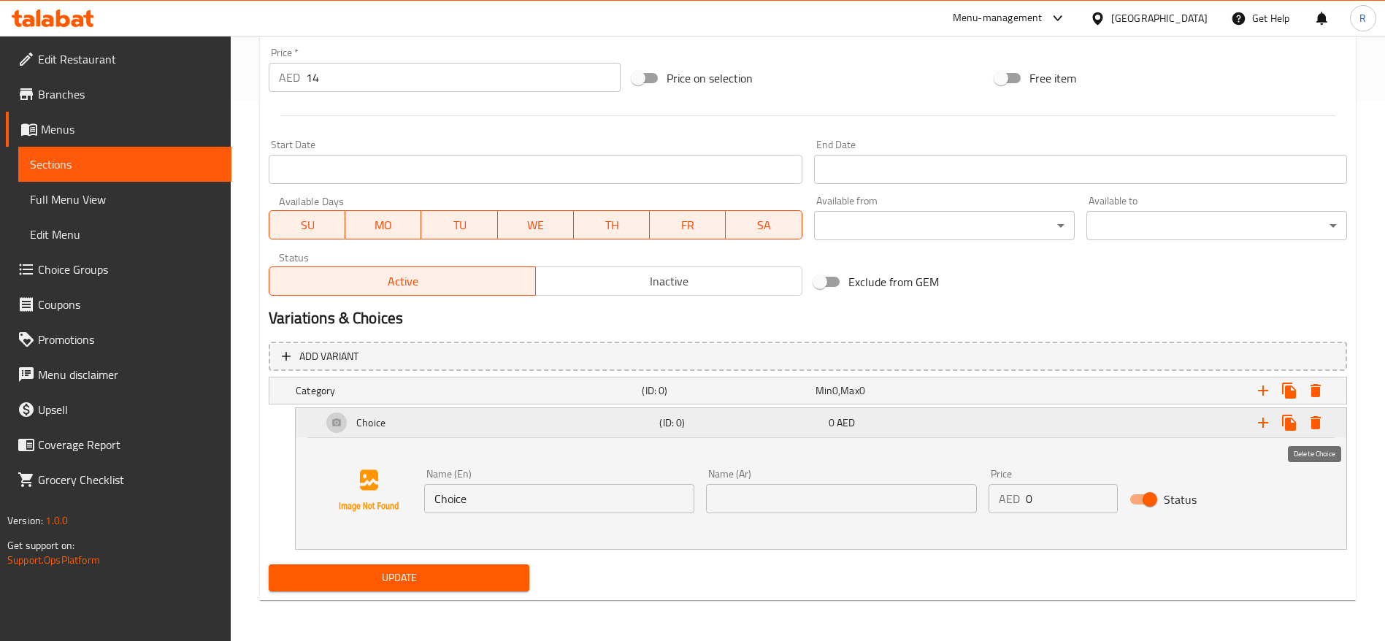
click at [1313, 418] on icon "Expand" at bounding box center [1316, 423] width 18 height 18
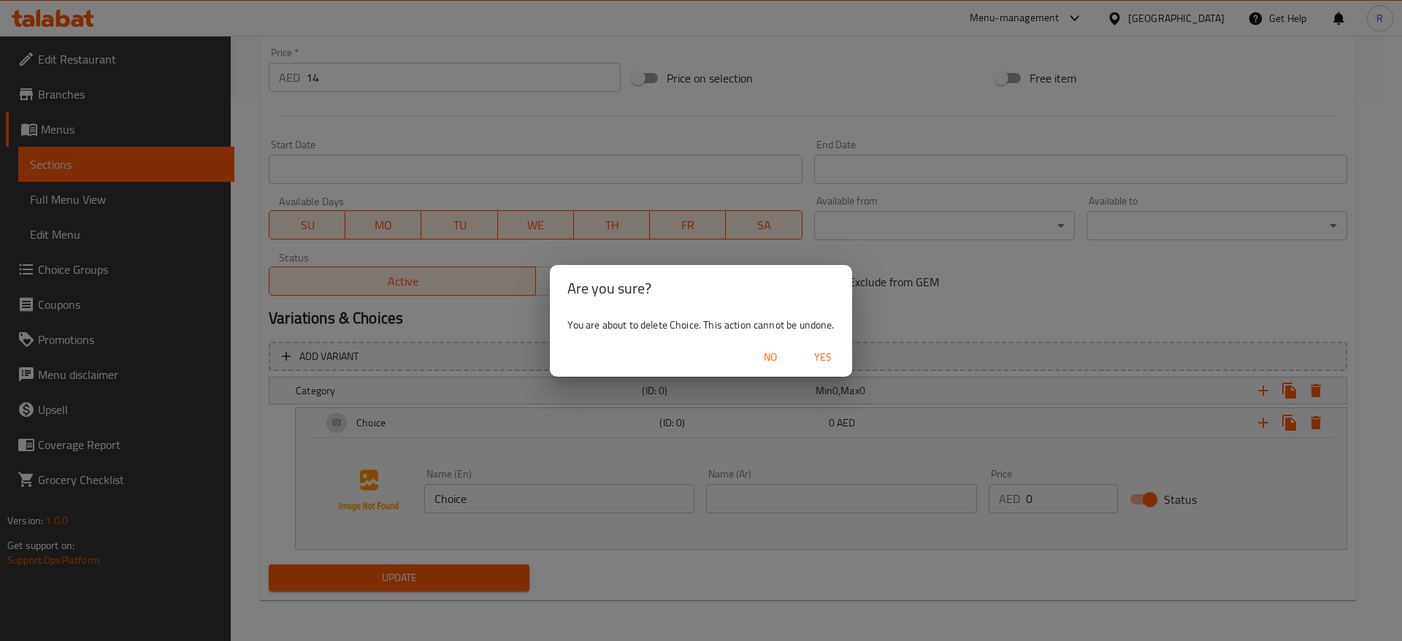
click at [828, 356] on span "Yes" at bounding box center [822, 357] width 35 height 18
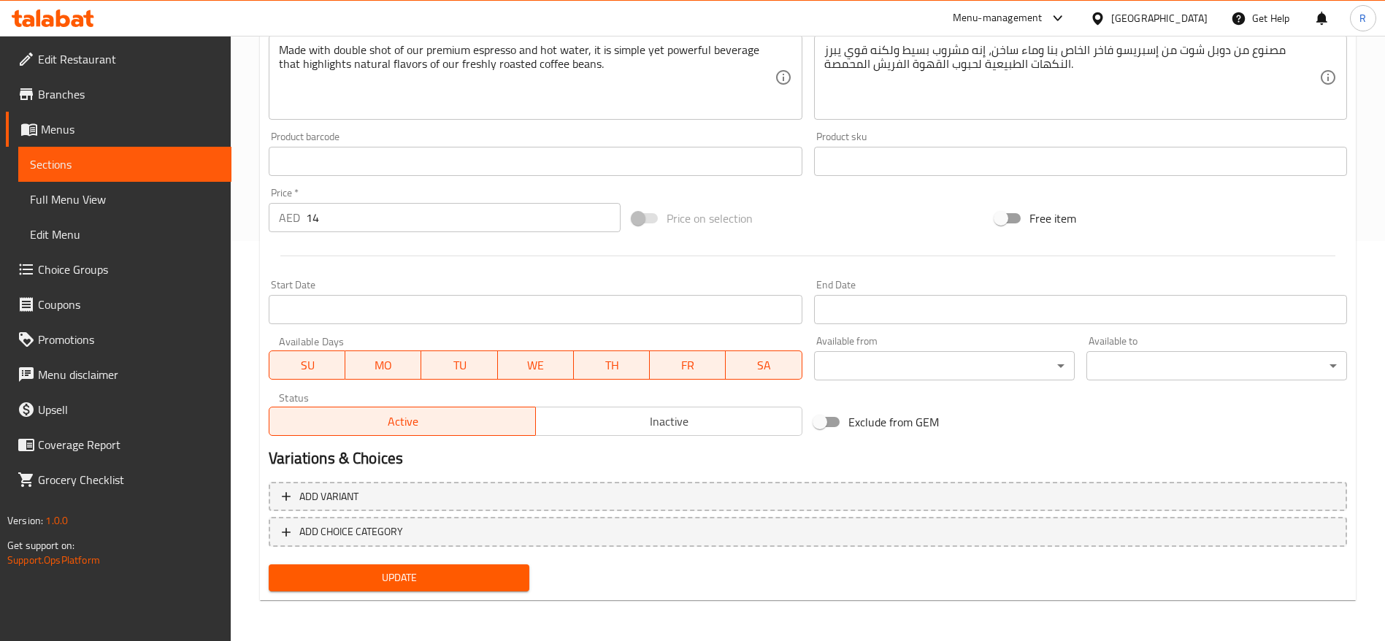
scroll to position [119, 0]
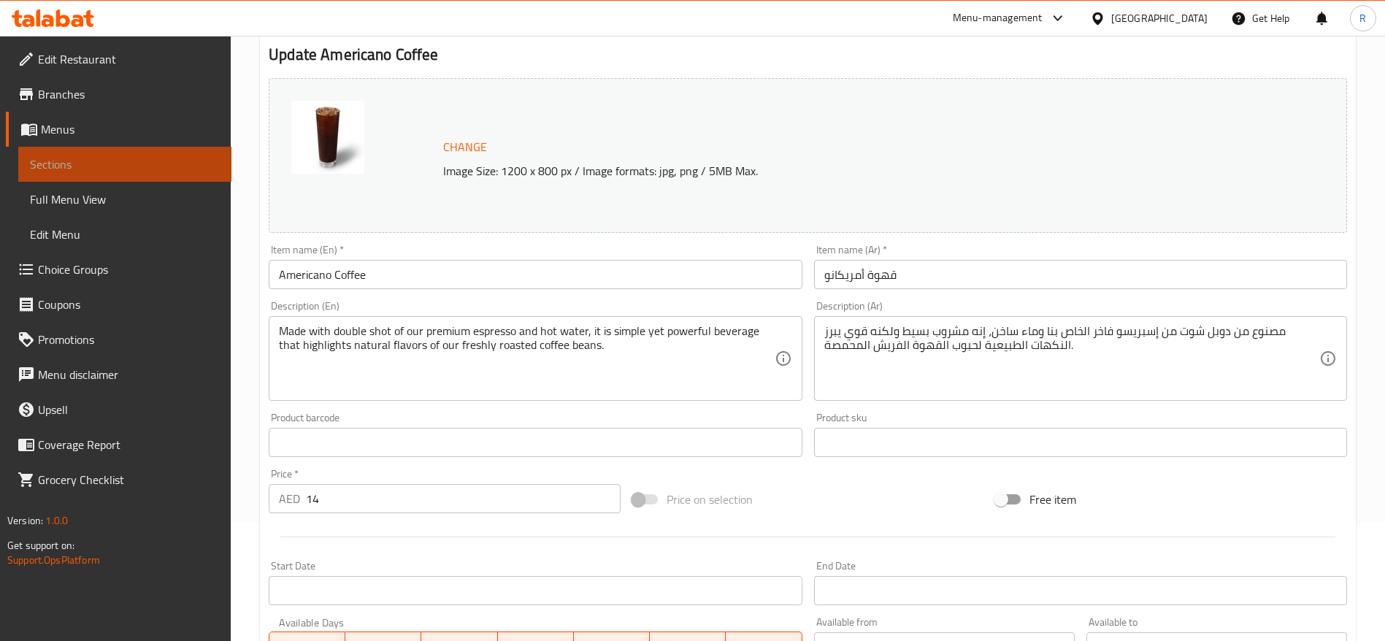
click at [158, 164] on span "Sections" at bounding box center [125, 165] width 190 height 18
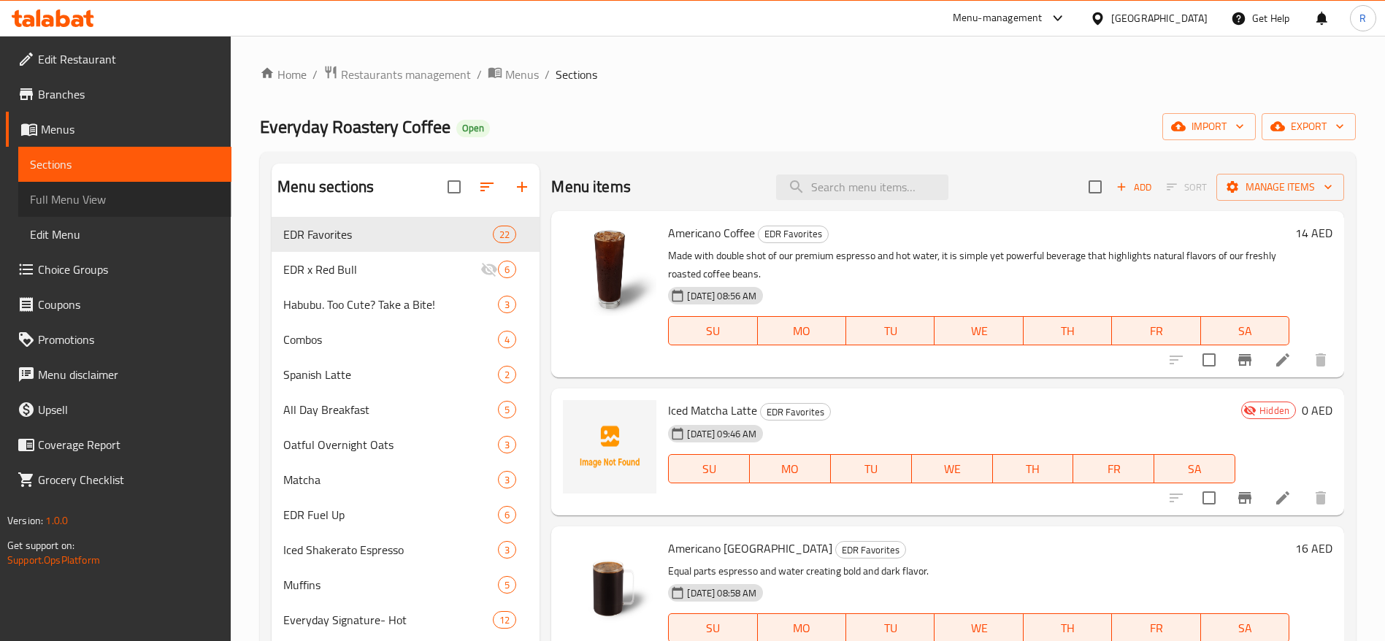
click at [72, 202] on span "Full Menu View" at bounding box center [125, 200] width 190 height 18
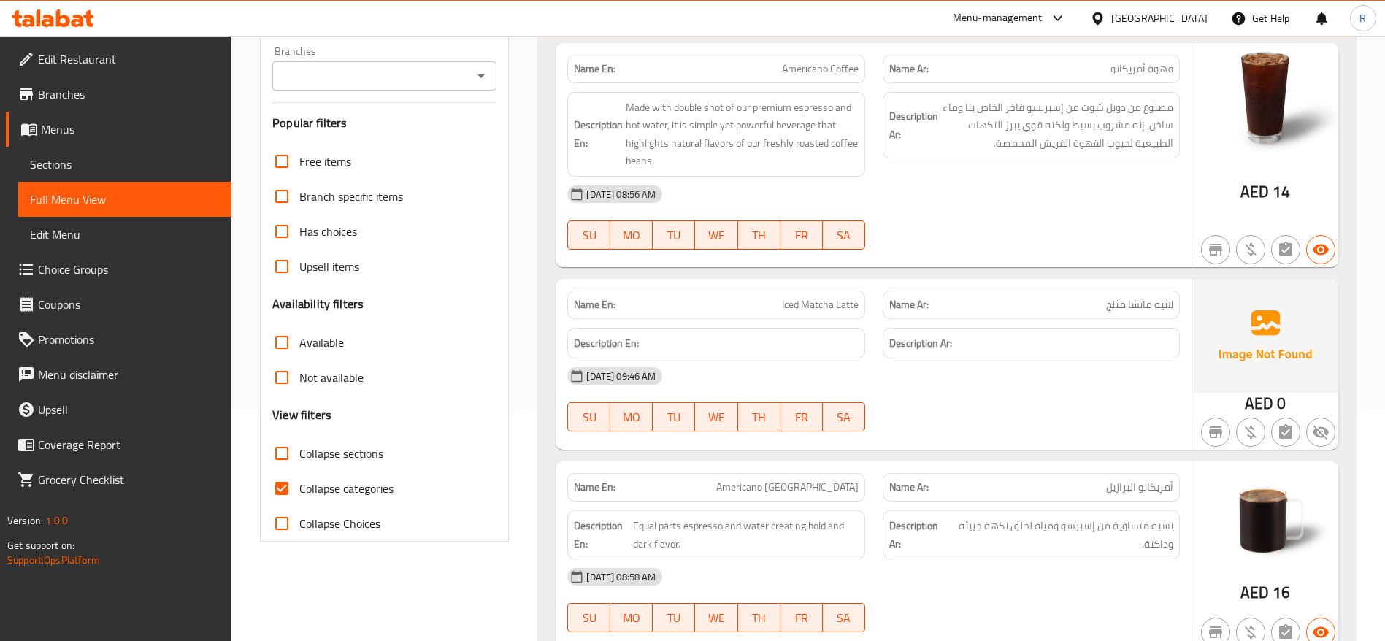
scroll to position [278, 0]
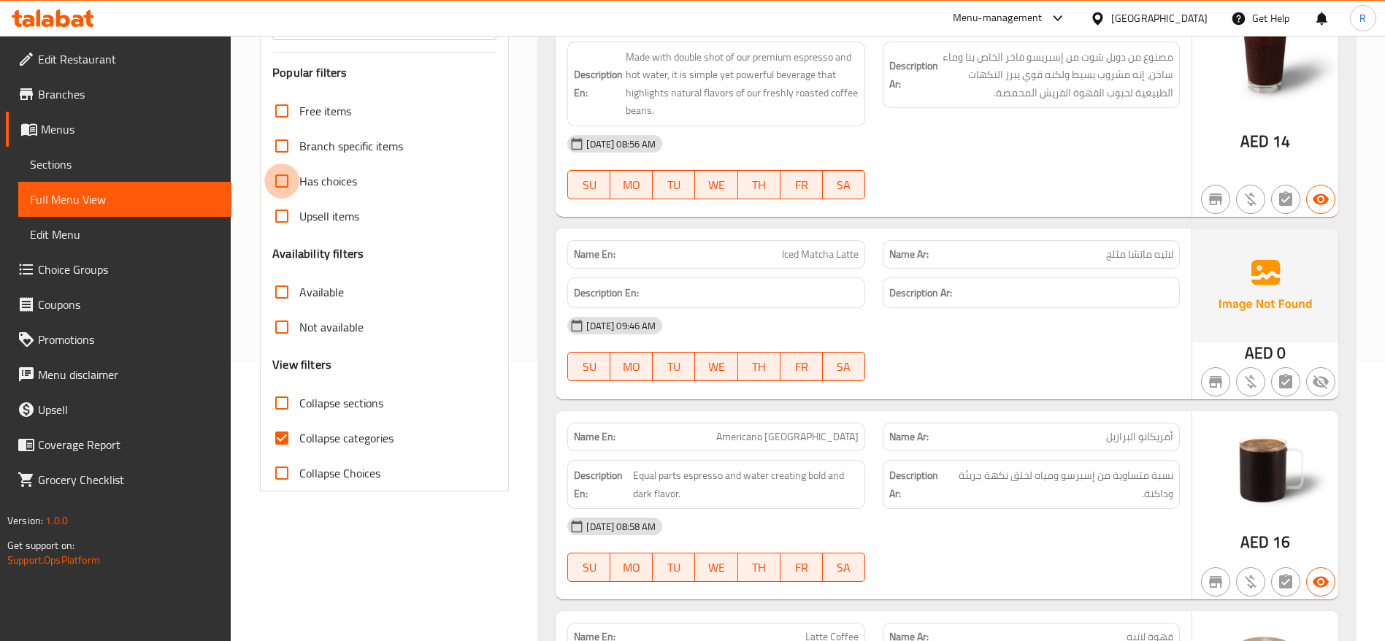
click at [279, 183] on input "Has choices" at bounding box center [281, 181] width 35 height 35
checkbox input "true"
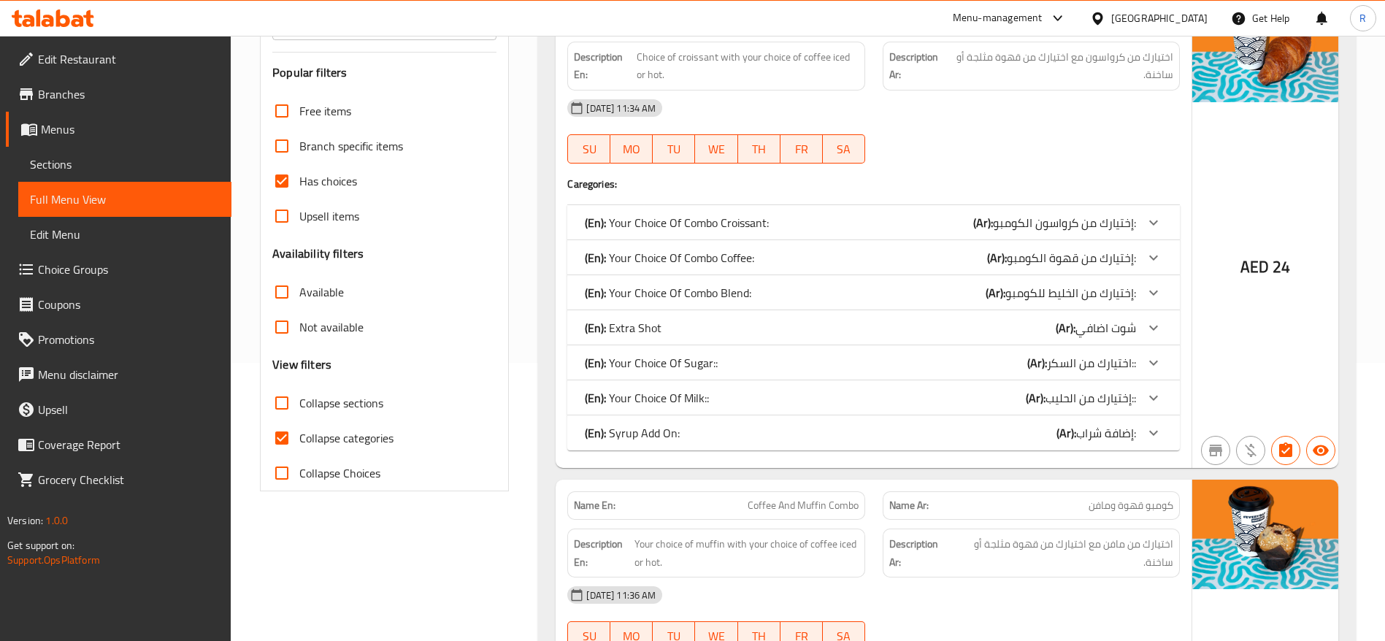
click at [283, 110] on input "Free items" at bounding box center [281, 110] width 35 height 35
click at [283, 106] on input "Free items" at bounding box center [281, 110] width 35 height 35
checkbox input "false"
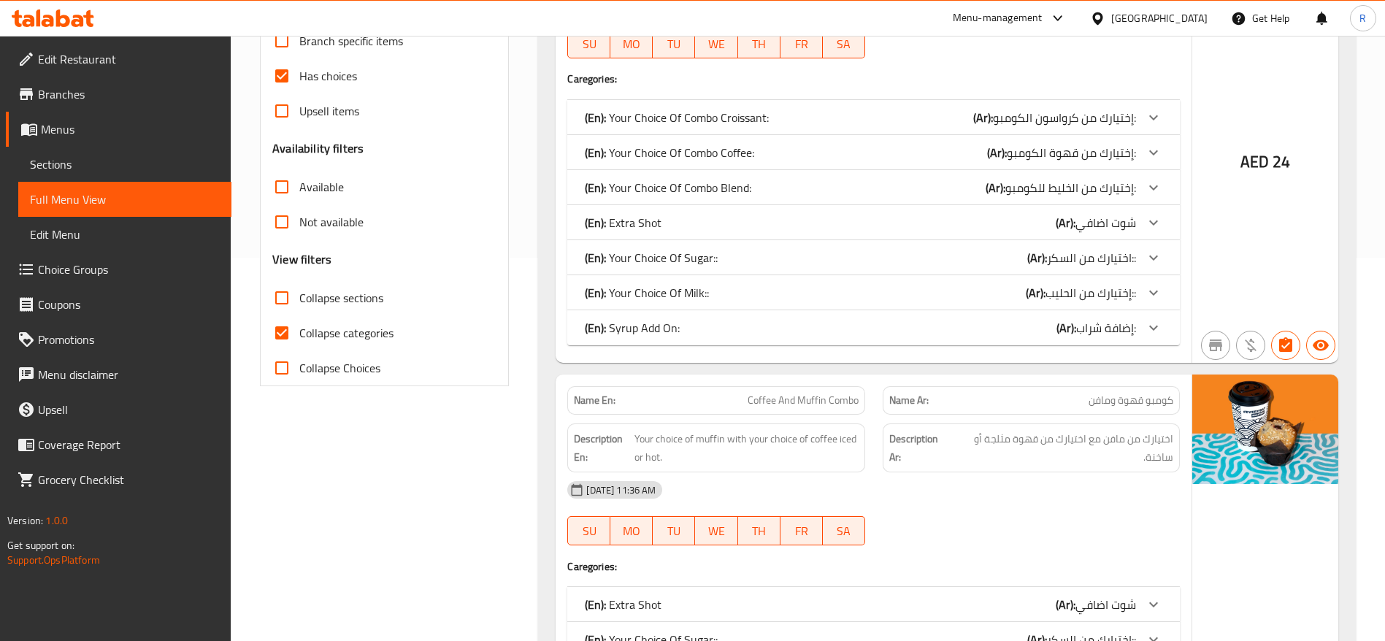
scroll to position [0, 0]
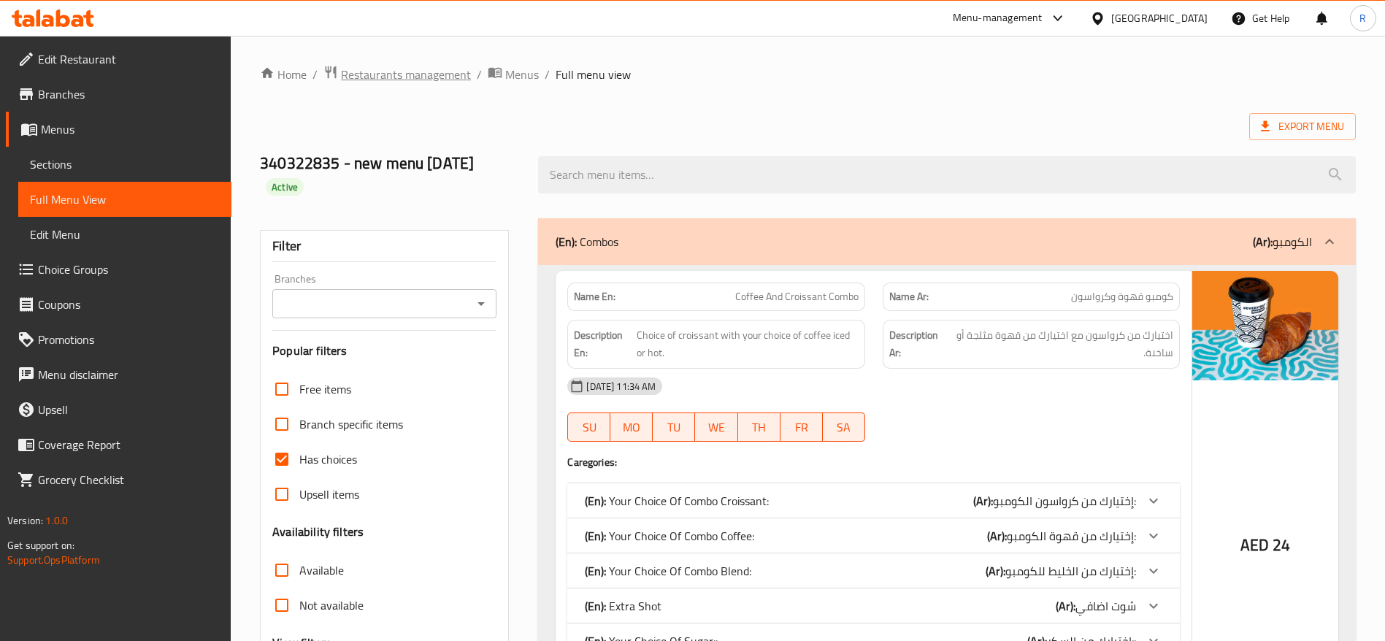
click at [380, 79] on span "Restaurants management" at bounding box center [406, 75] width 130 height 18
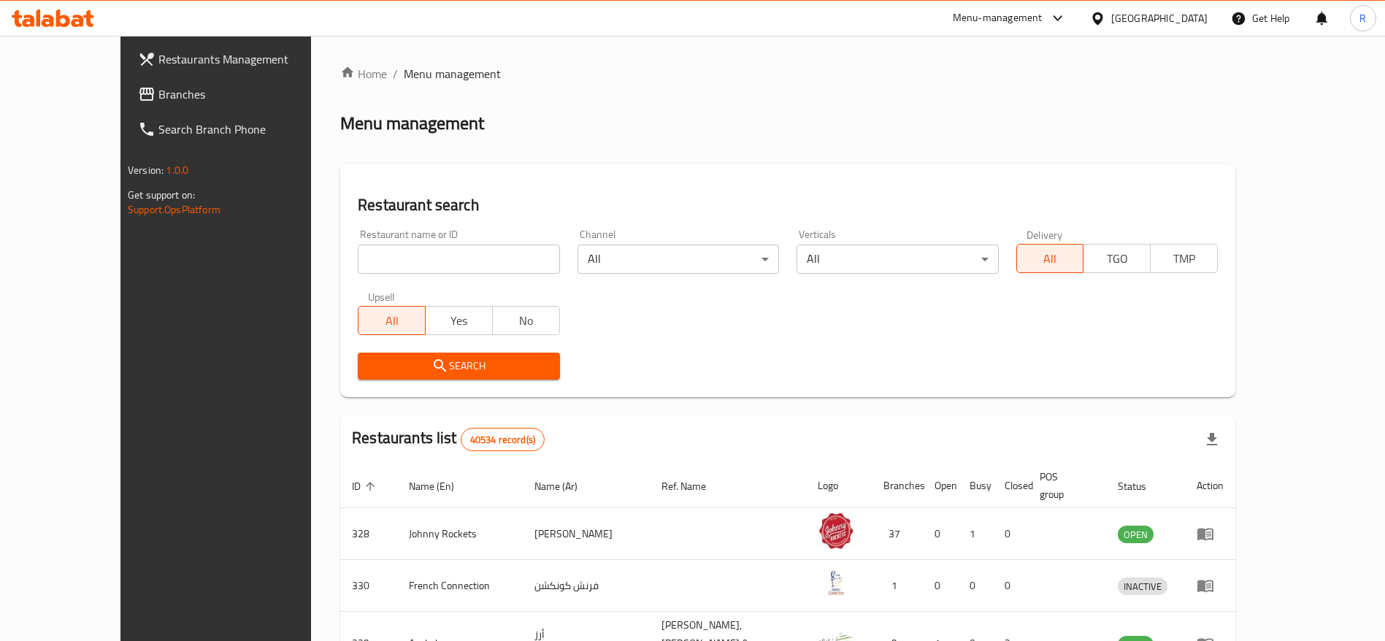
click at [361, 239] on div "Restaurant name or ID Restaurant name or ID" at bounding box center [459, 251] width 202 height 45
click at [364, 258] on input "search" at bounding box center [459, 259] width 202 height 29
type input "everyday roastery"
click button "Search" at bounding box center [459, 366] width 202 height 27
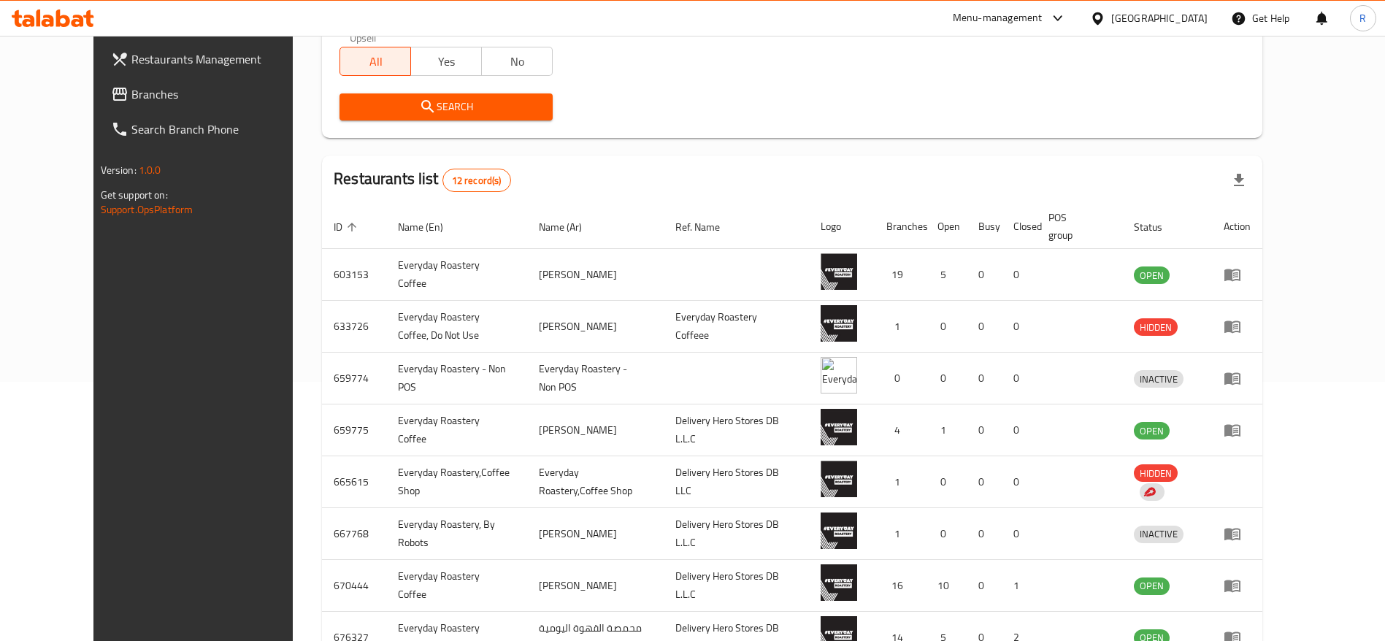
scroll to position [261, 0]
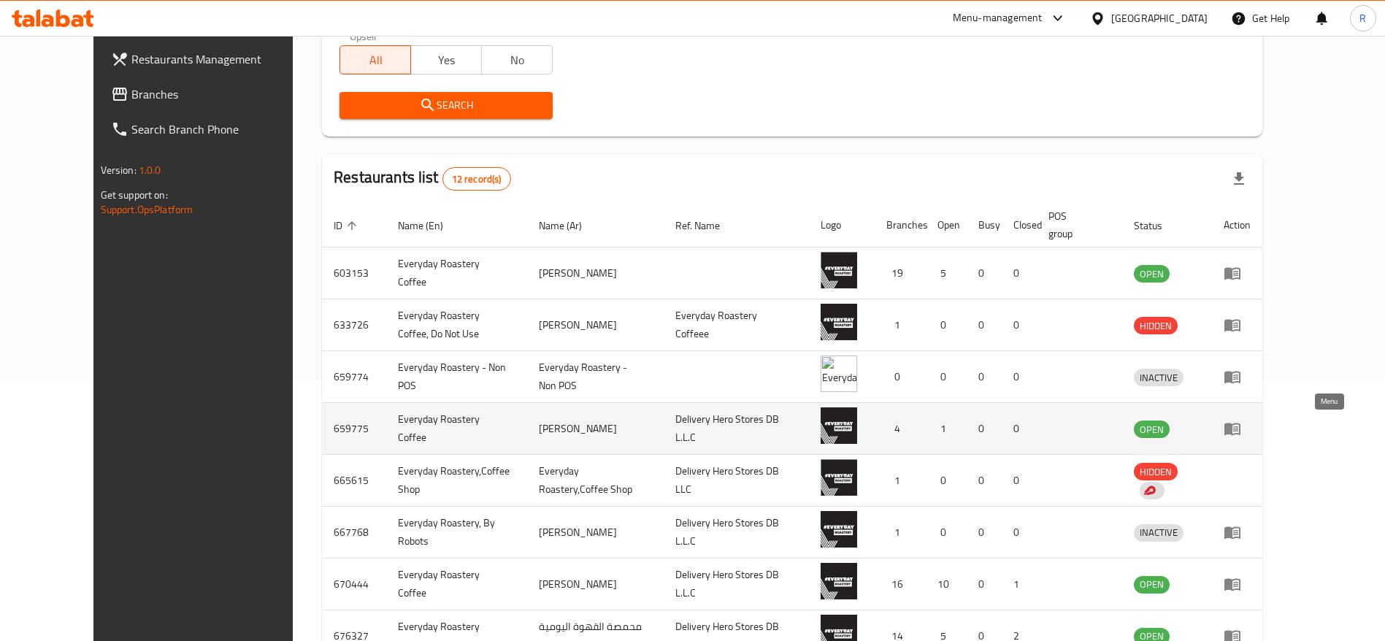
click at [1241, 426] on icon "enhanced table" at bounding box center [1232, 429] width 16 height 12
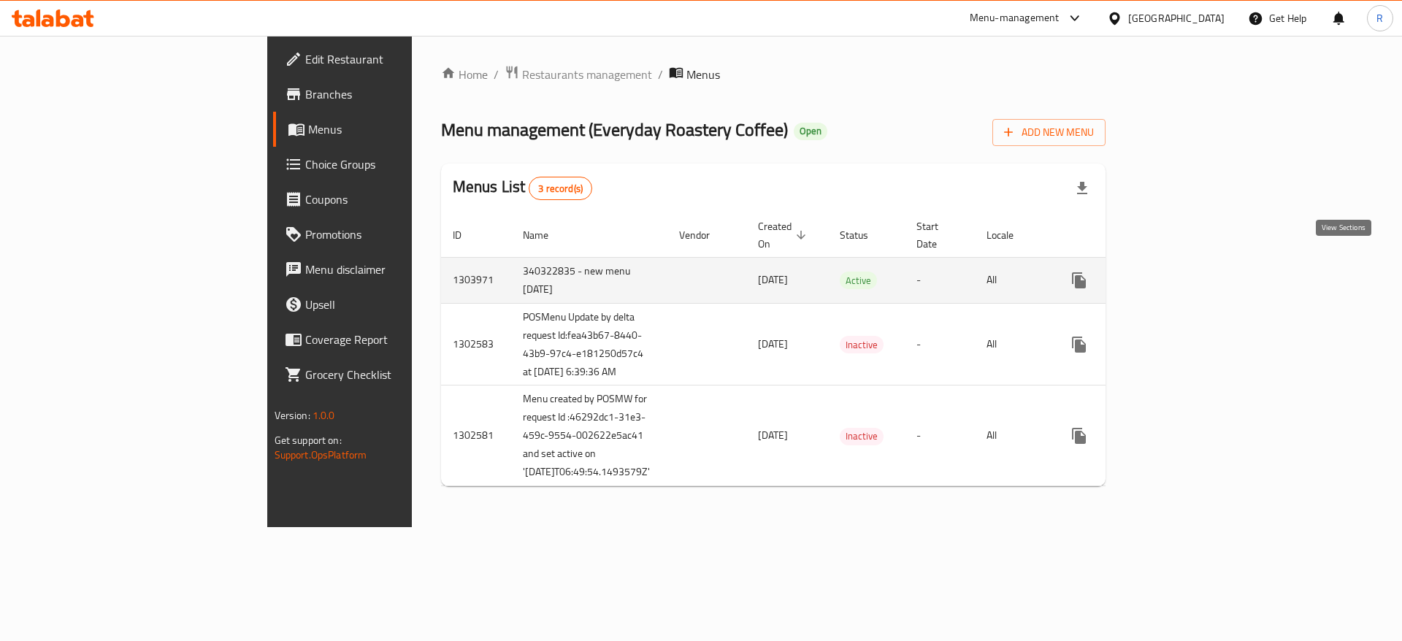
click at [1191, 274] on icon "enhanced table" at bounding box center [1184, 280] width 13 height 13
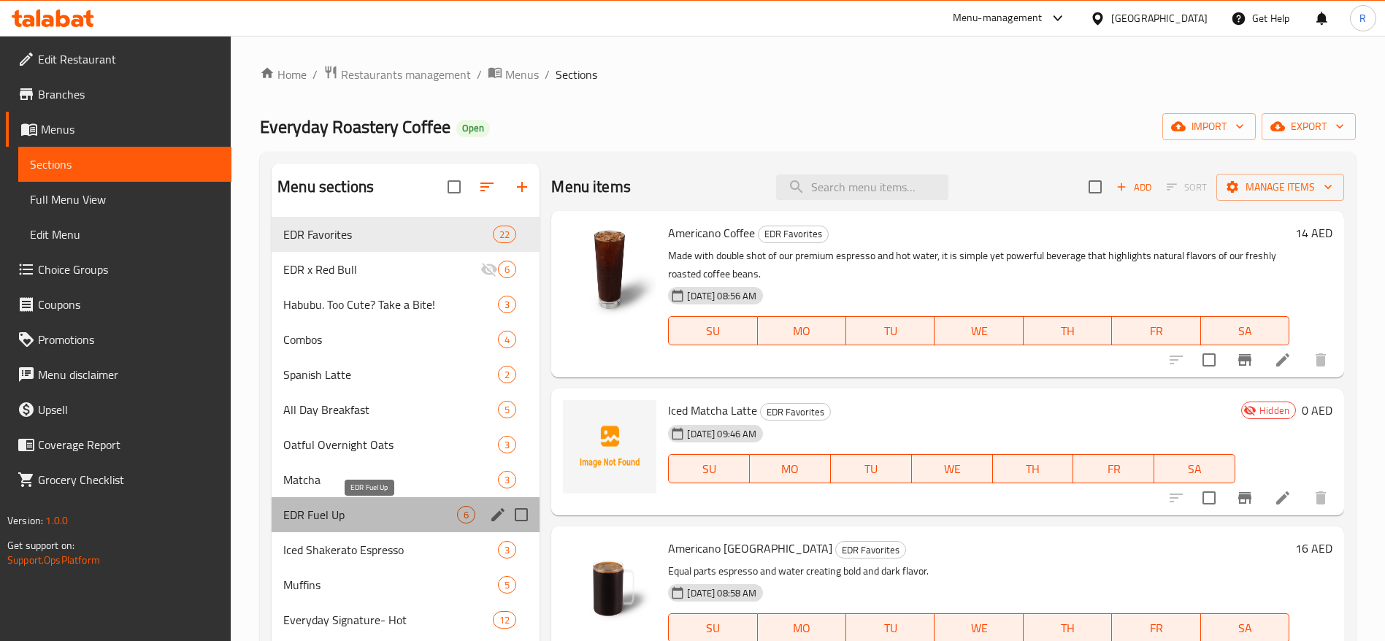
click at [351, 510] on span "EDR Fuel Up" at bounding box center [370, 515] width 174 height 18
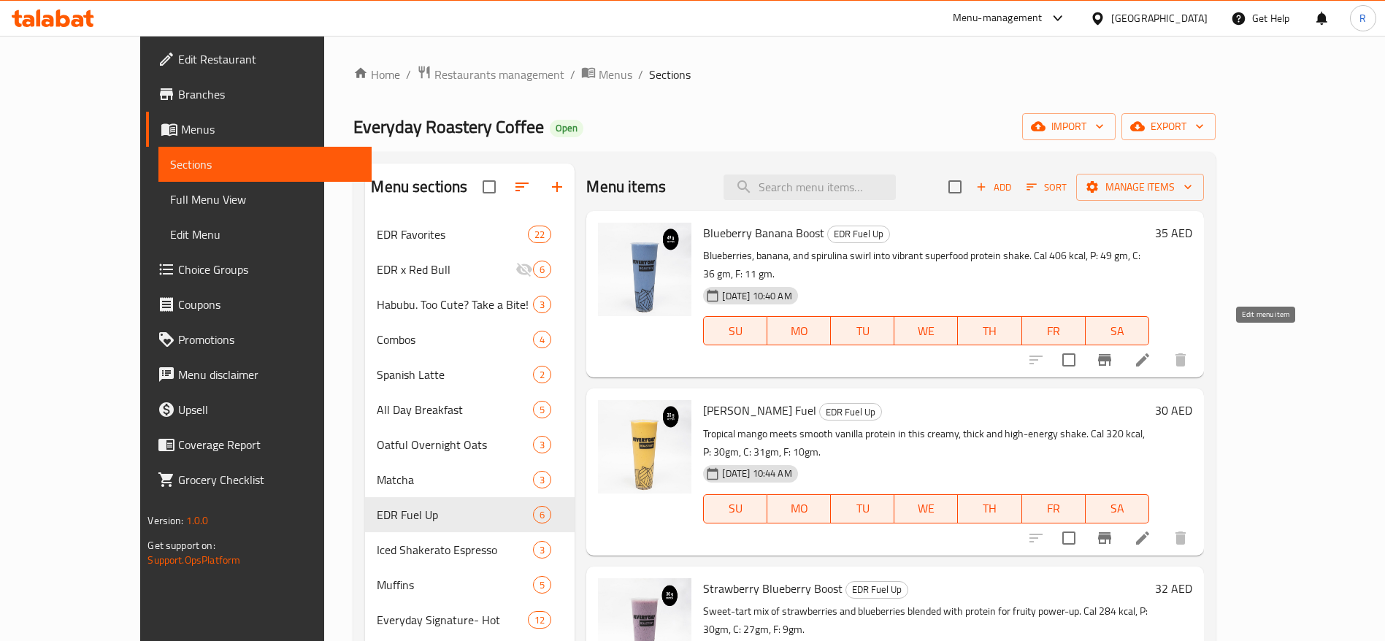
click at [1149, 353] on icon at bounding box center [1142, 359] width 13 height 13
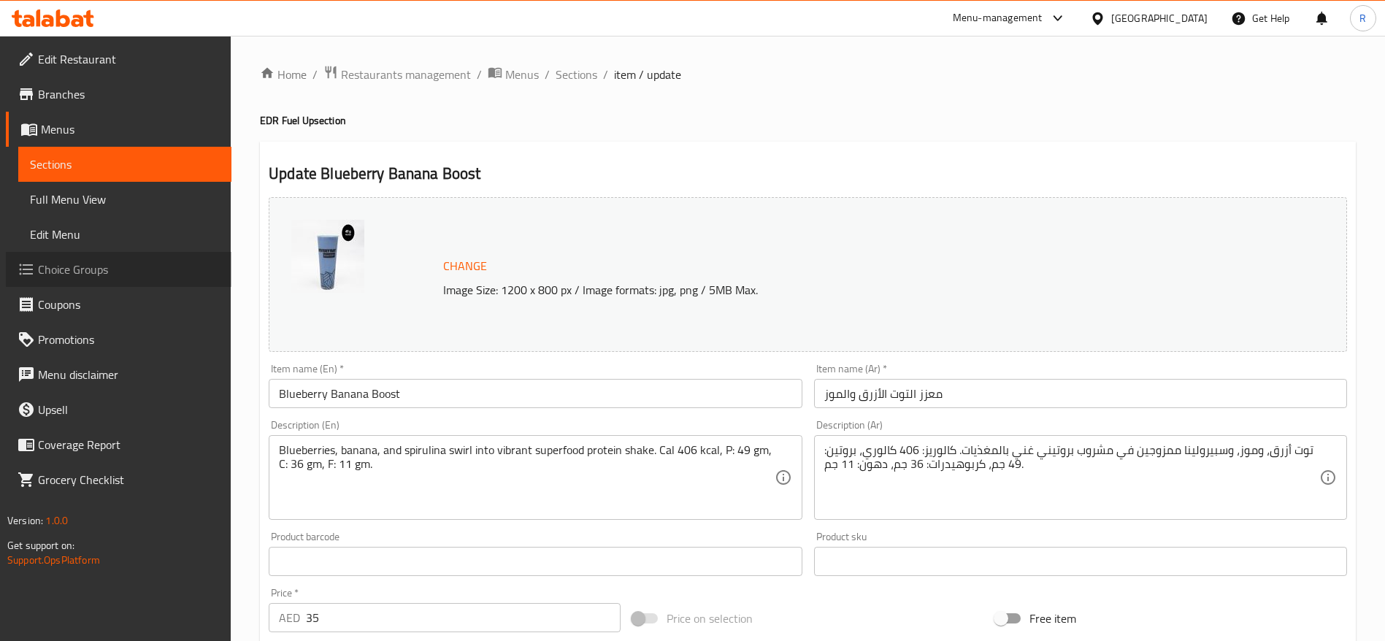
click at [63, 272] on span "Choice Groups" at bounding box center [129, 270] width 182 height 18
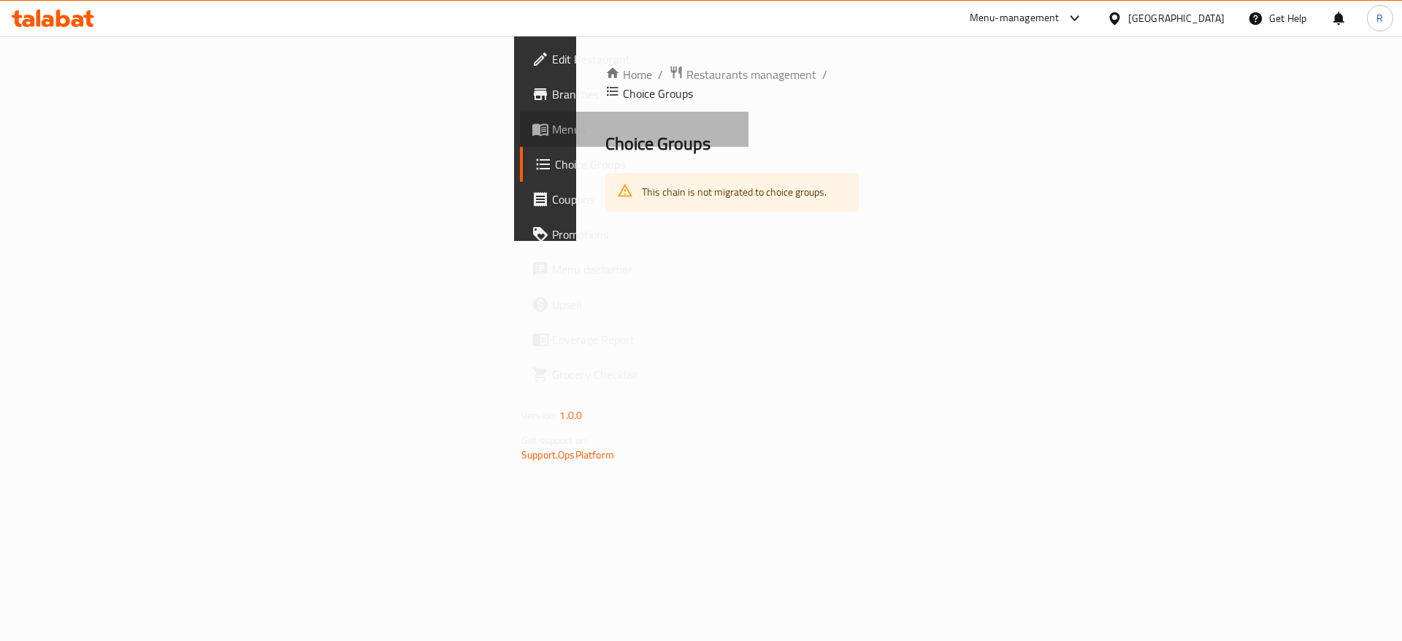
click at [552, 125] on span "Menus" at bounding box center [644, 129] width 185 height 18
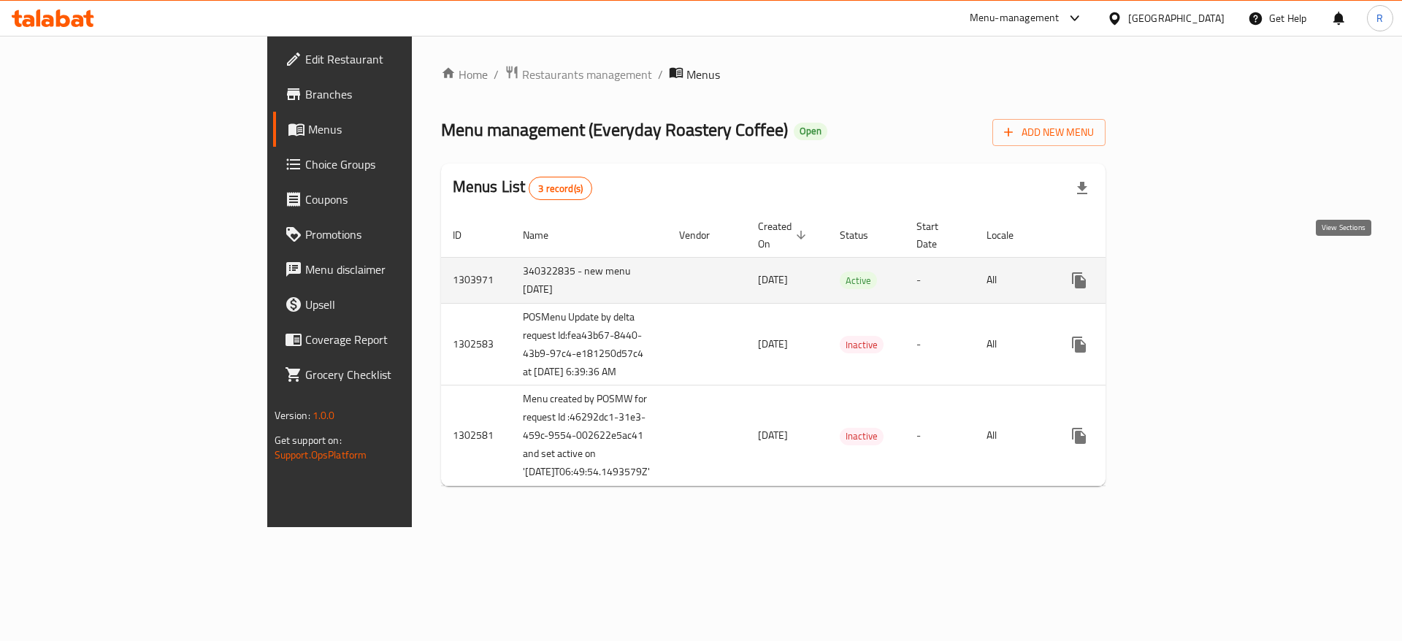
click at [1191, 274] on icon "enhanced table" at bounding box center [1184, 280] width 13 height 13
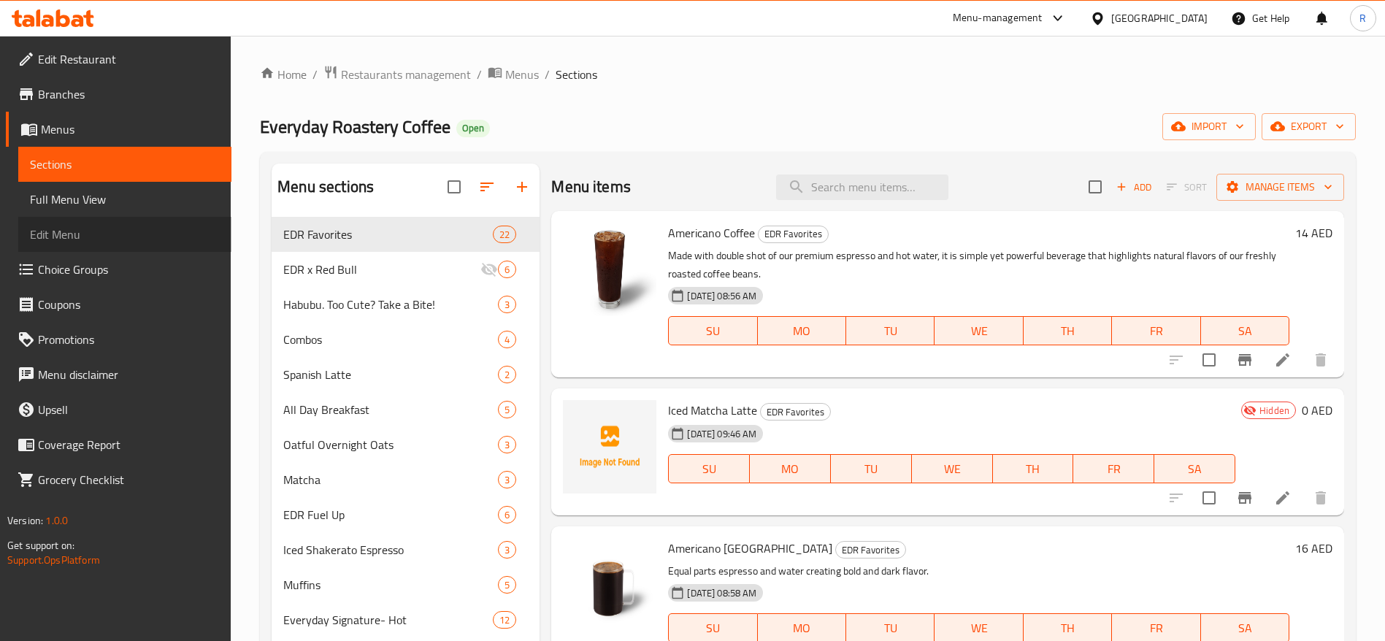
click at [101, 233] on span "Edit Menu" at bounding box center [125, 235] width 190 height 18
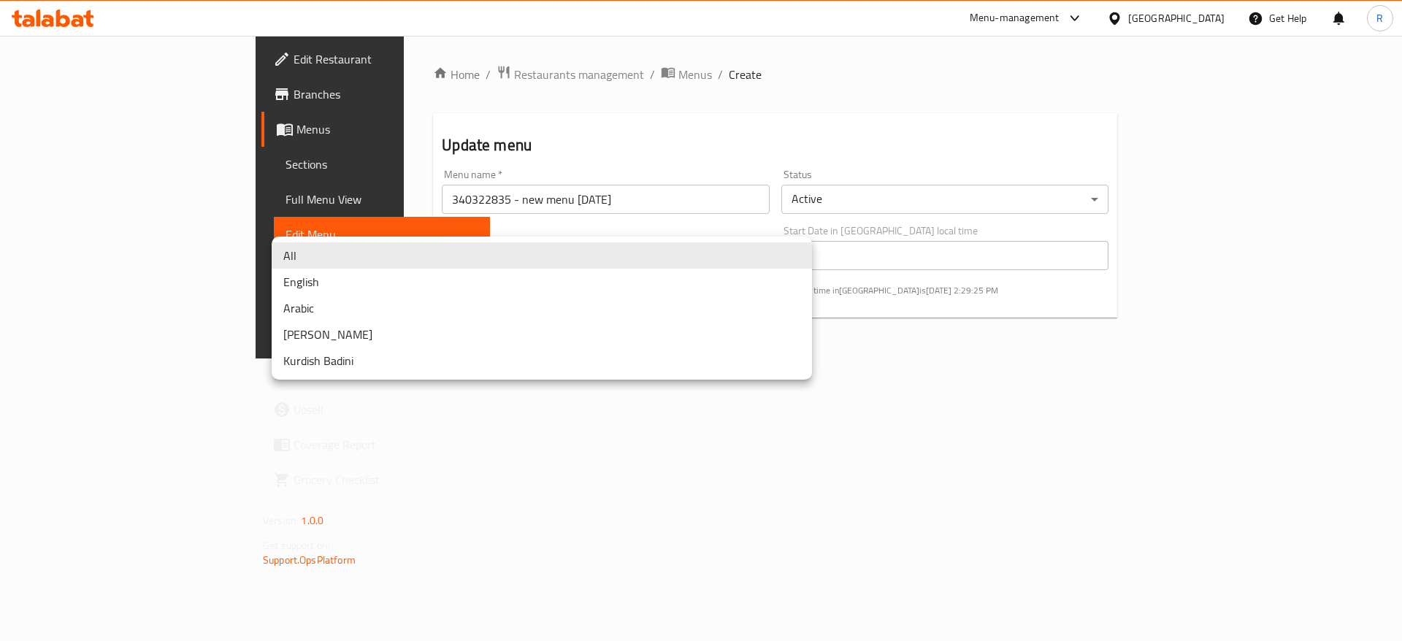
click at [781, 254] on body "​ Menu-management United Arab Emirates Get Help R Edit Restaurant Branches Menu…" at bounding box center [701, 338] width 1402 height 605
click at [926, 421] on div at bounding box center [701, 320] width 1402 height 641
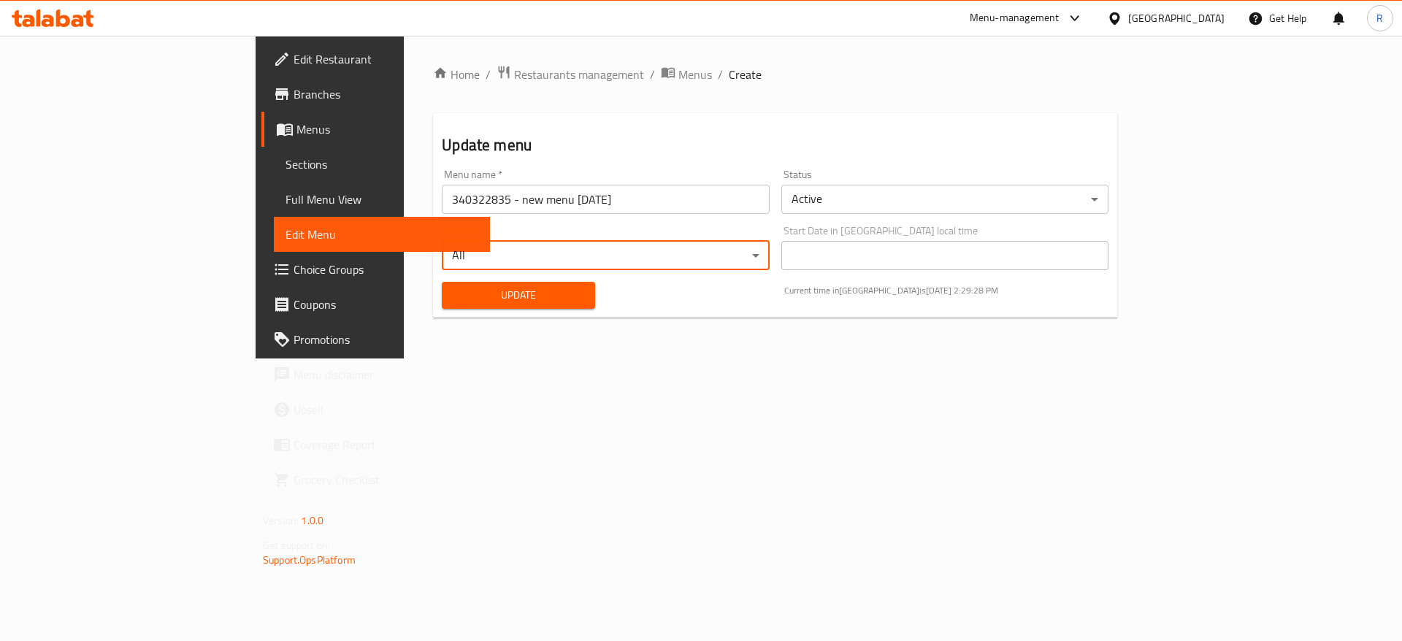
click at [294, 271] on span "Choice Groups" at bounding box center [386, 270] width 185 height 18
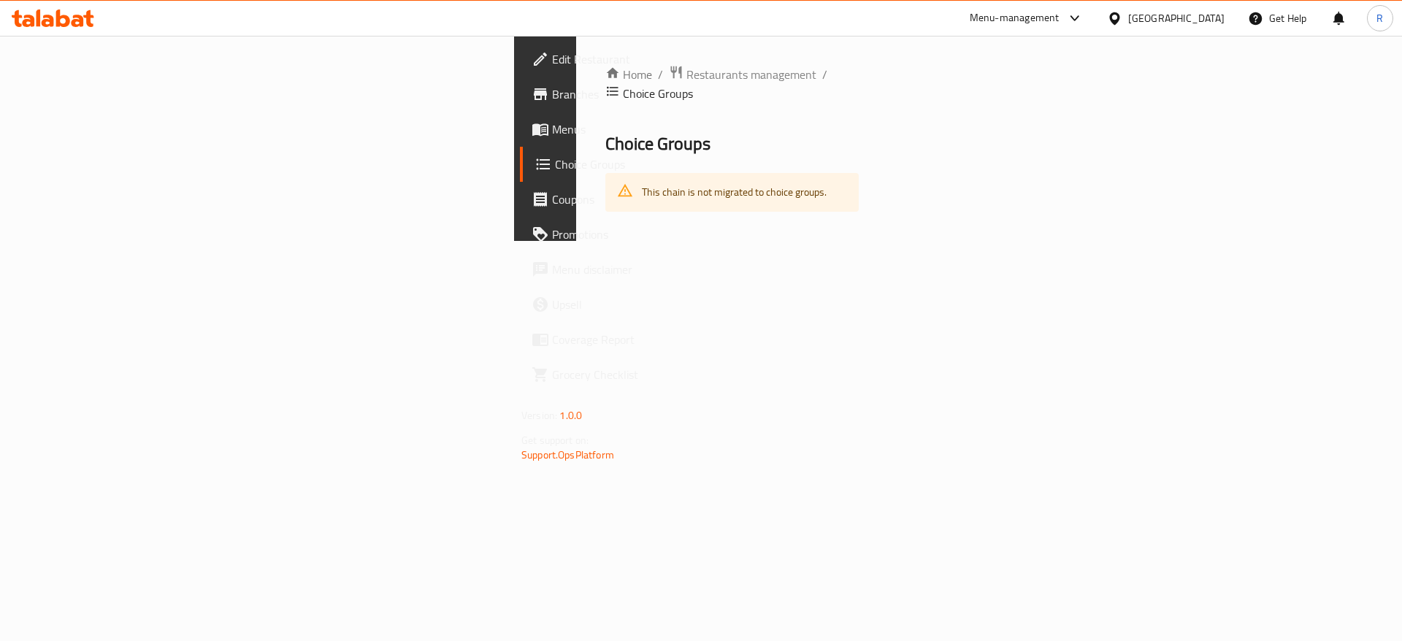
click at [552, 228] on span "Promotions" at bounding box center [644, 235] width 185 height 18
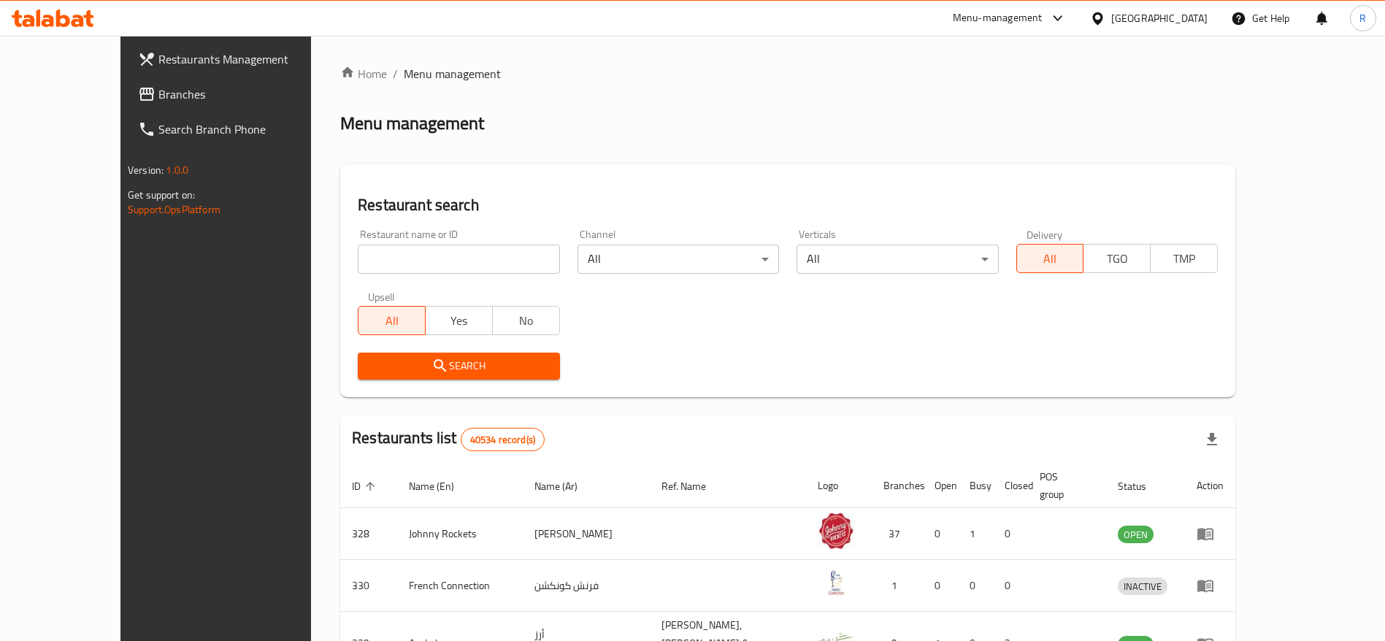
click at [365, 253] on input "search" at bounding box center [459, 259] width 202 height 29
type input "everyday roastery"
click button "Search" at bounding box center [459, 366] width 202 height 27
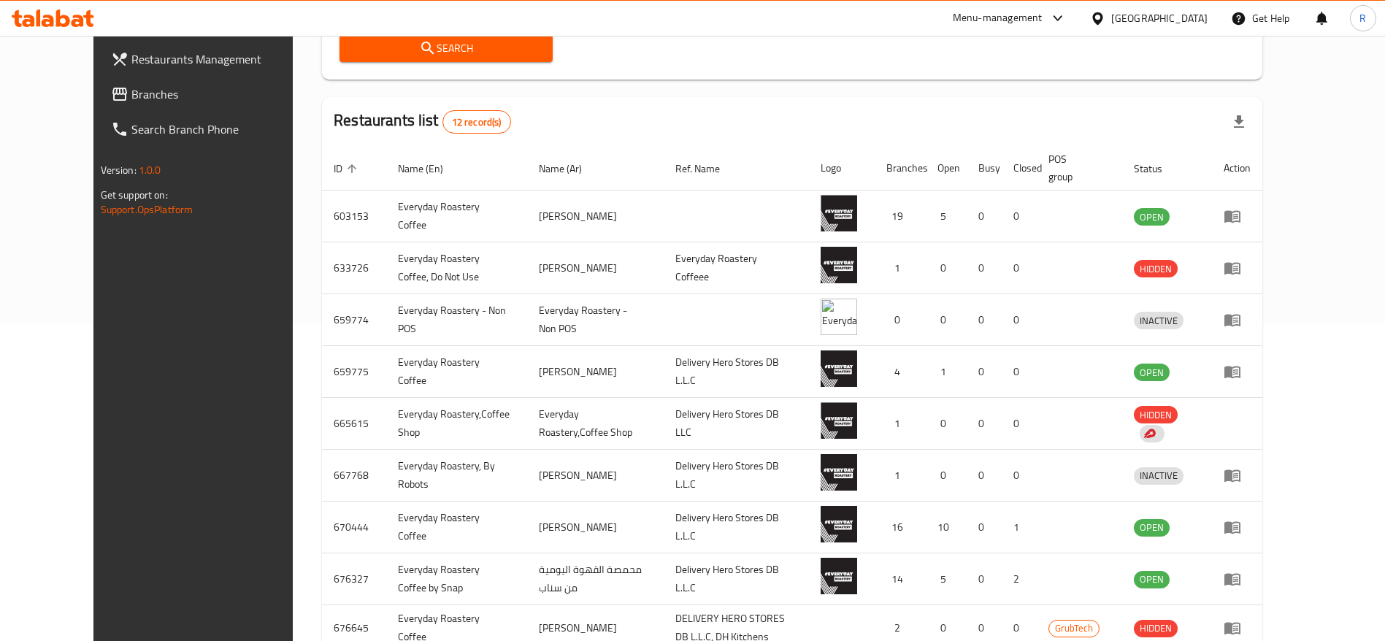
scroll to position [377, 0]
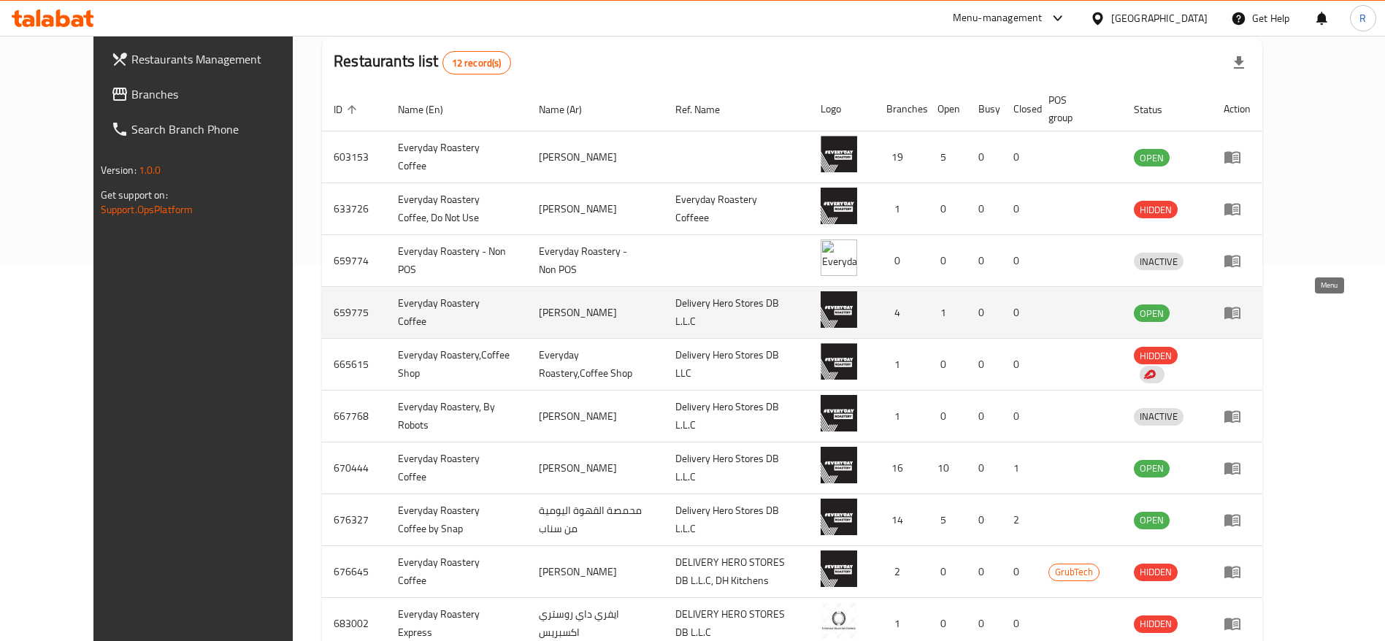
click at [1262, 321] on td "enhanced table" at bounding box center [1237, 313] width 50 height 52
click at [1241, 309] on icon "enhanced table" at bounding box center [1233, 313] width 18 height 18
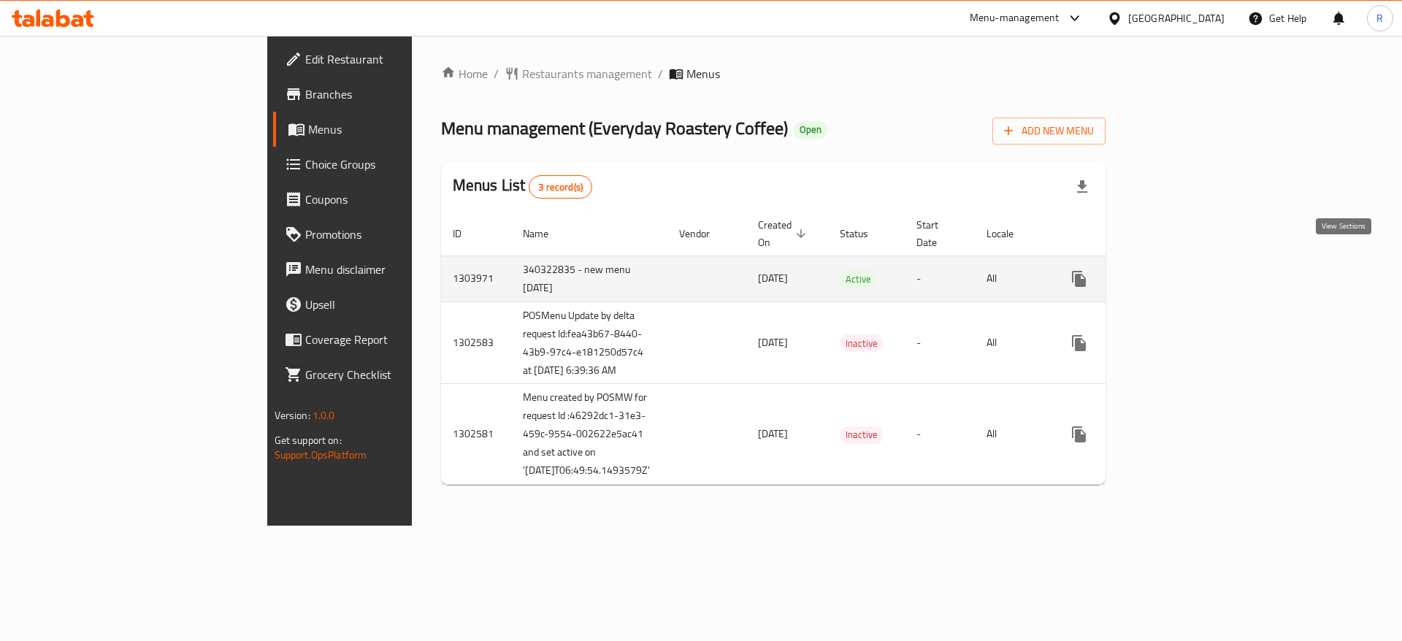
click at [1191, 272] on icon "enhanced table" at bounding box center [1184, 278] width 13 height 13
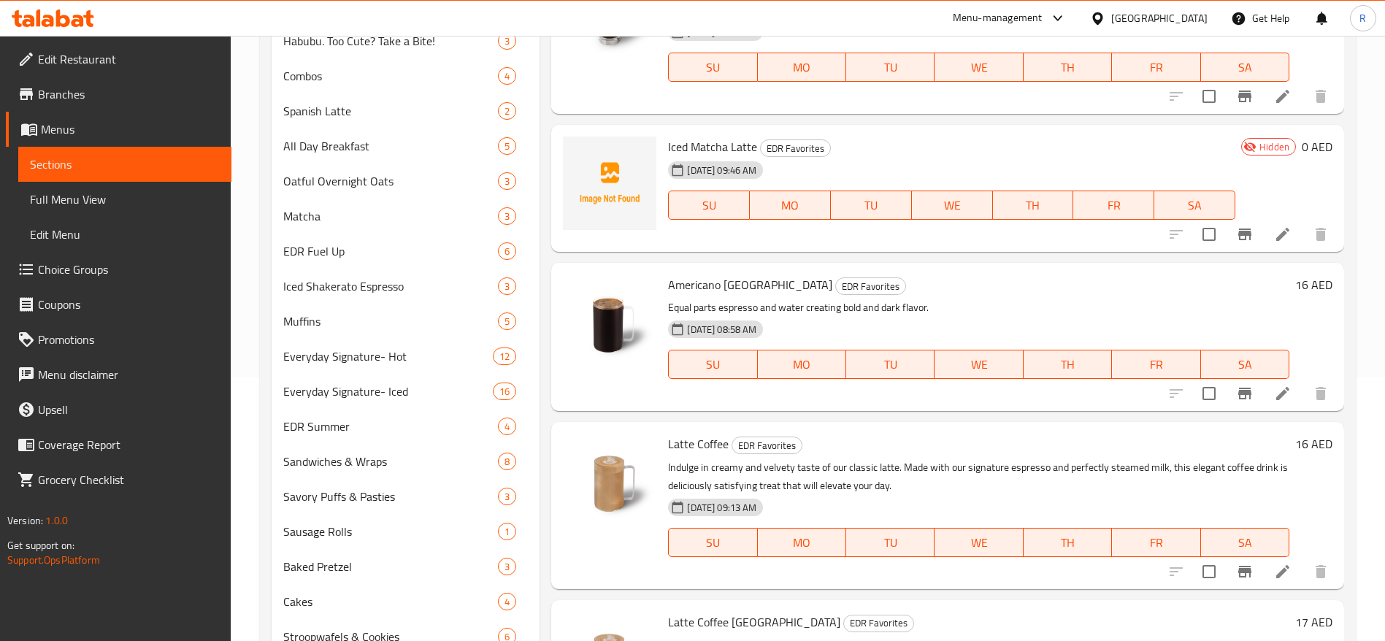
scroll to position [230, 0]
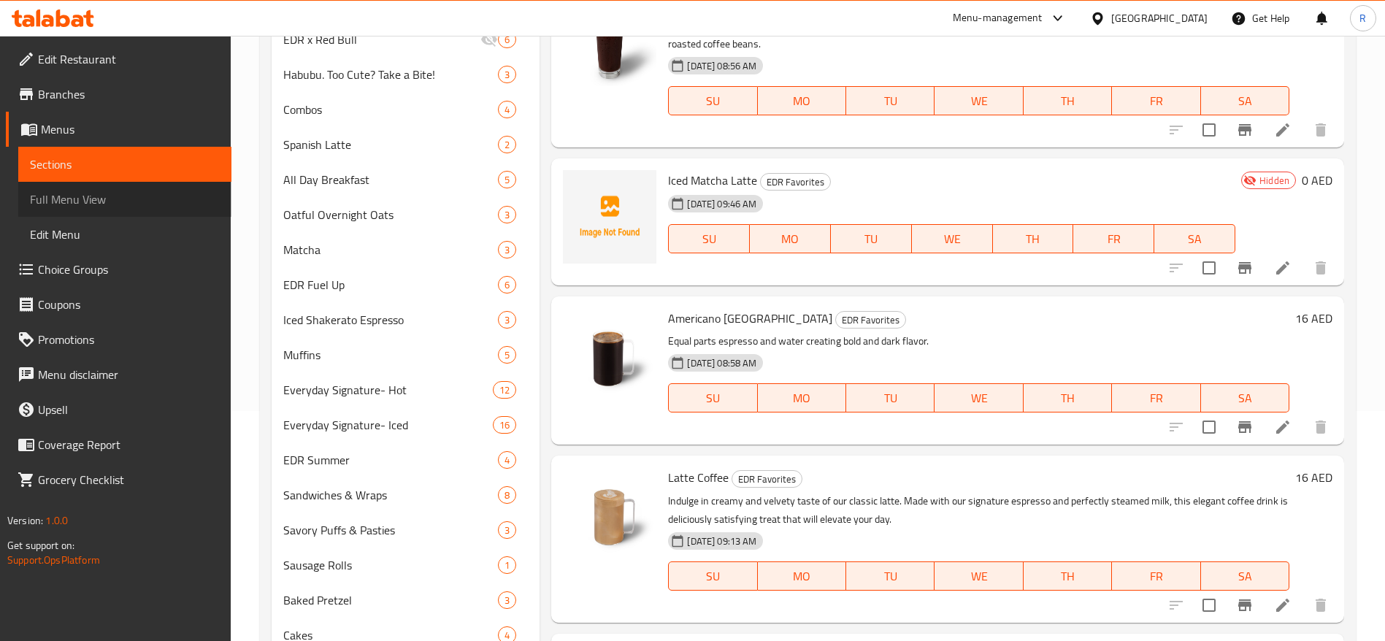
click at [152, 192] on span "Full Menu View" at bounding box center [125, 200] width 190 height 18
click at [78, 208] on span "Full Menu View" at bounding box center [125, 200] width 190 height 18
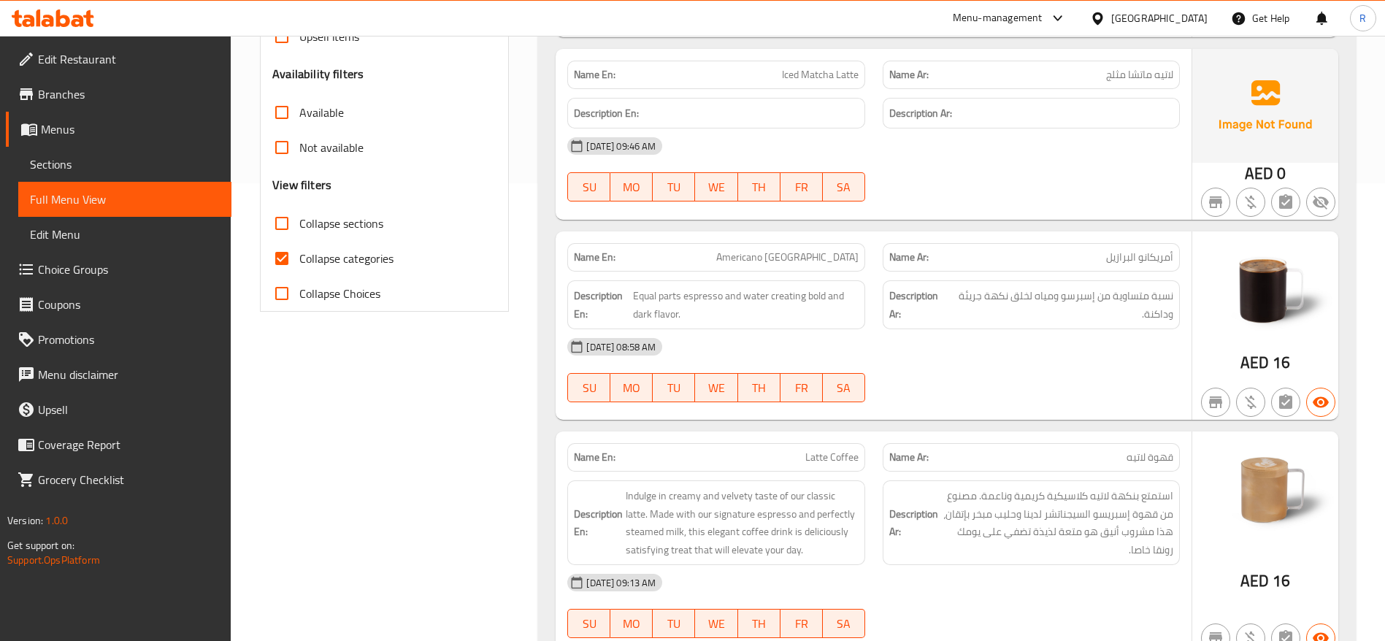
scroll to position [256, 0]
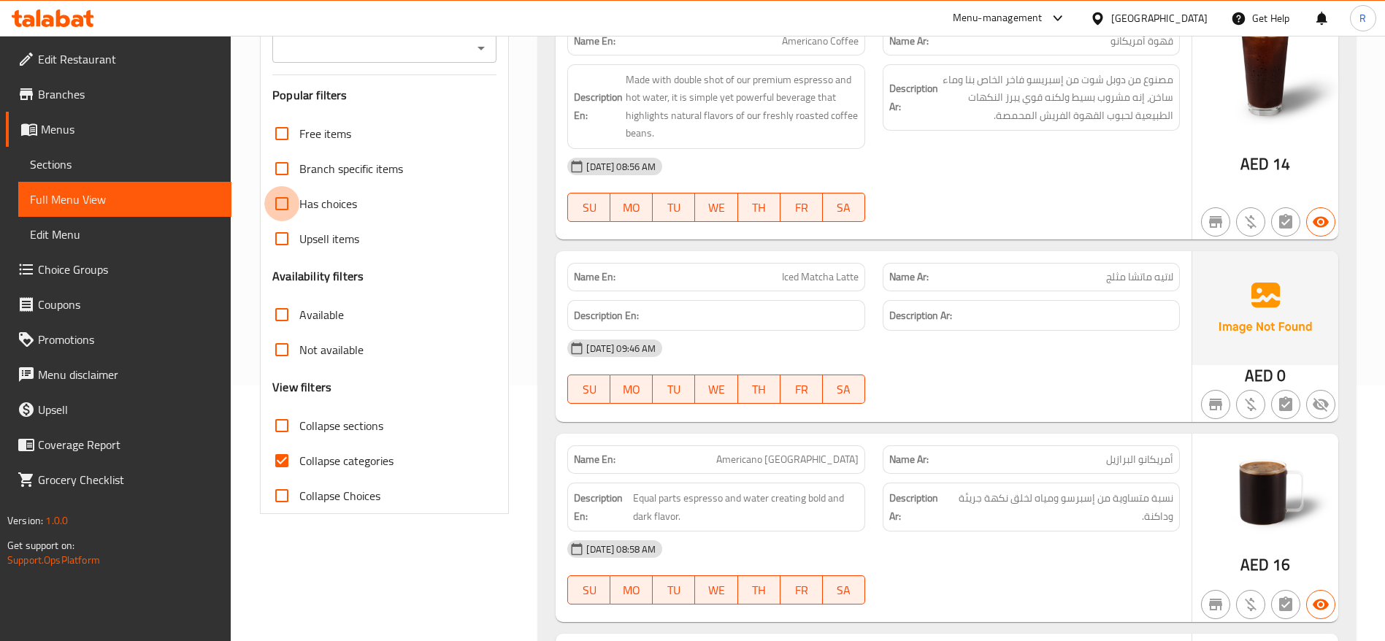
click at [283, 202] on input "Has choices" at bounding box center [281, 203] width 35 height 35
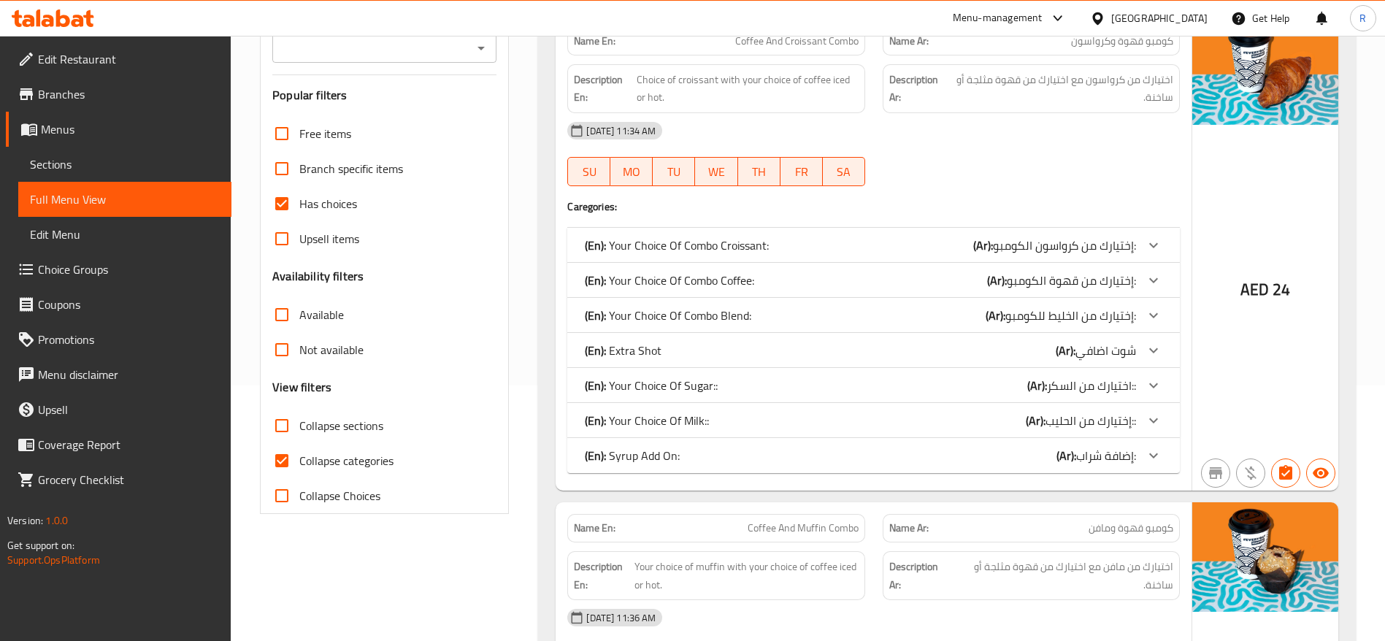
click at [281, 202] on input "Has choices" at bounding box center [281, 203] width 35 height 35
checkbox input "false"
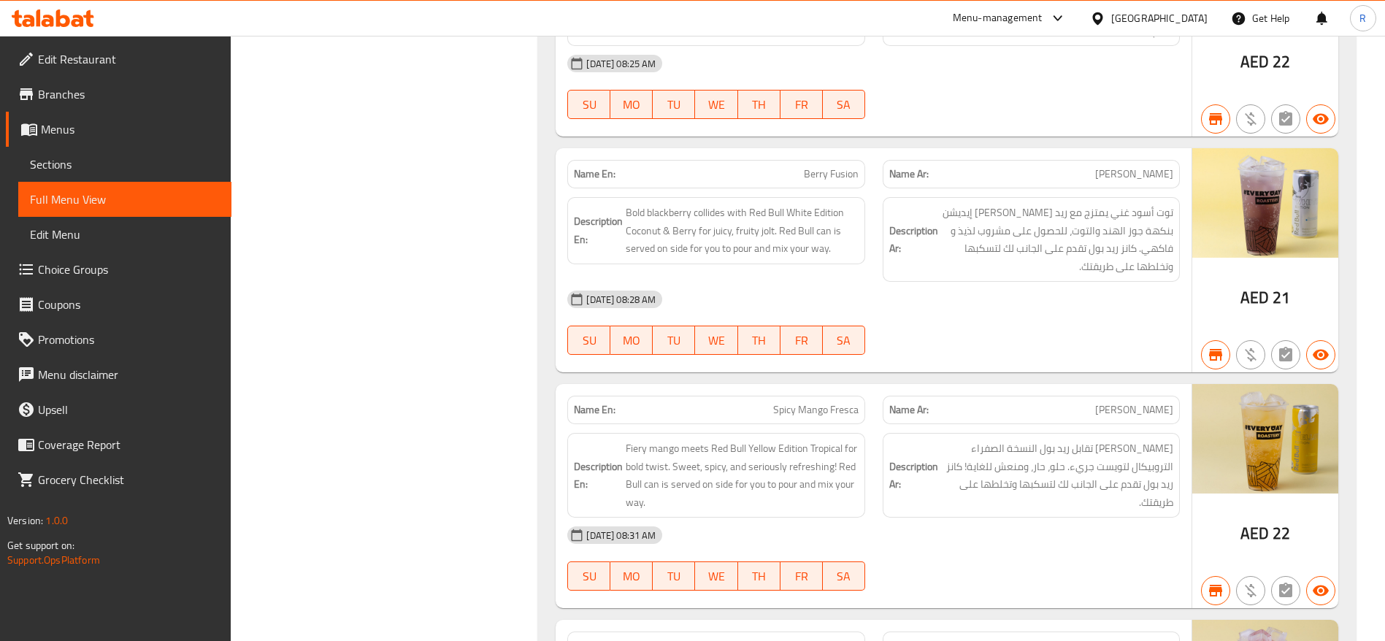
scroll to position [0, 0]
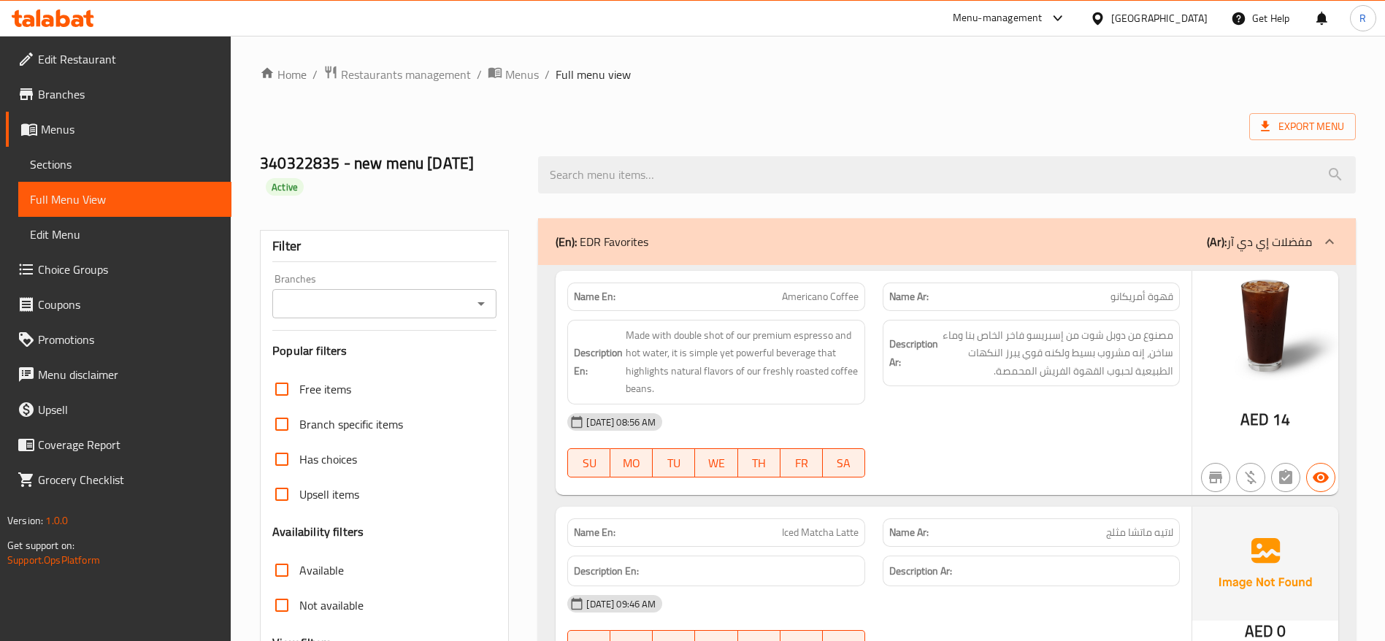
click at [83, 163] on span "Sections" at bounding box center [125, 165] width 190 height 18
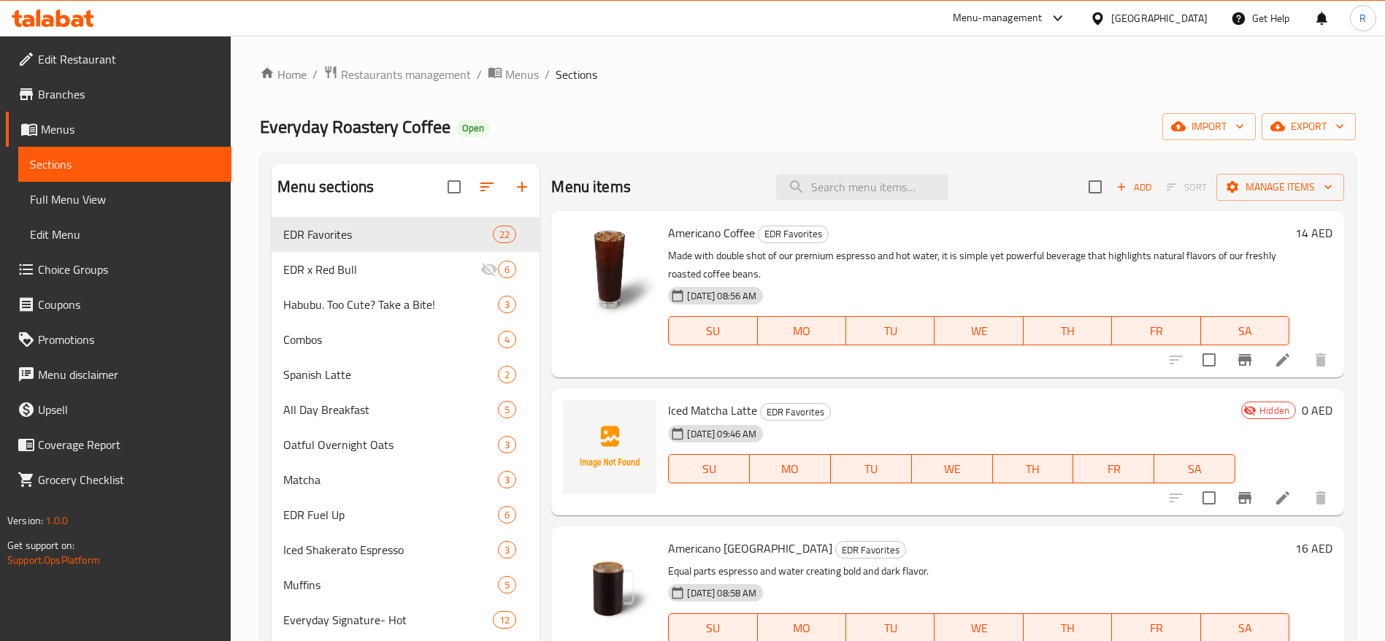
click at [83, 129] on span "Menus" at bounding box center [130, 129] width 179 height 18
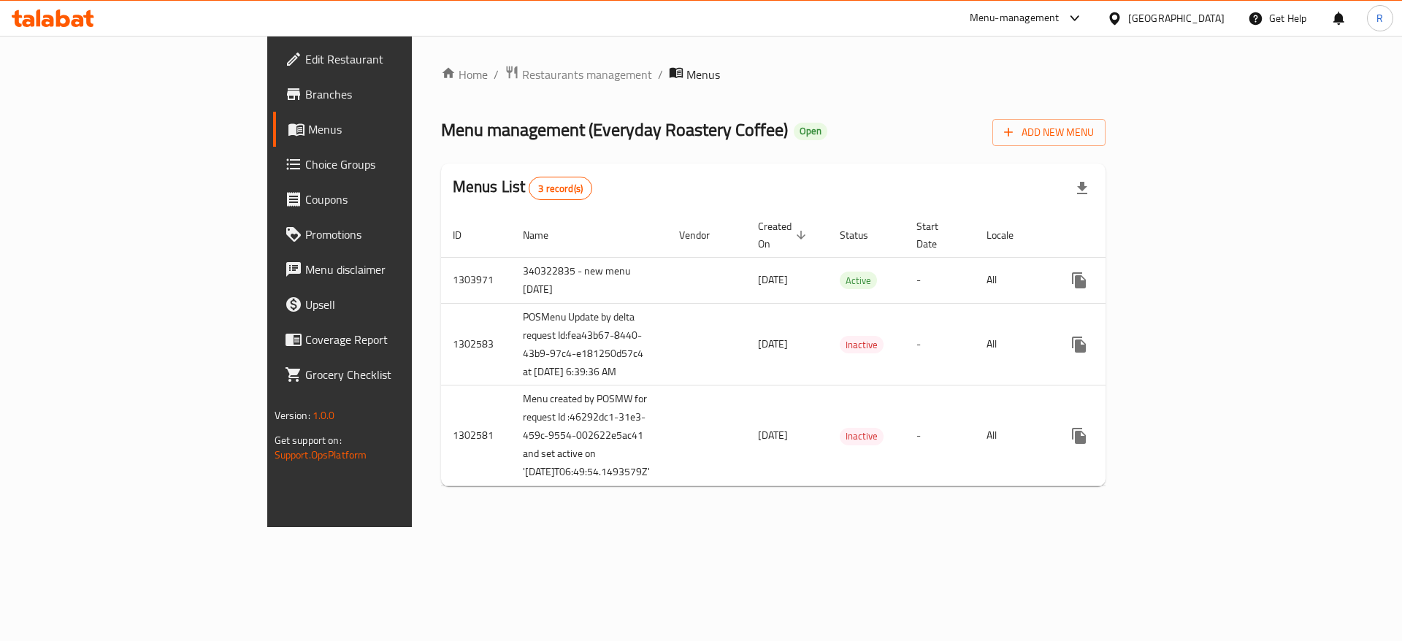
click at [305, 161] on span "Choice Groups" at bounding box center [397, 165] width 185 height 18
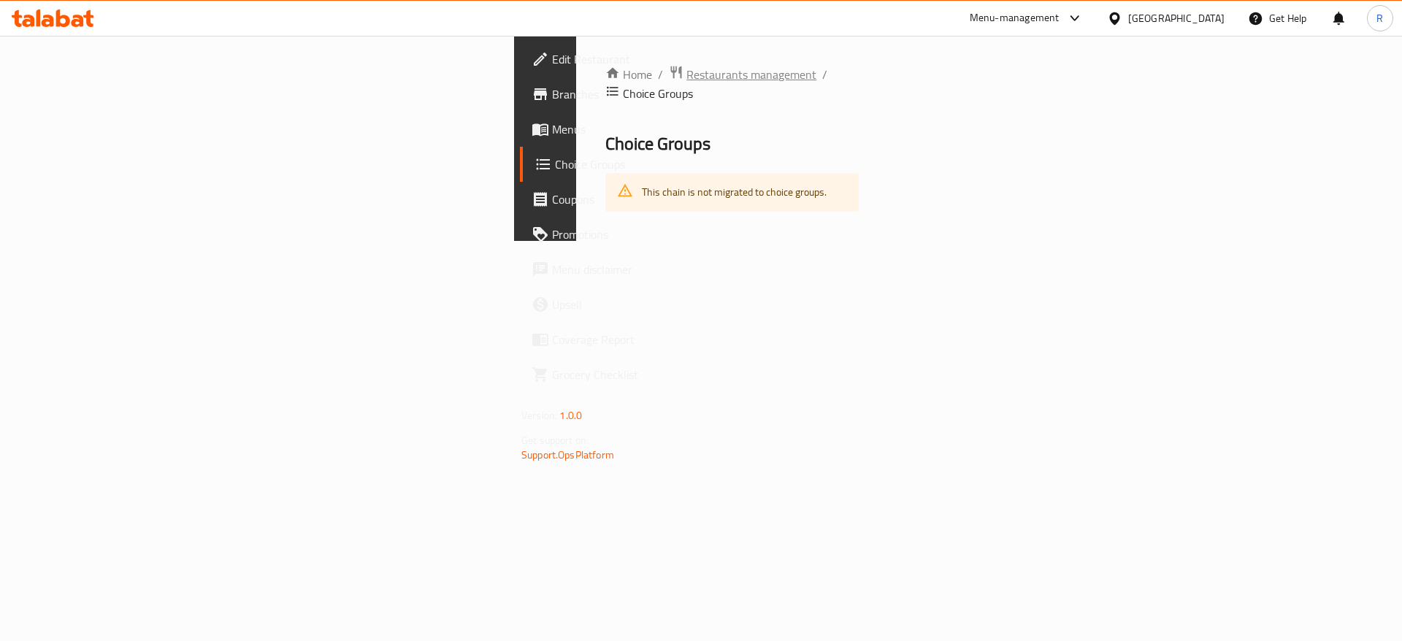
click at [686, 81] on span "Restaurants management" at bounding box center [751, 75] width 130 height 18
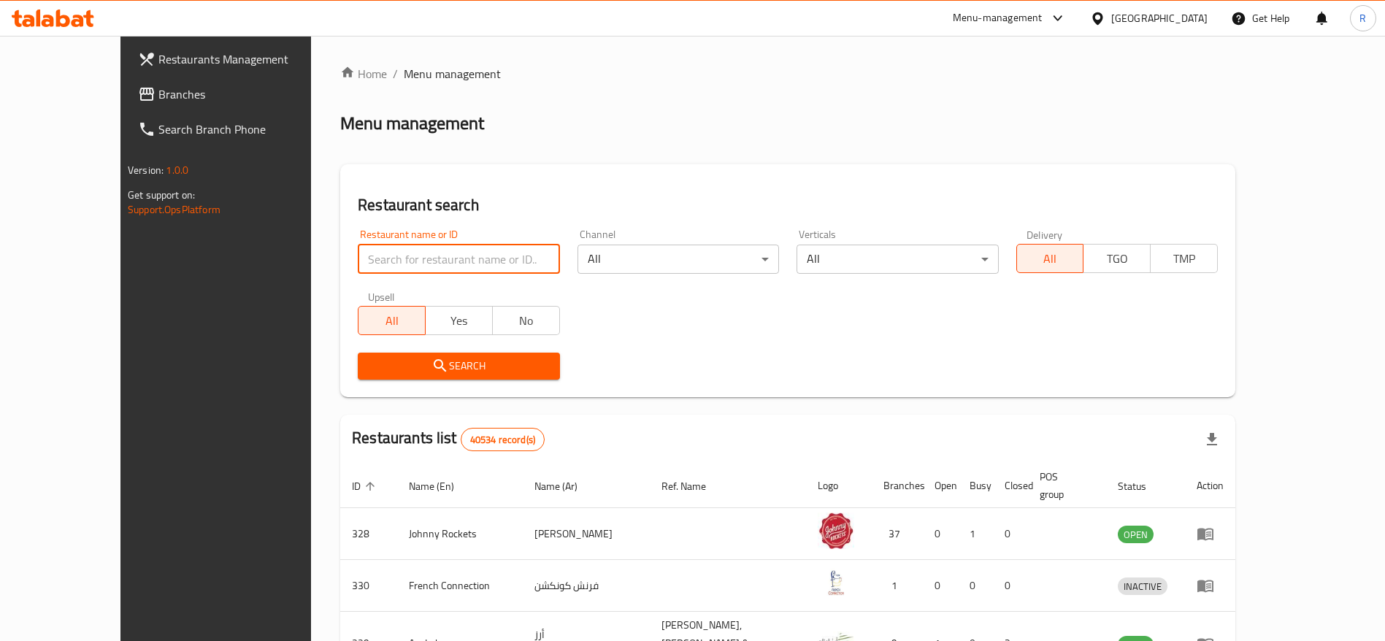
click at [413, 253] on input "search" at bounding box center [459, 259] width 202 height 29
type input "everyday roastery"
click button "Search" at bounding box center [459, 366] width 202 height 27
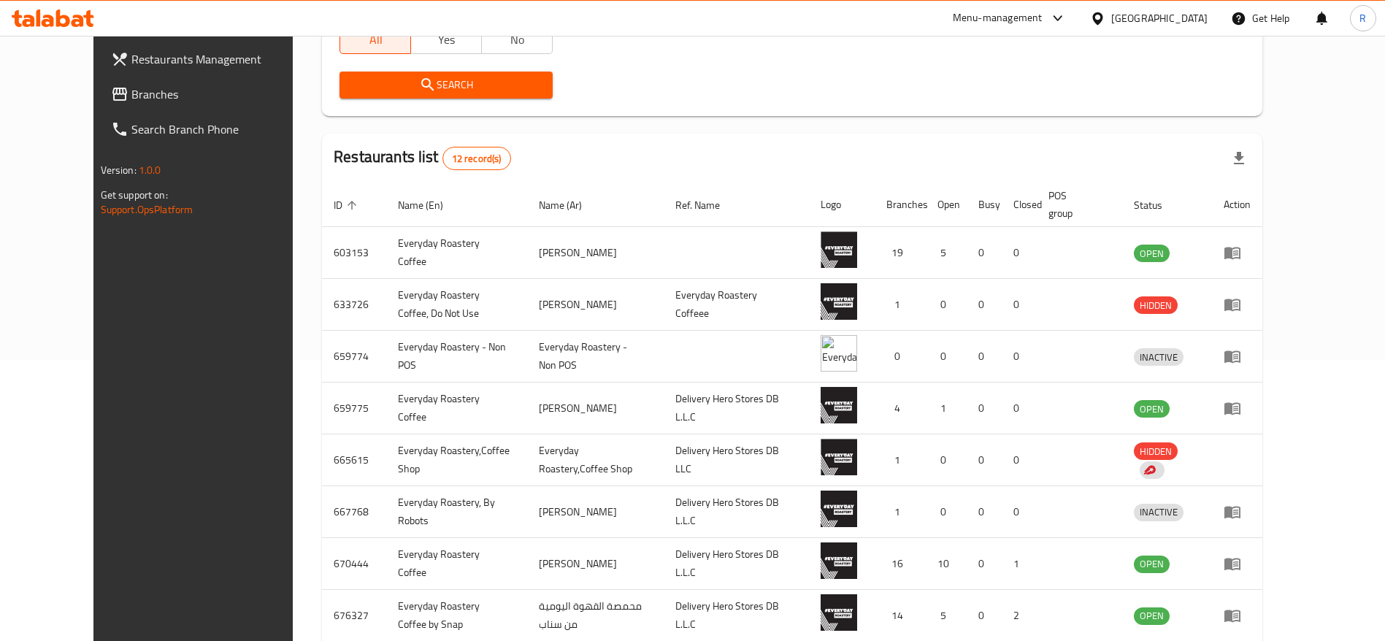
scroll to position [286, 0]
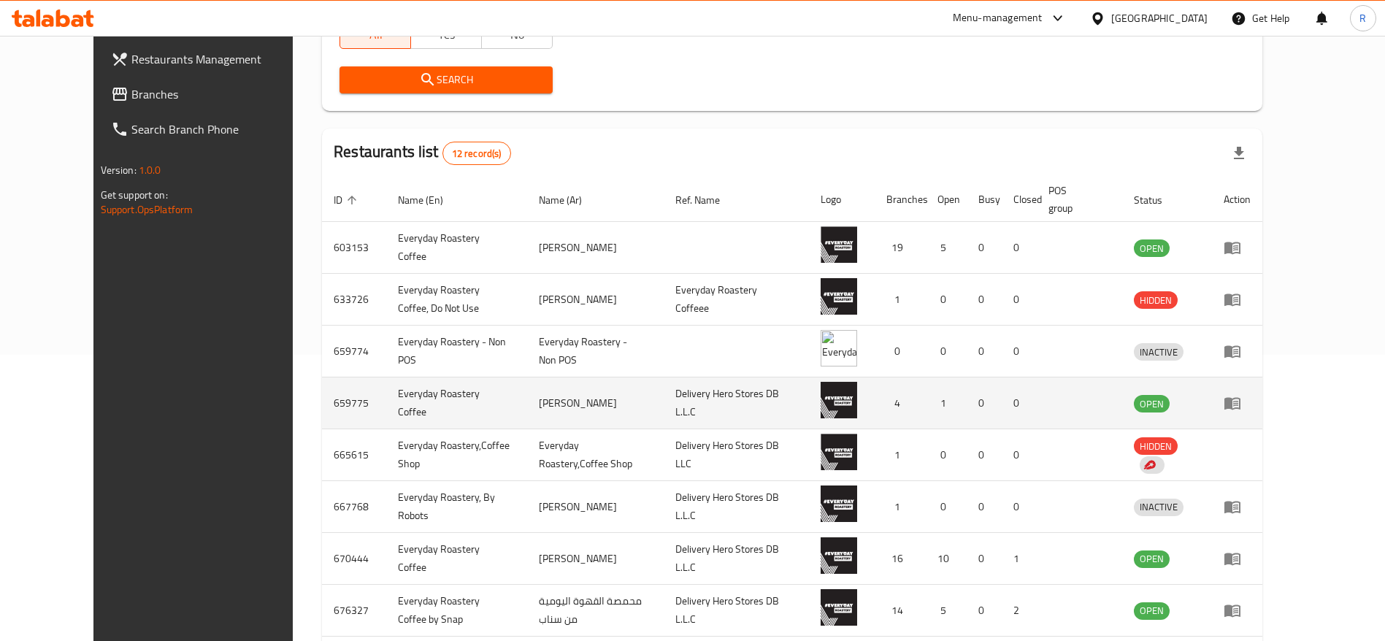
click at [1241, 408] on icon "enhanced table" at bounding box center [1232, 404] width 16 height 12
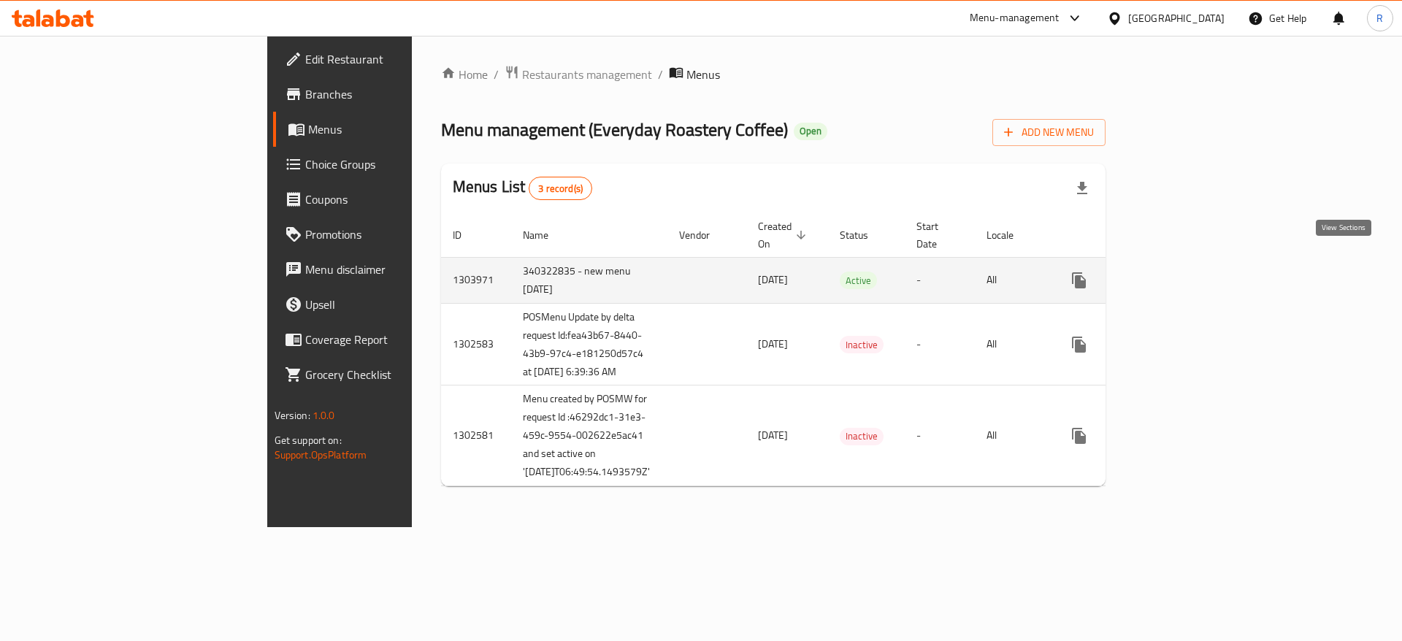
click at [1193, 272] on icon "enhanced table" at bounding box center [1185, 281] width 18 height 18
